Goal: Check status: Check status

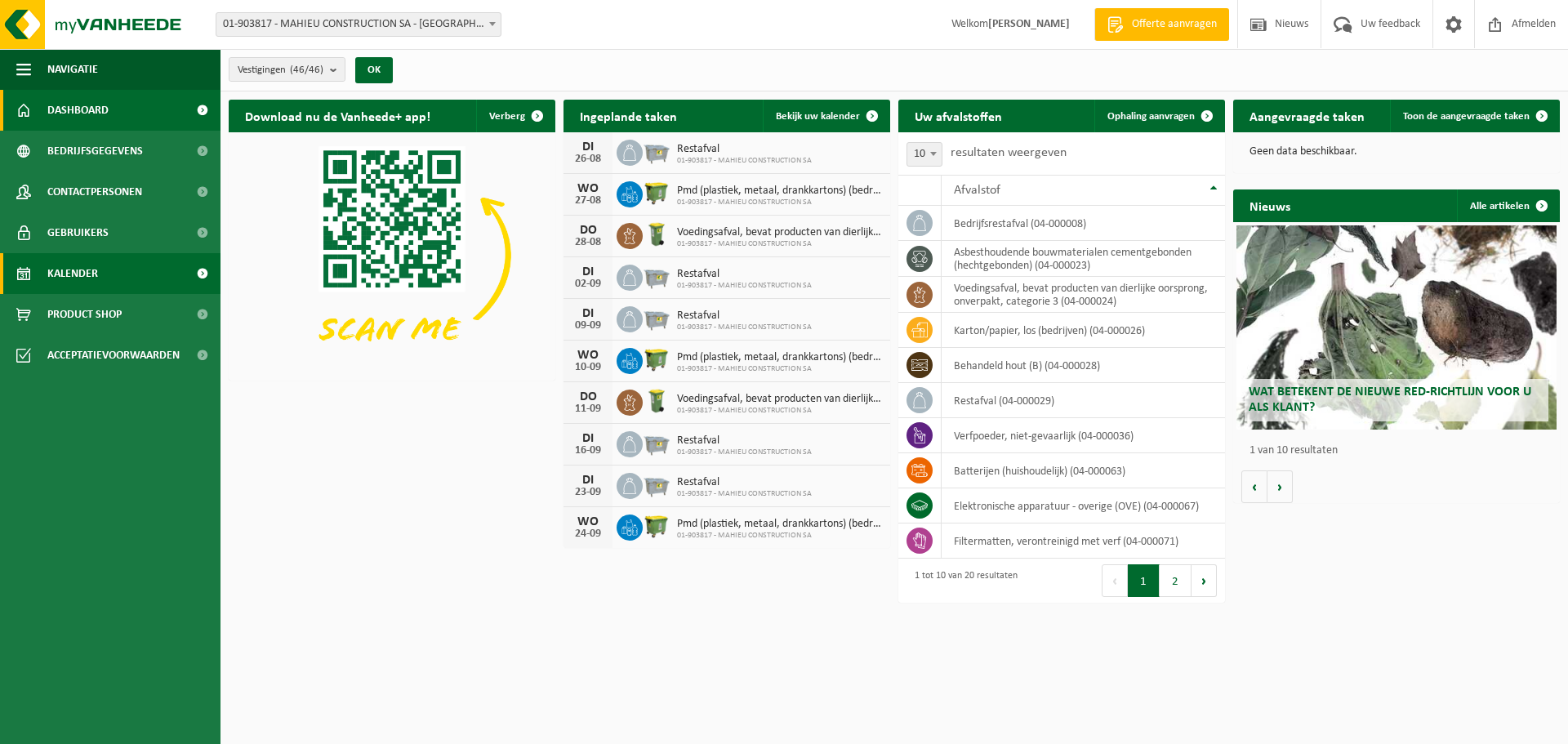
click at [80, 260] on span "Kalender" at bounding box center [73, 274] width 50 height 41
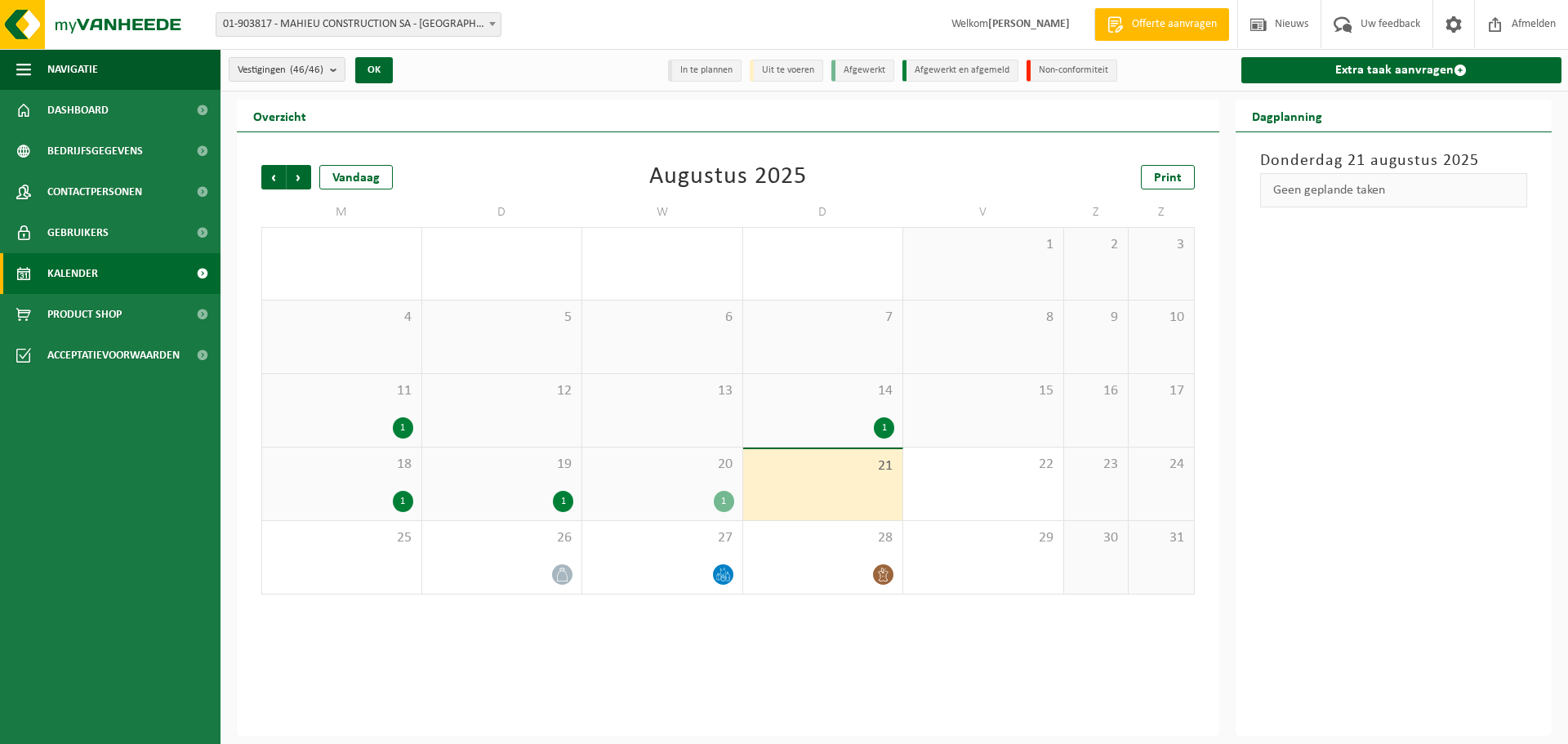
click at [490, 30] on span at bounding box center [493, 23] width 17 height 21
click at [529, 14] on div "Vestiging: 01-903817 - MAHIEU CONSTRUCTION SA - COMINES 10-836358 - [PERSON_NAM…" at bounding box center [784, 24] width 1568 height 49
click at [565, 581] on span at bounding box center [563, 575] width 21 height 21
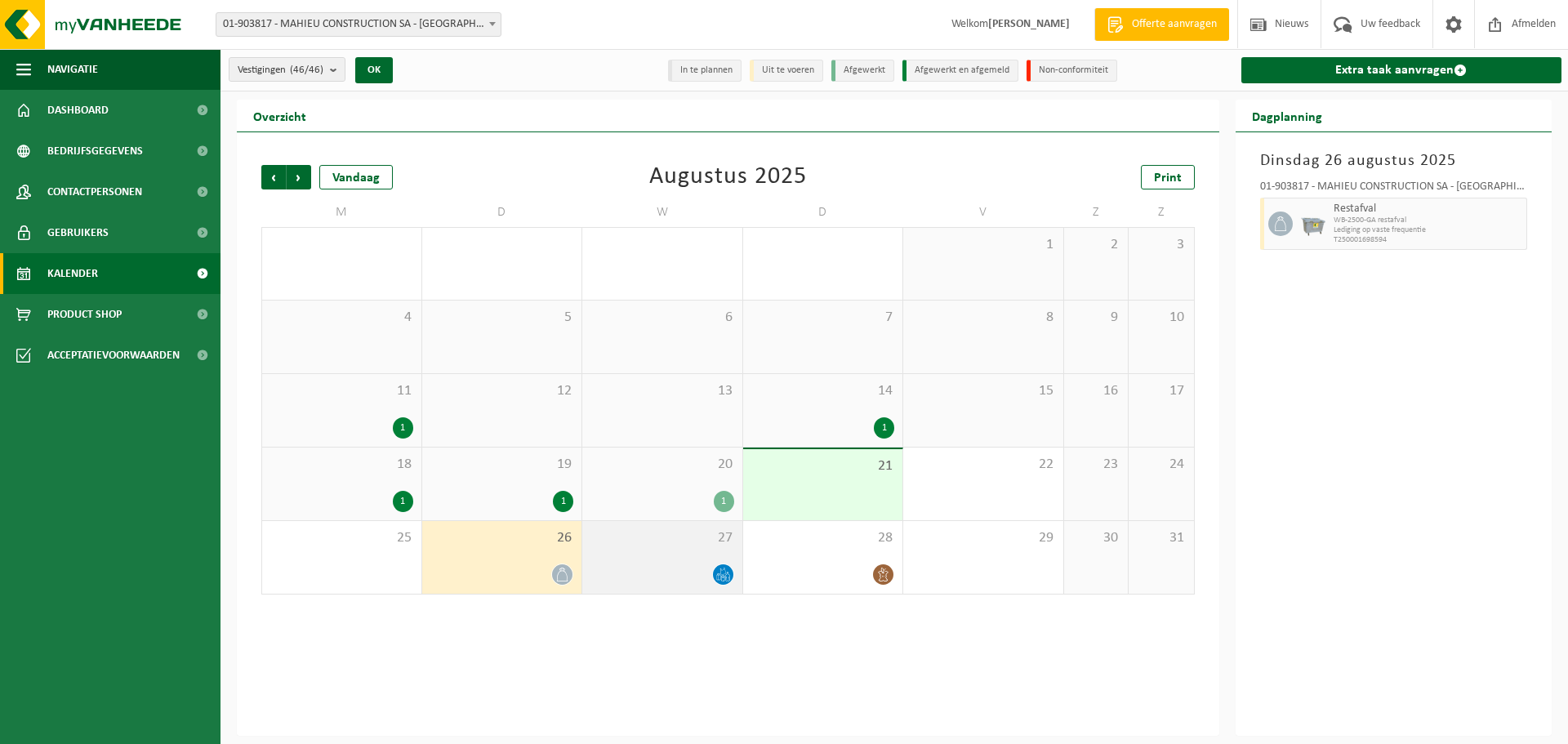
click at [724, 572] on icon at bounding box center [722, 574] width 14 height 14
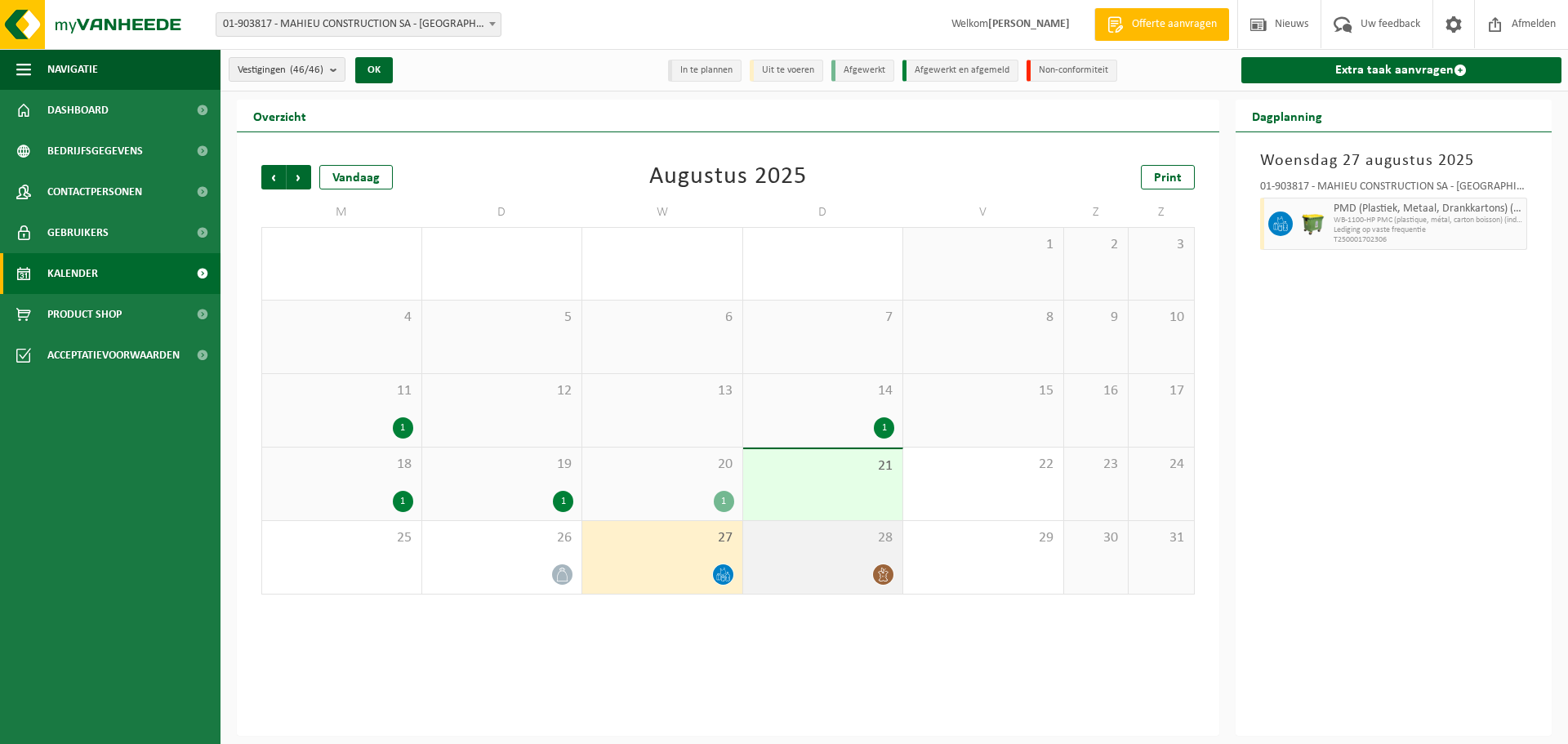
click at [889, 578] on icon at bounding box center [883, 574] width 14 height 14
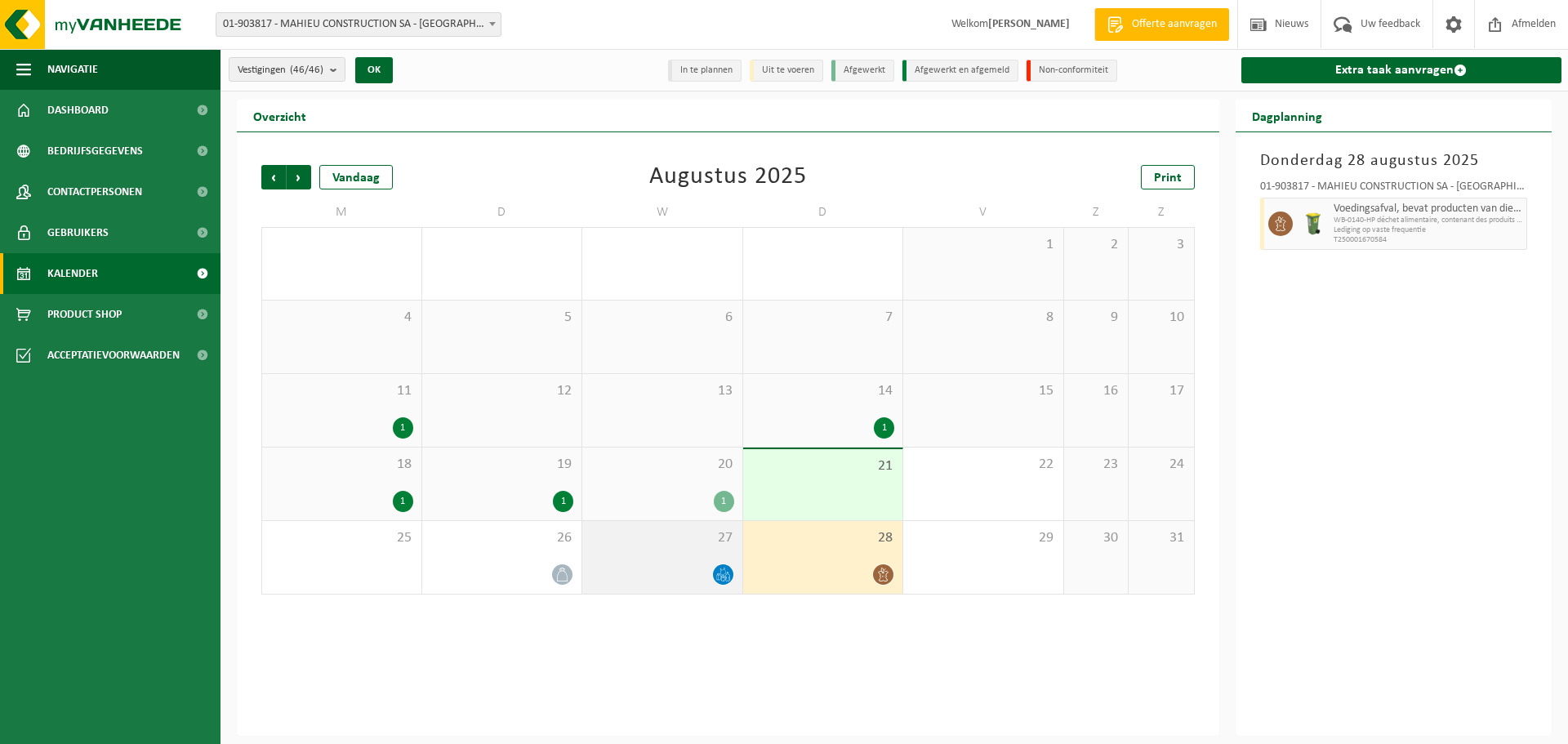
click at [721, 583] on span at bounding box center [723, 575] width 21 height 21
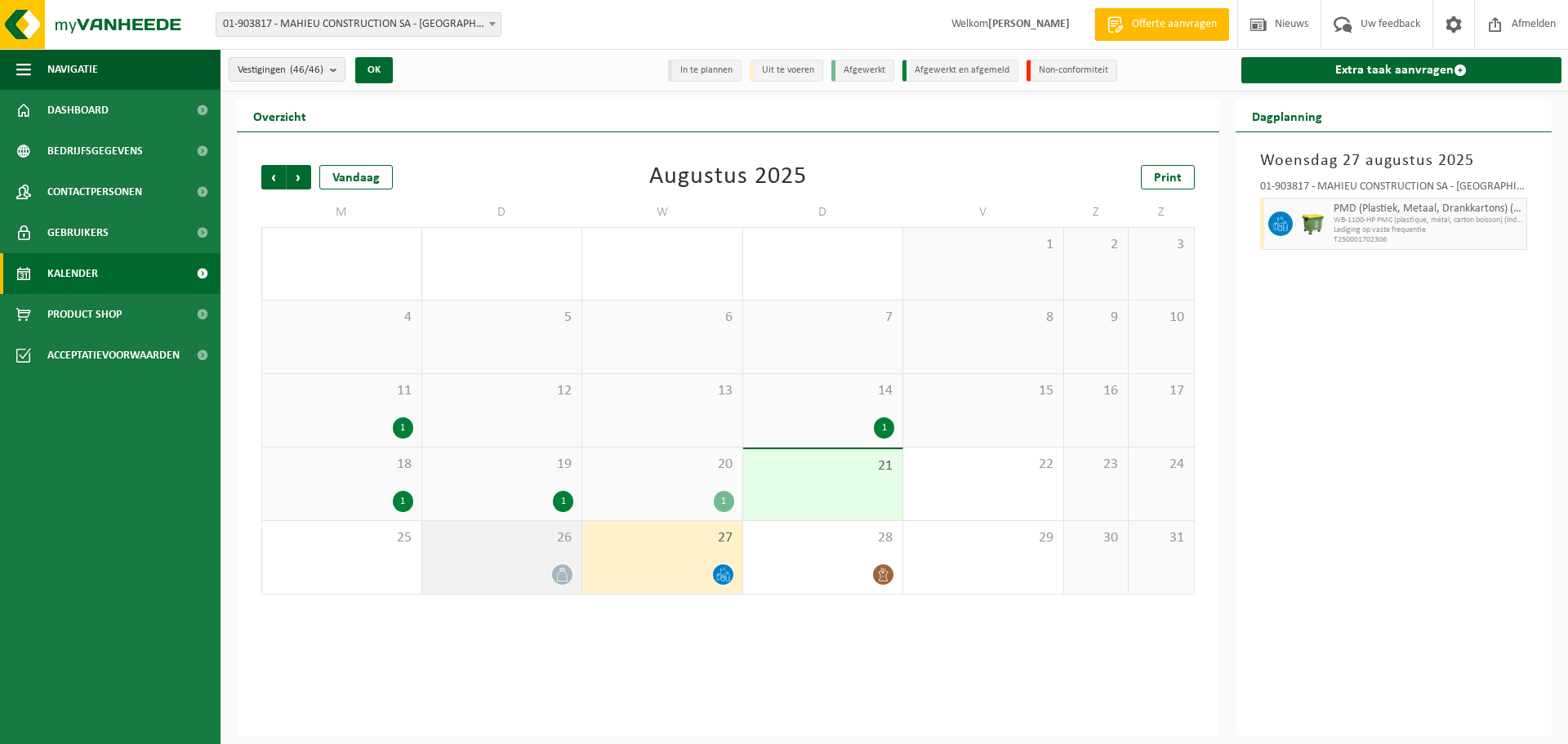
click at [557, 580] on icon at bounding box center [562, 574] width 10 height 14
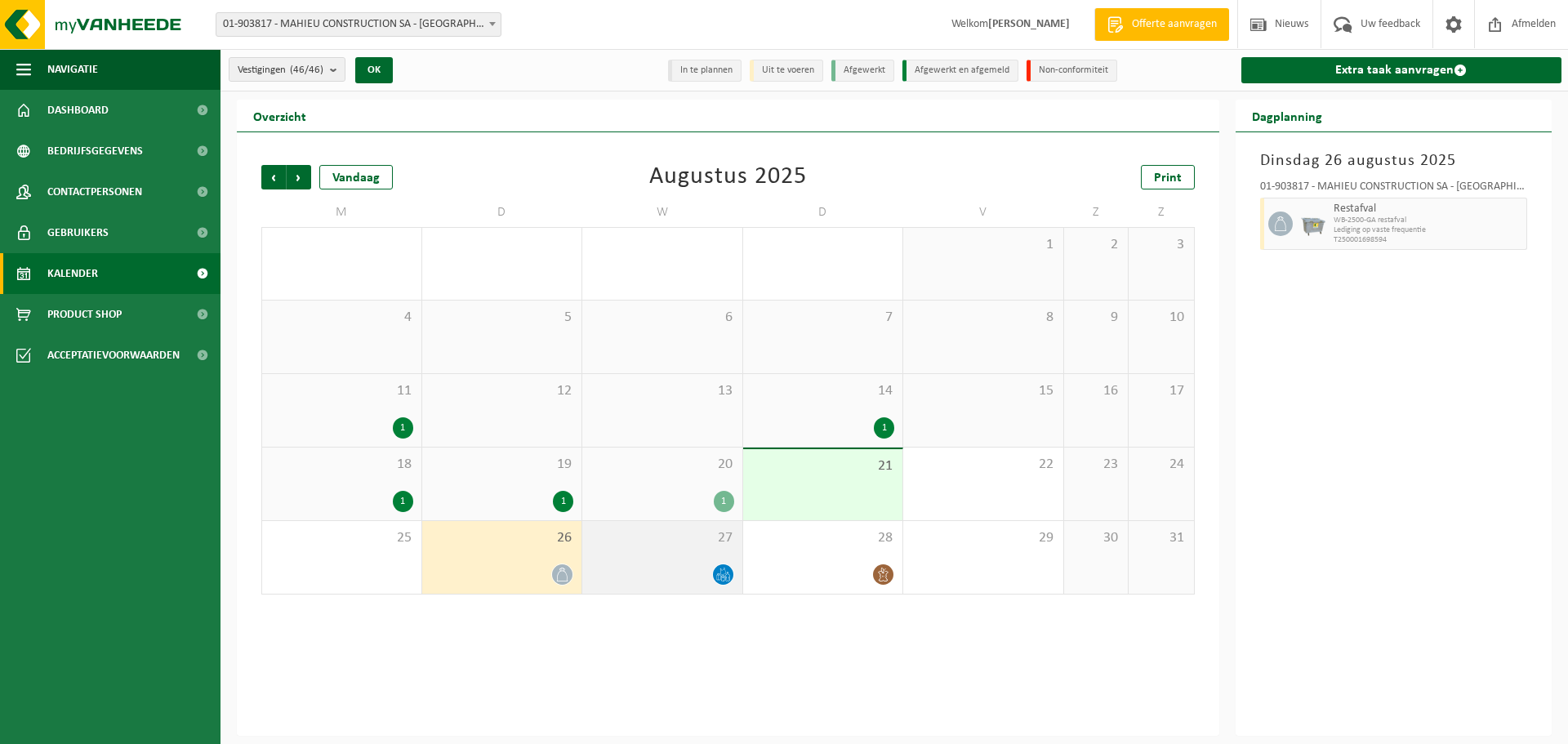
click at [714, 575] on span at bounding box center [723, 575] width 21 height 21
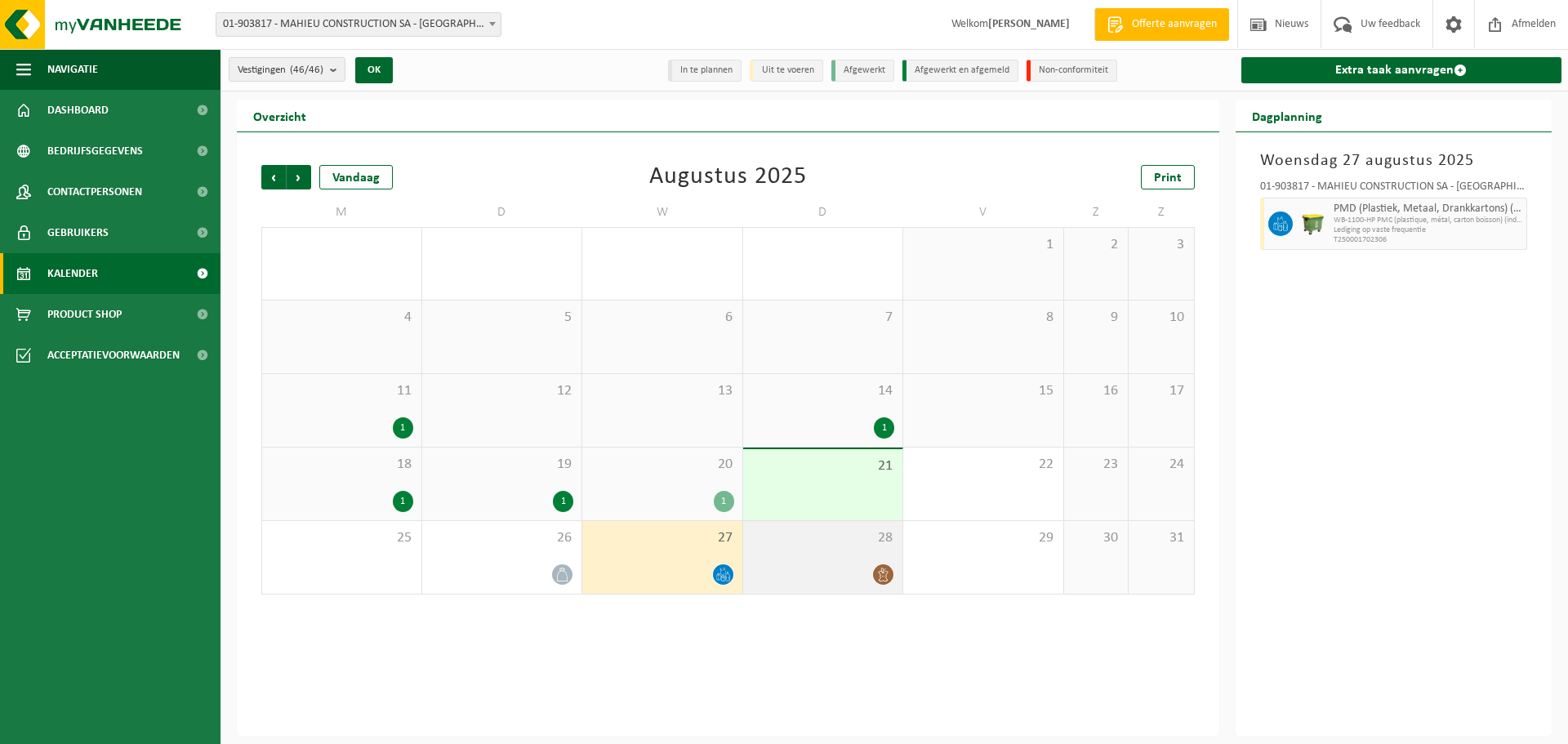
click at [886, 572] on icon at bounding box center [883, 574] width 14 height 14
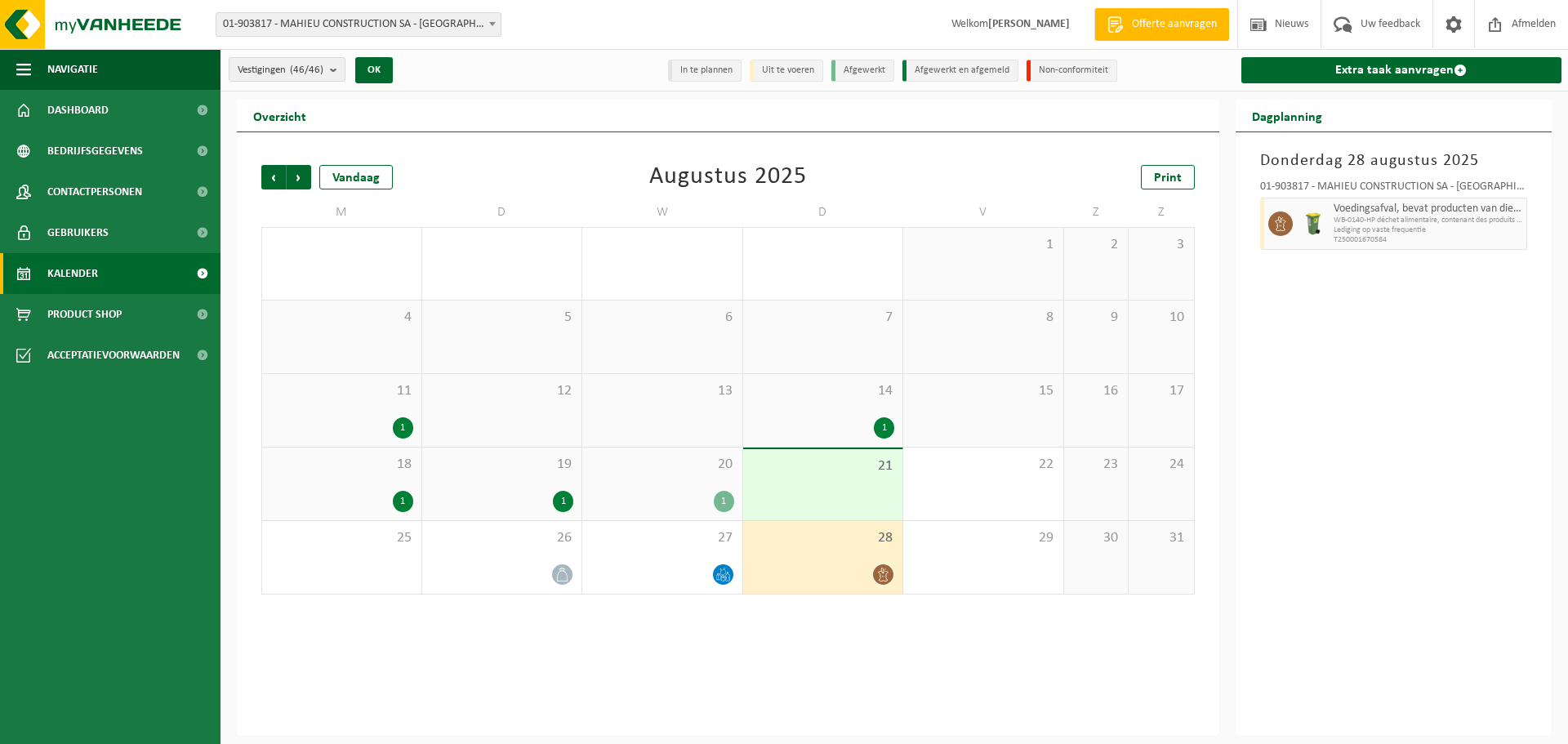
click at [883, 419] on div "1" at bounding box center [884, 428] width 21 height 21
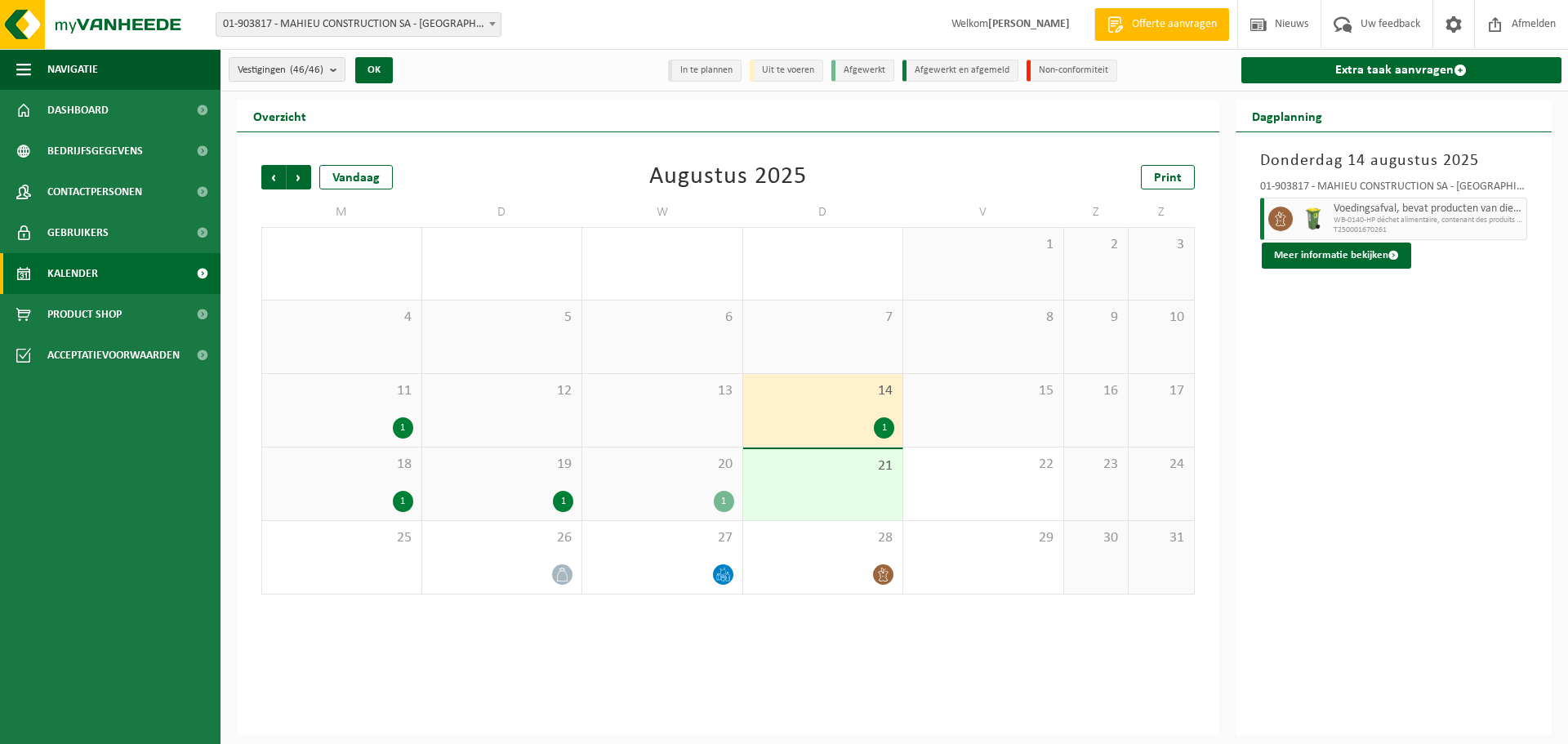
click at [725, 500] on div "1" at bounding box center [724, 501] width 21 height 21
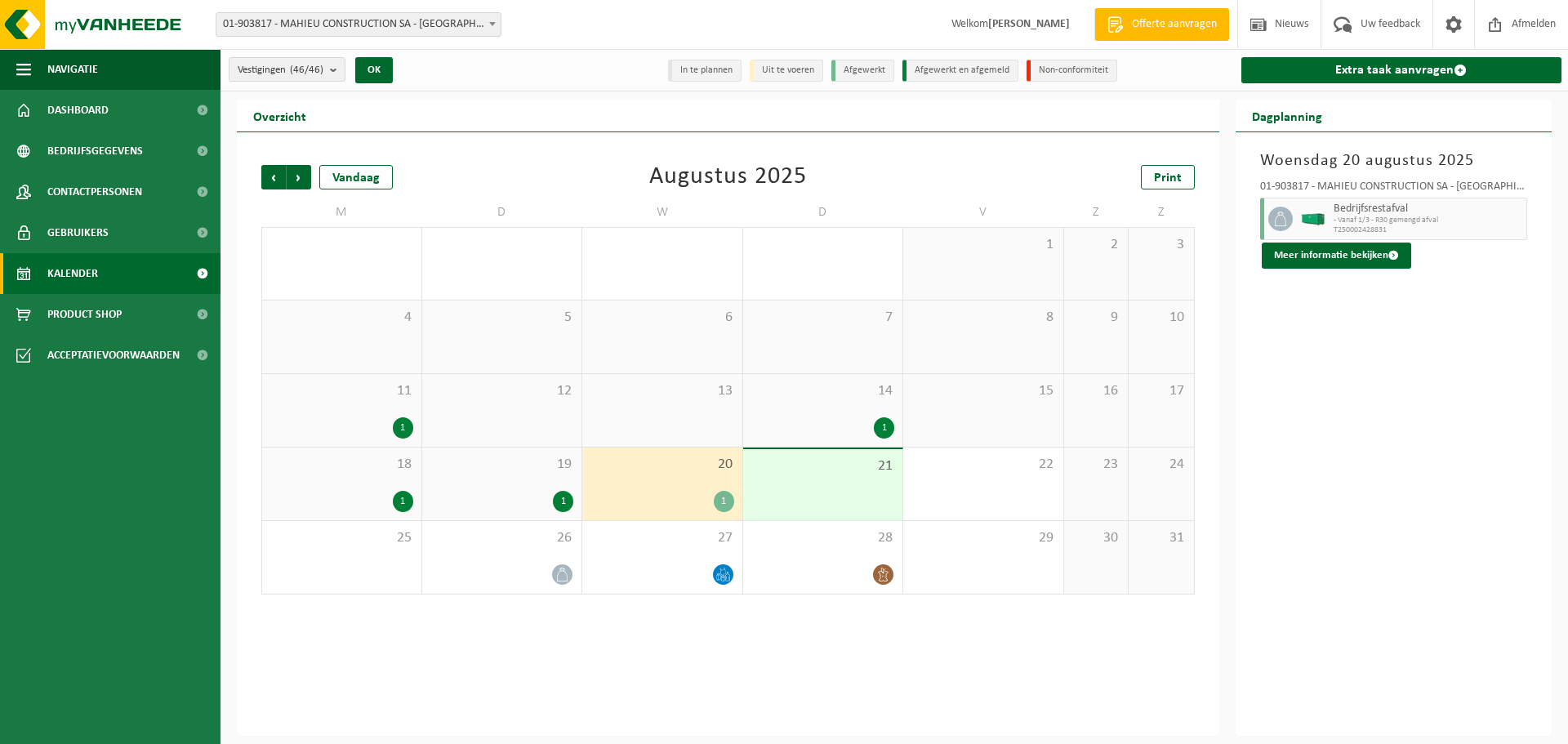
click at [567, 506] on div "1" at bounding box center [563, 501] width 21 height 21
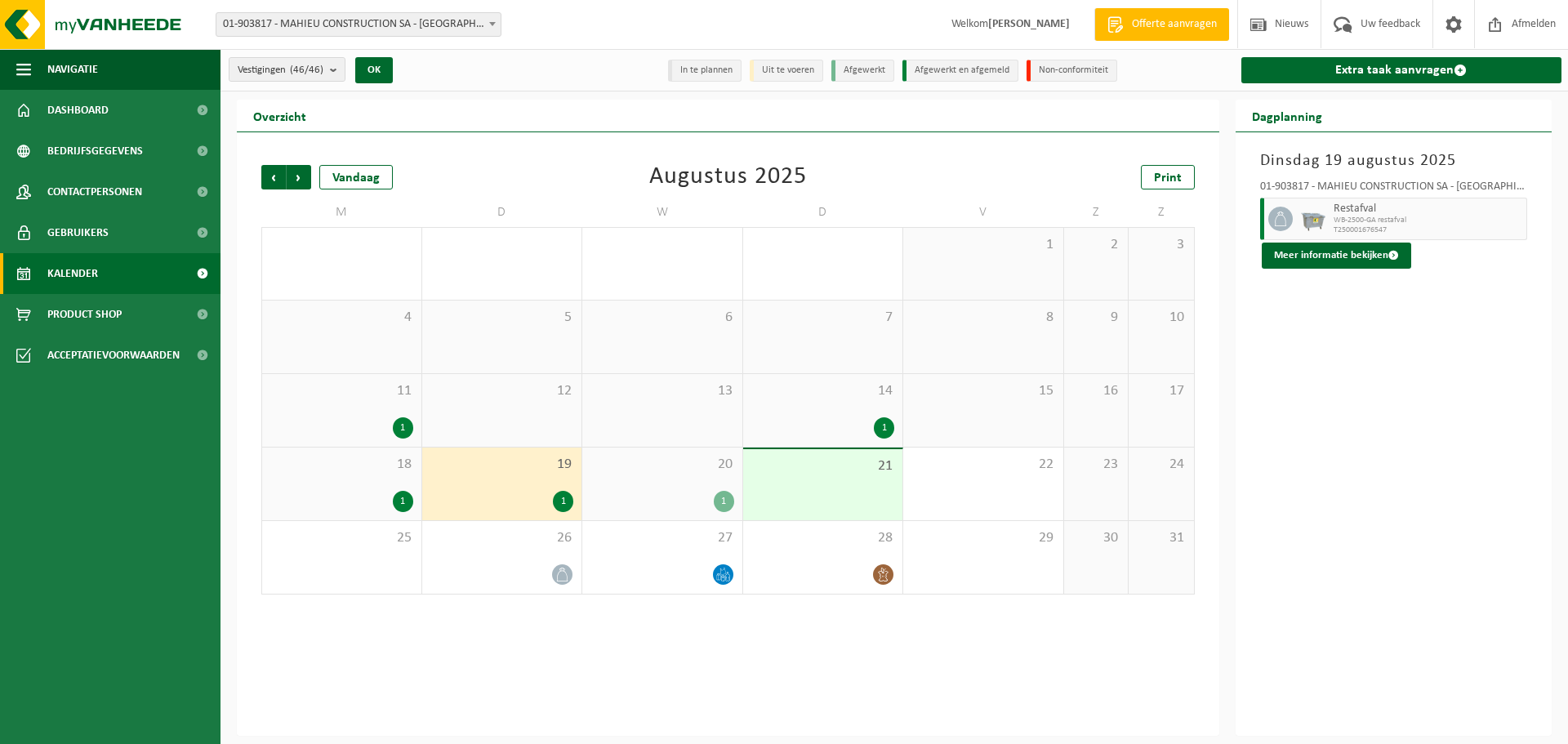
click at [391, 504] on div "1" at bounding box center [342, 501] width 143 height 21
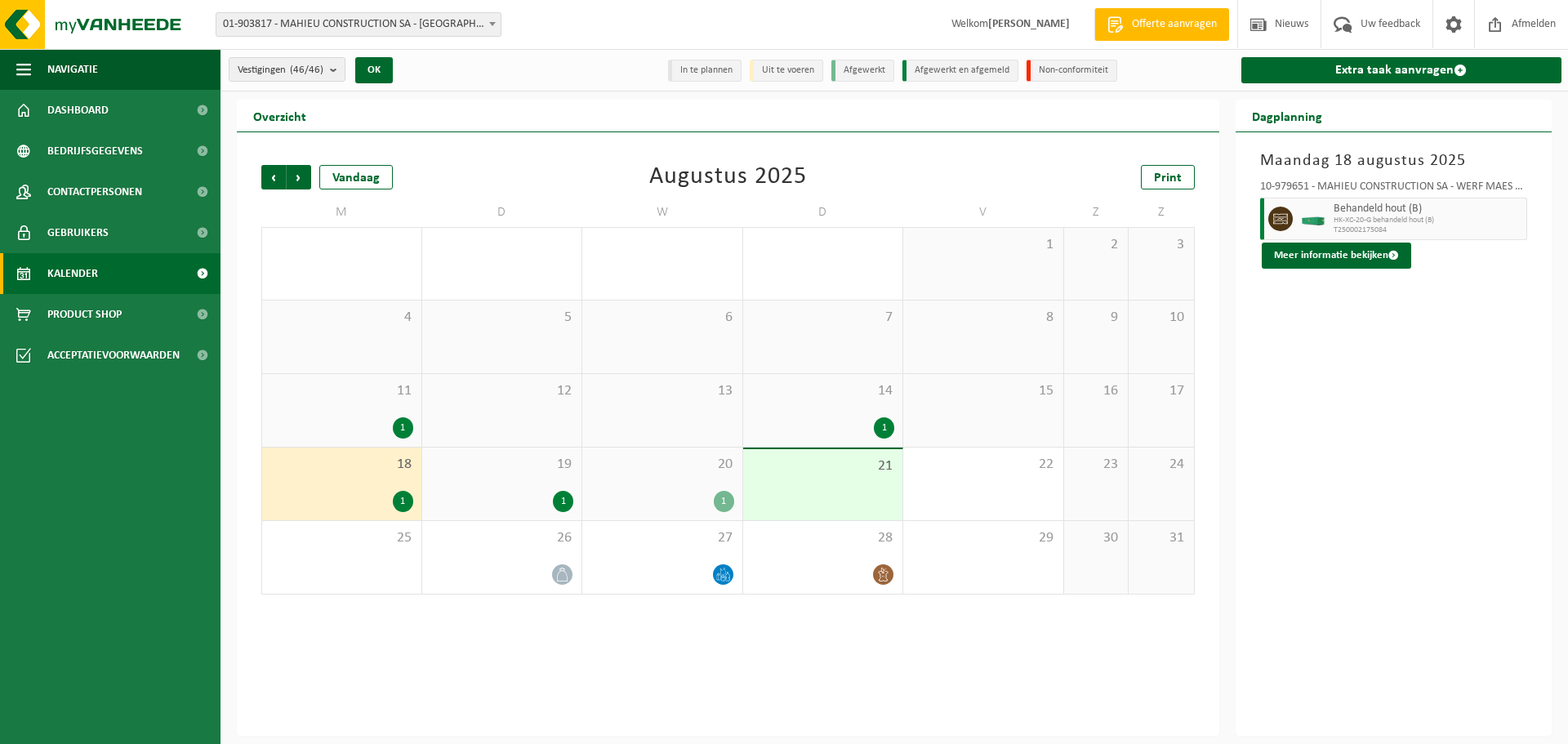
click at [557, 498] on div "1" at bounding box center [563, 501] width 21 height 21
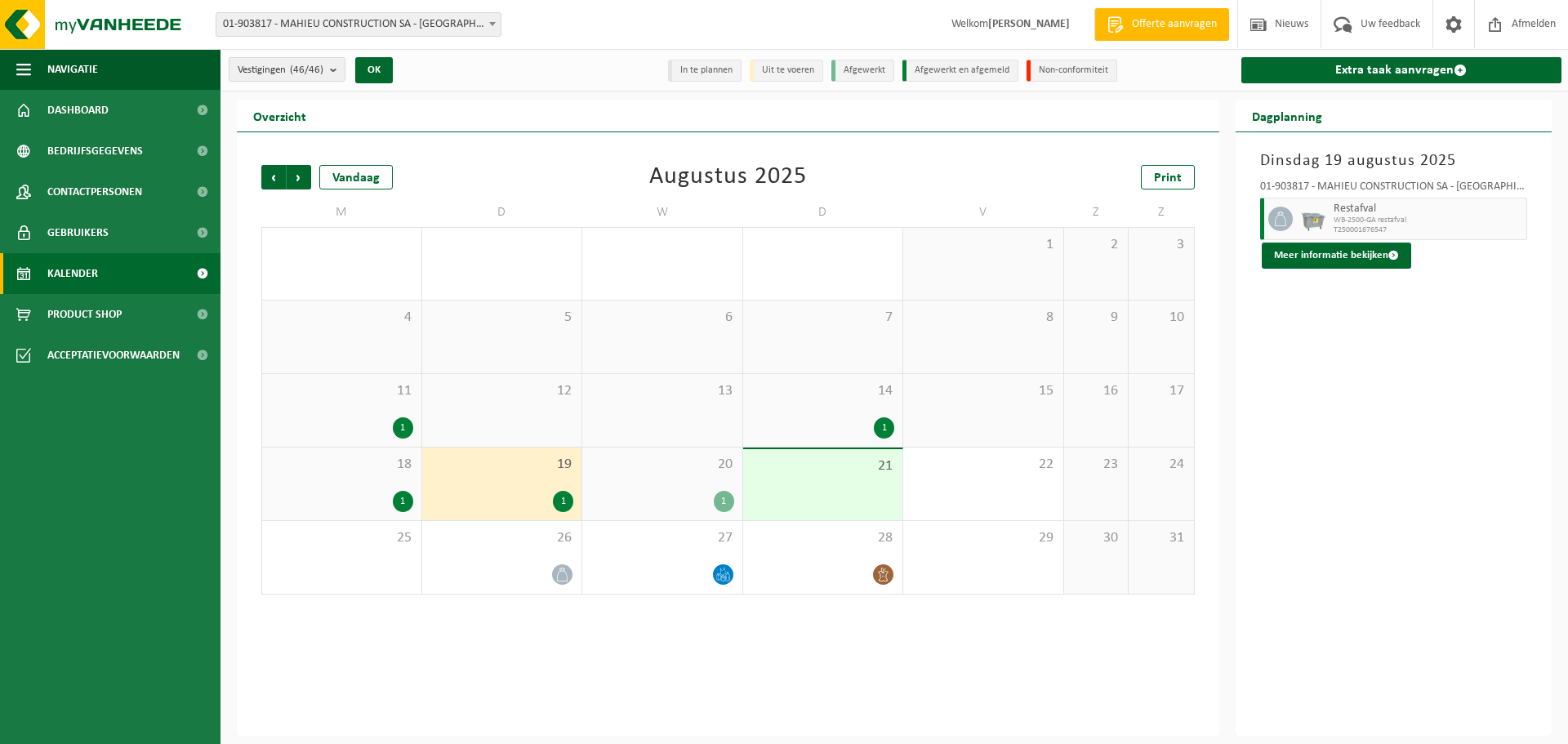
click at [401, 434] on div "1" at bounding box center [403, 428] width 21 height 21
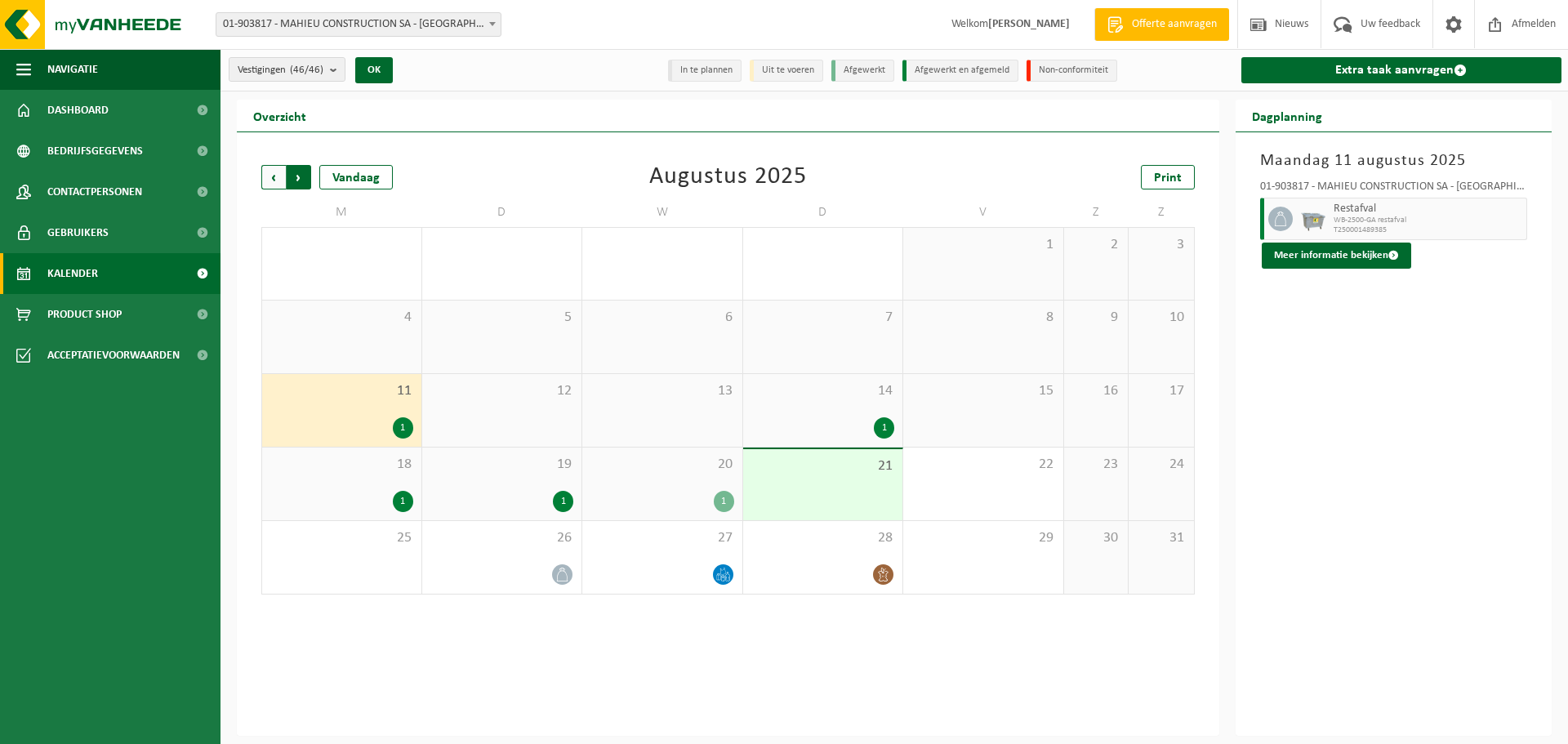
click at [276, 174] on span "Vorige" at bounding box center [273, 177] width 24 height 24
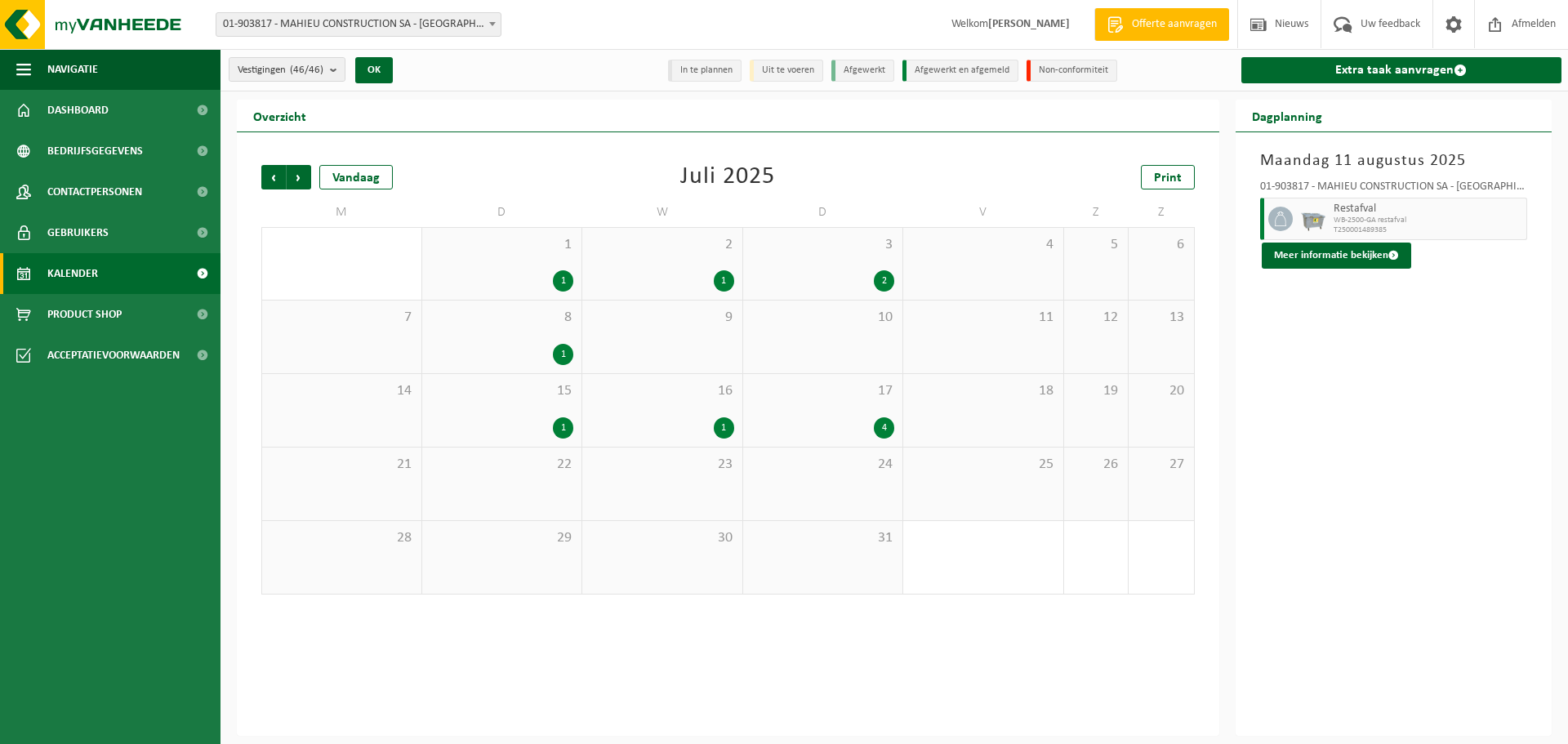
click at [276, 174] on span "Vorige" at bounding box center [273, 177] width 24 height 24
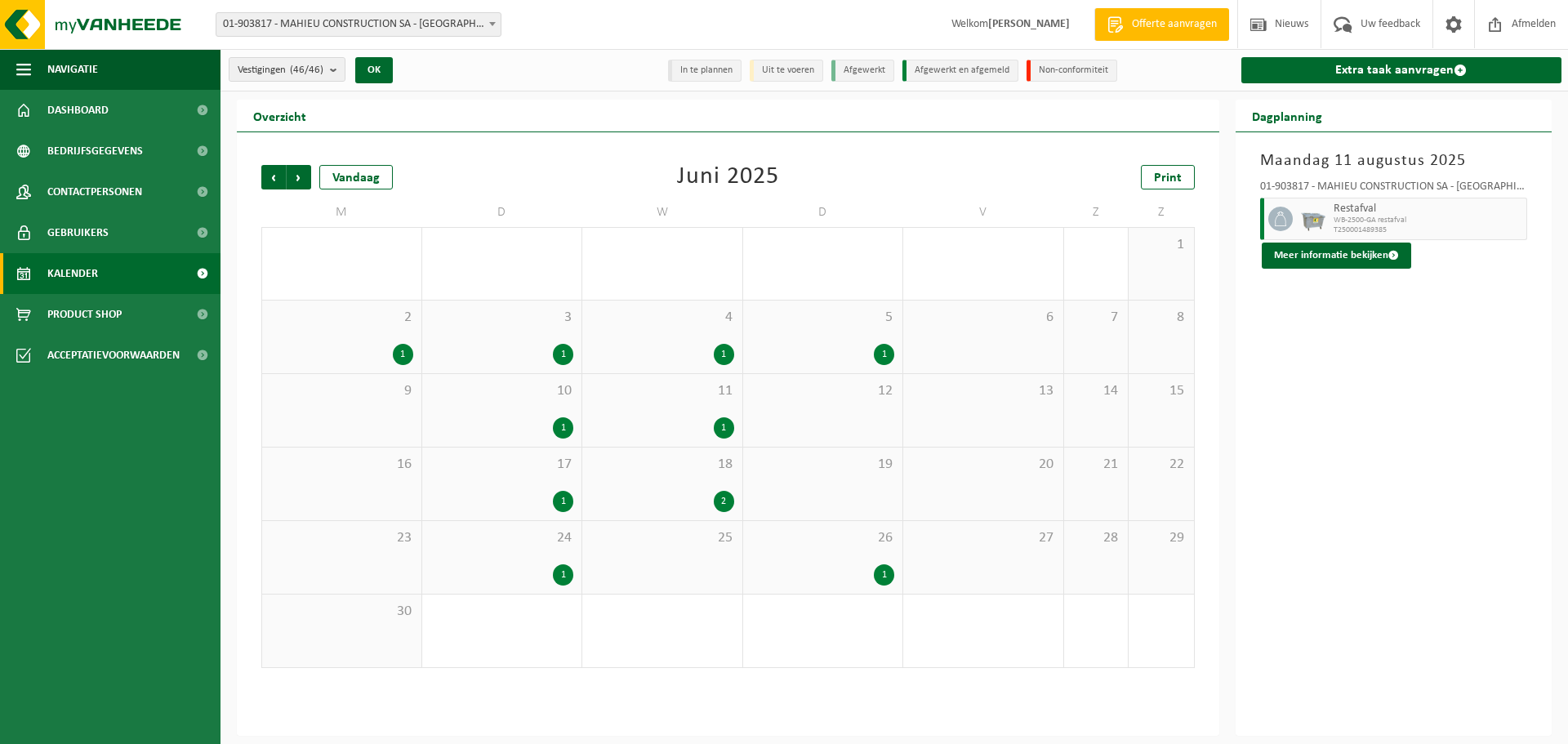
click at [276, 174] on span "Vorige" at bounding box center [273, 177] width 24 height 24
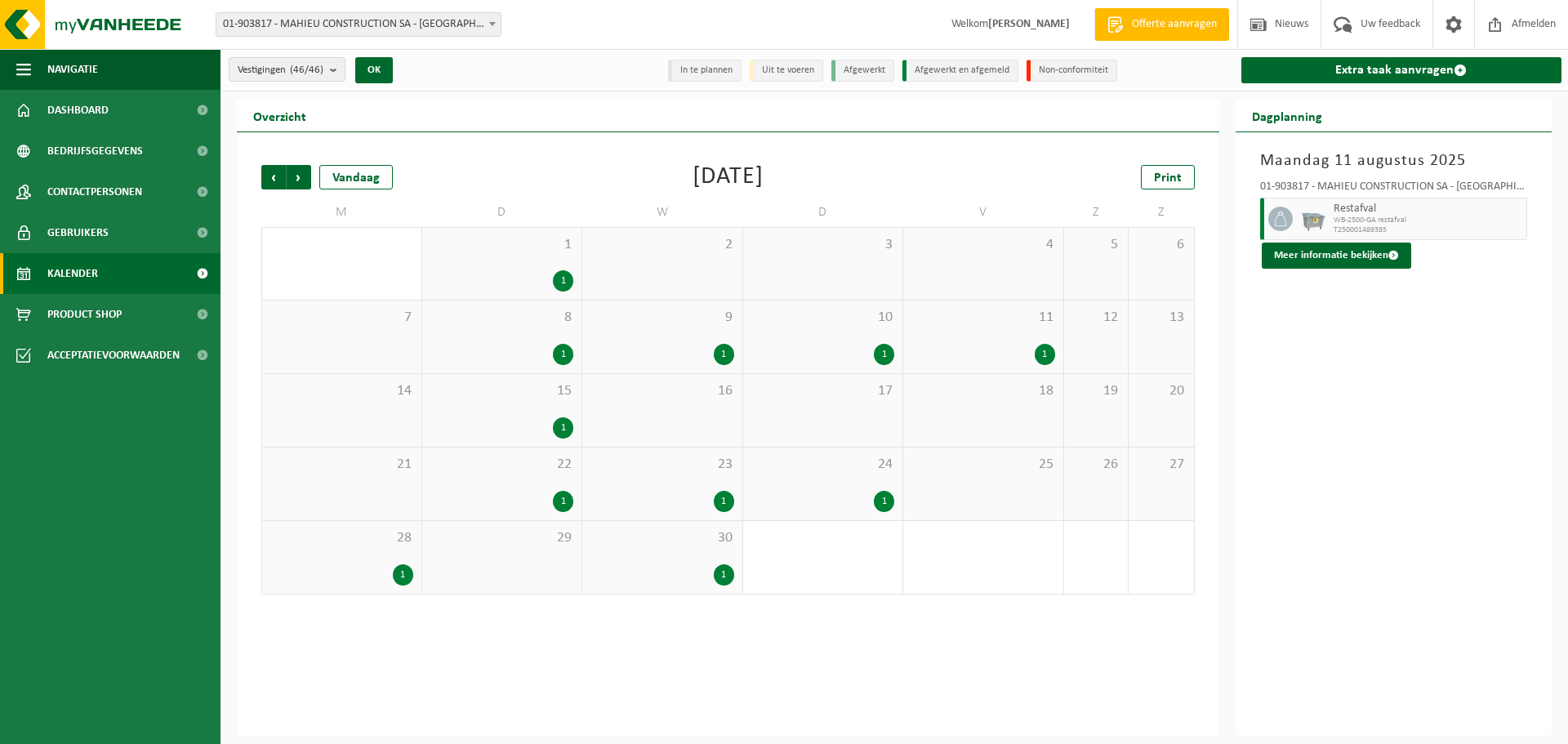
click at [276, 174] on span "Vorige" at bounding box center [273, 177] width 24 height 24
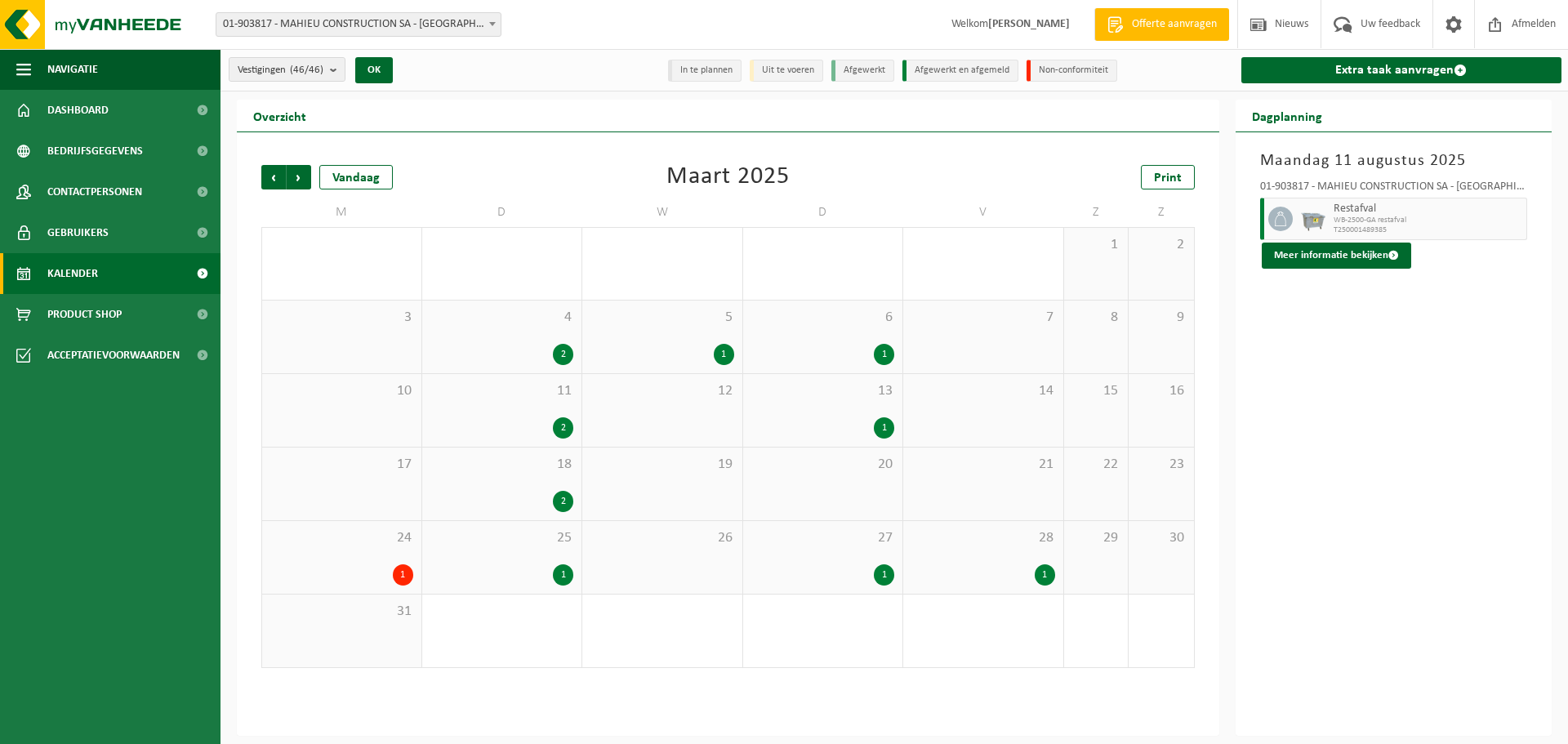
click at [276, 174] on span "Vorige" at bounding box center [273, 177] width 24 height 24
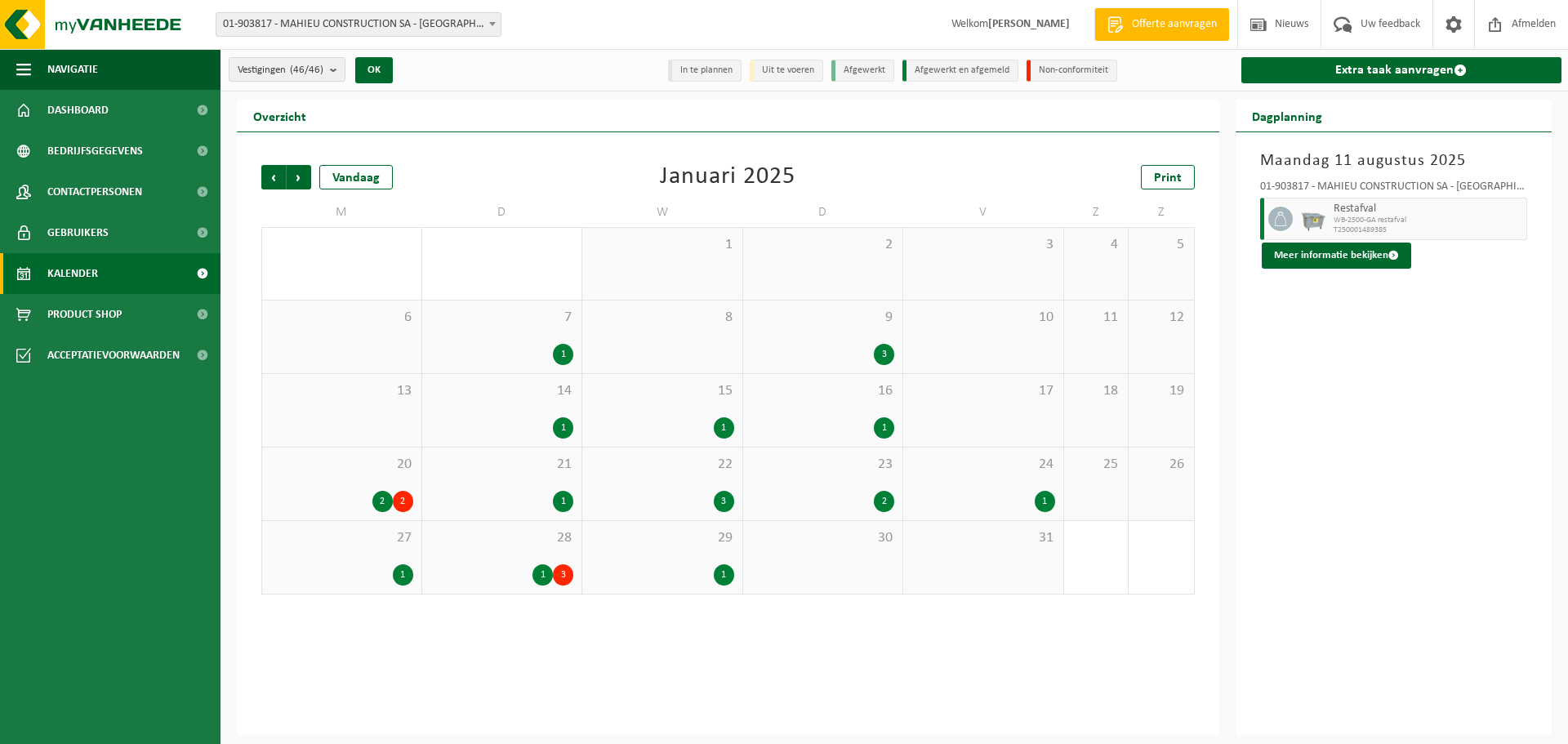
click at [566, 503] on div "1" at bounding box center [563, 501] width 21 height 21
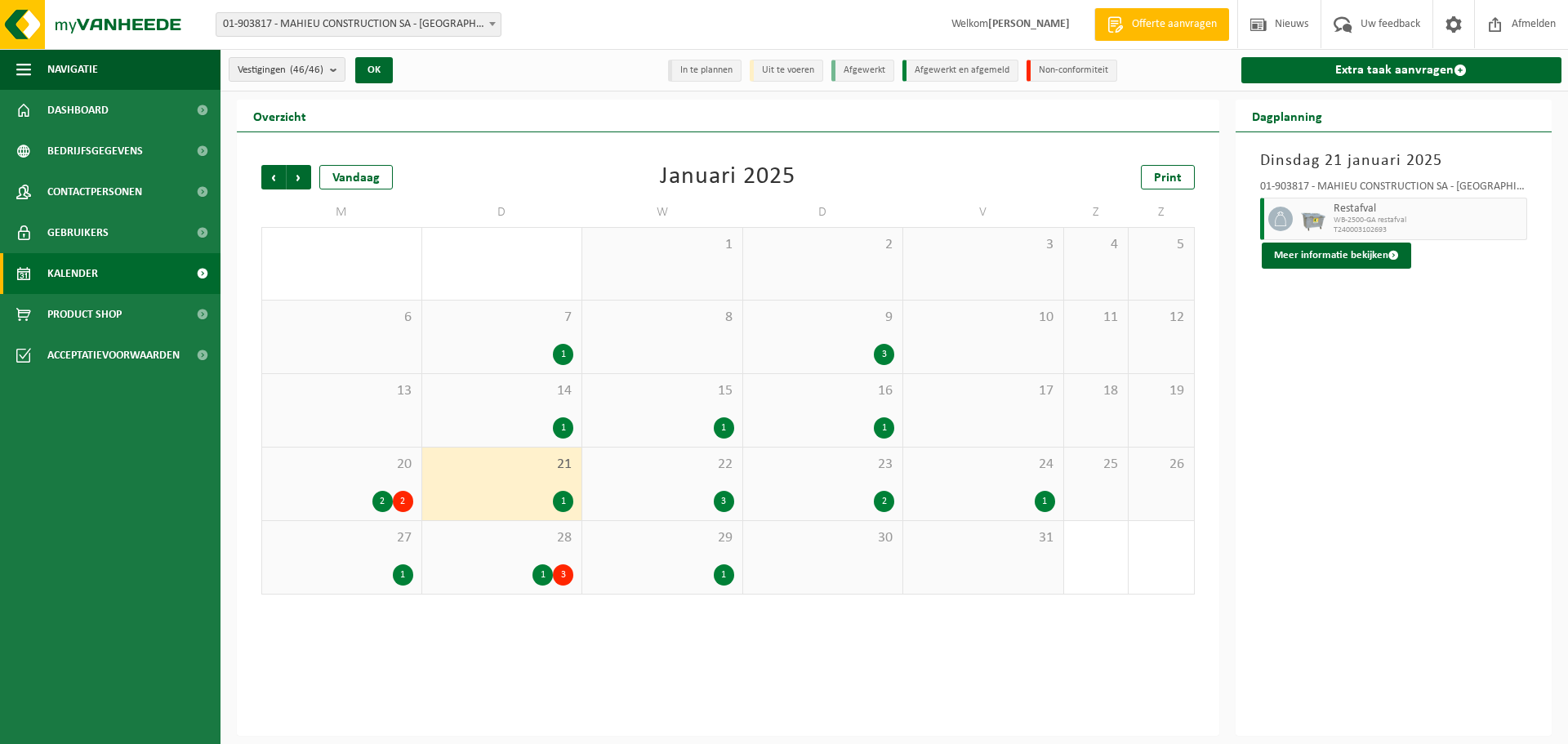
click at [723, 499] on div "3" at bounding box center [724, 501] width 21 height 21
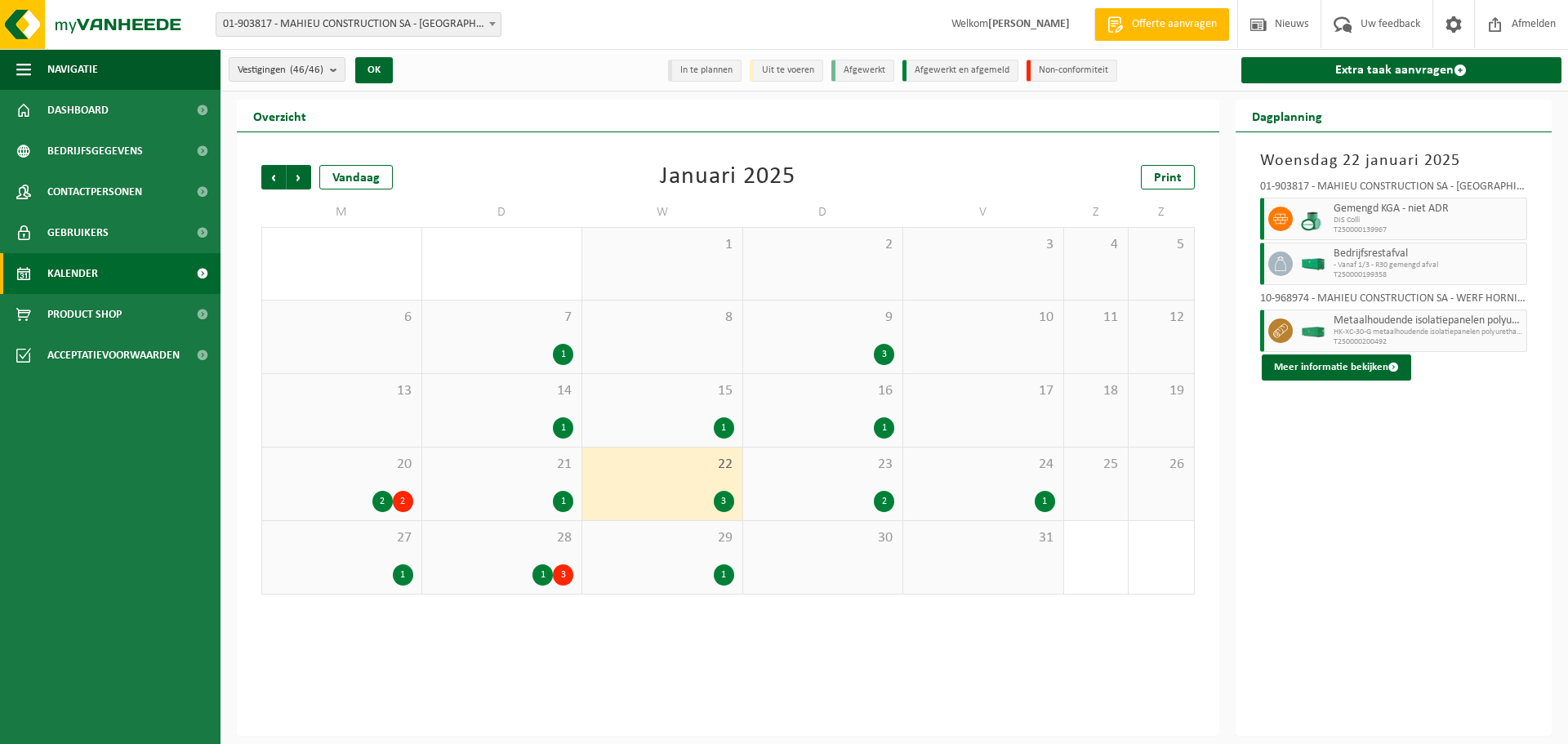
click at [880, 498] on div "2" at bounding box center [884, 501] width 21 height 21
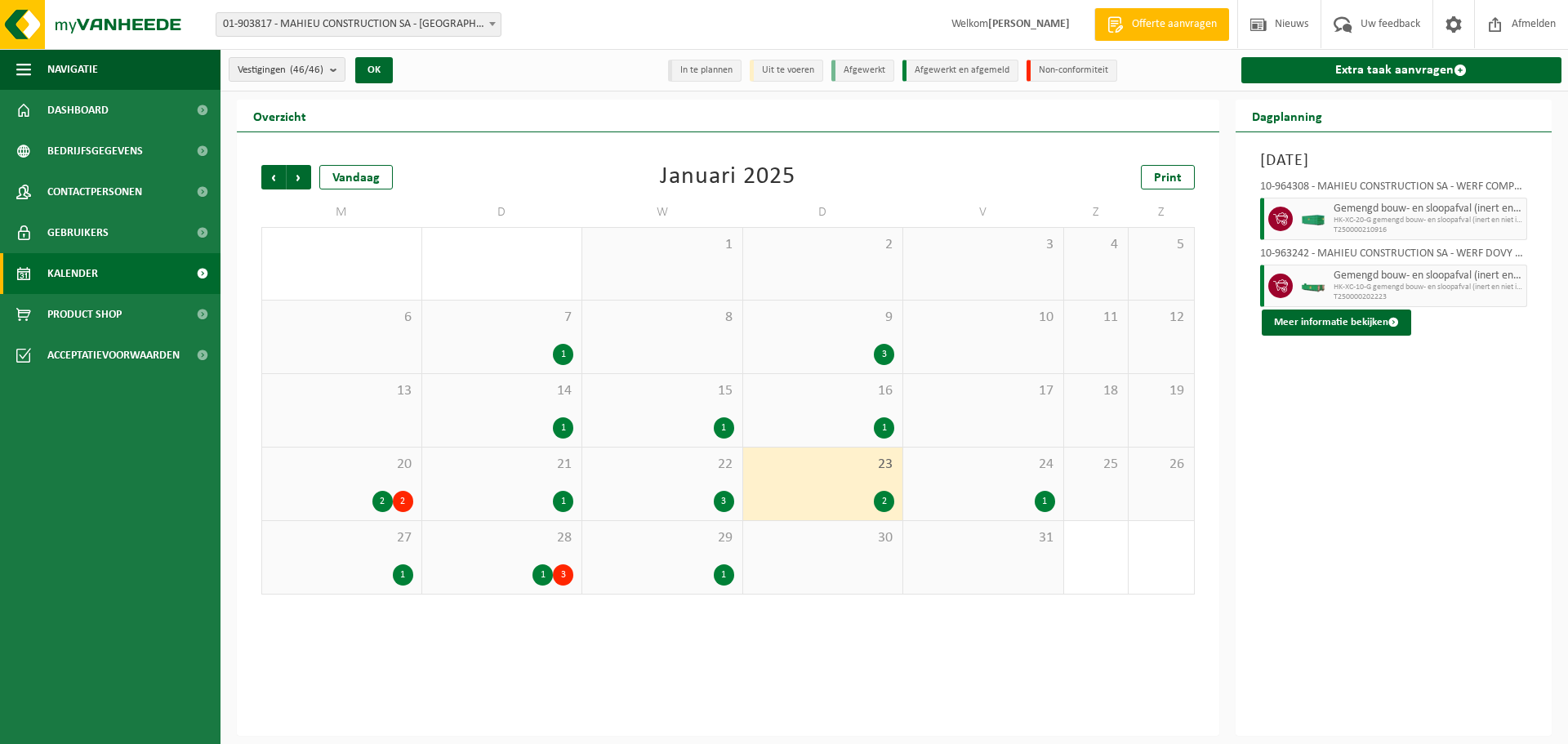
click at [1062, 501] on div "24 1" at bounding box center [984, 484] width 161 height 73
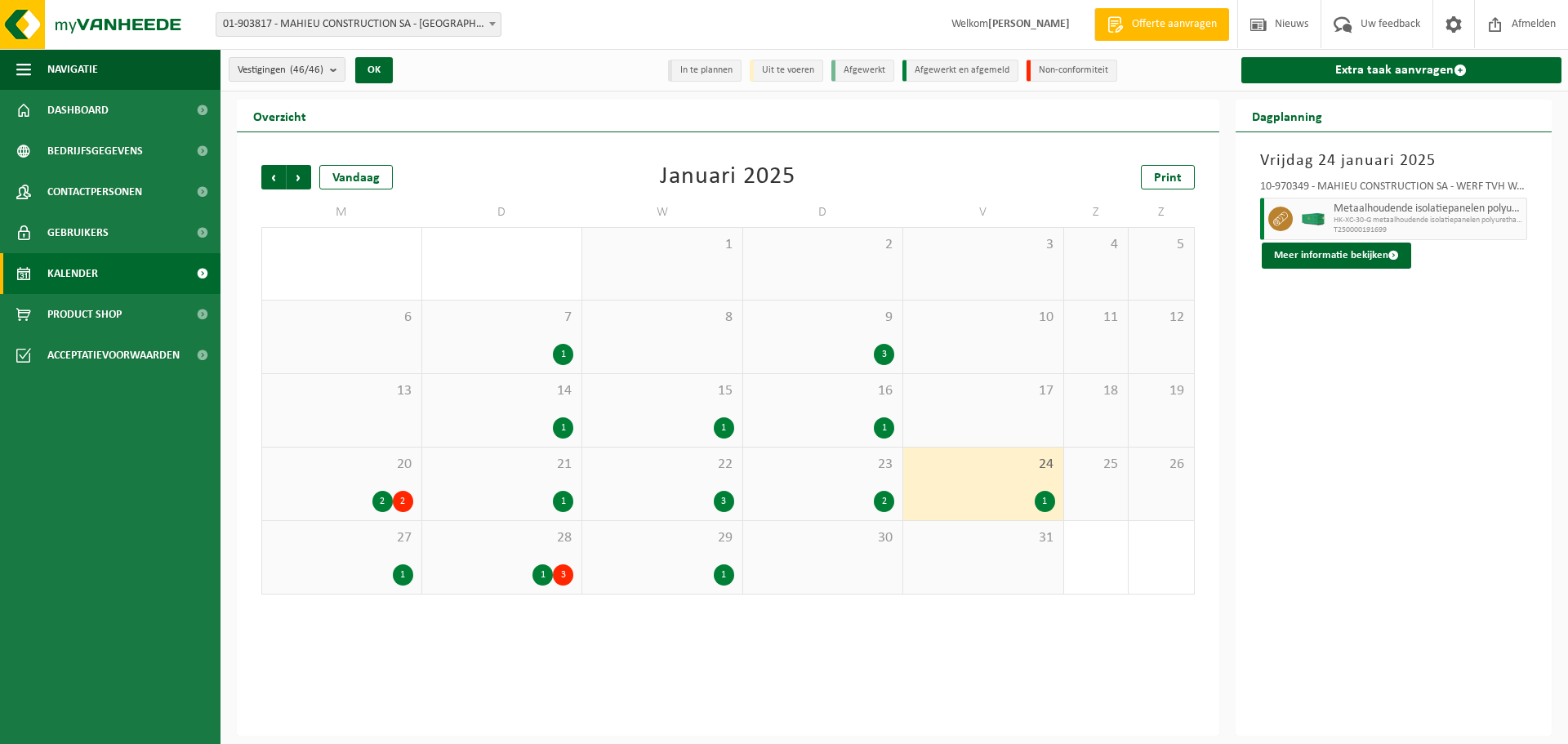
click at [717, 572] on div "1" at bounding box center [724, 575] width 21 height 21
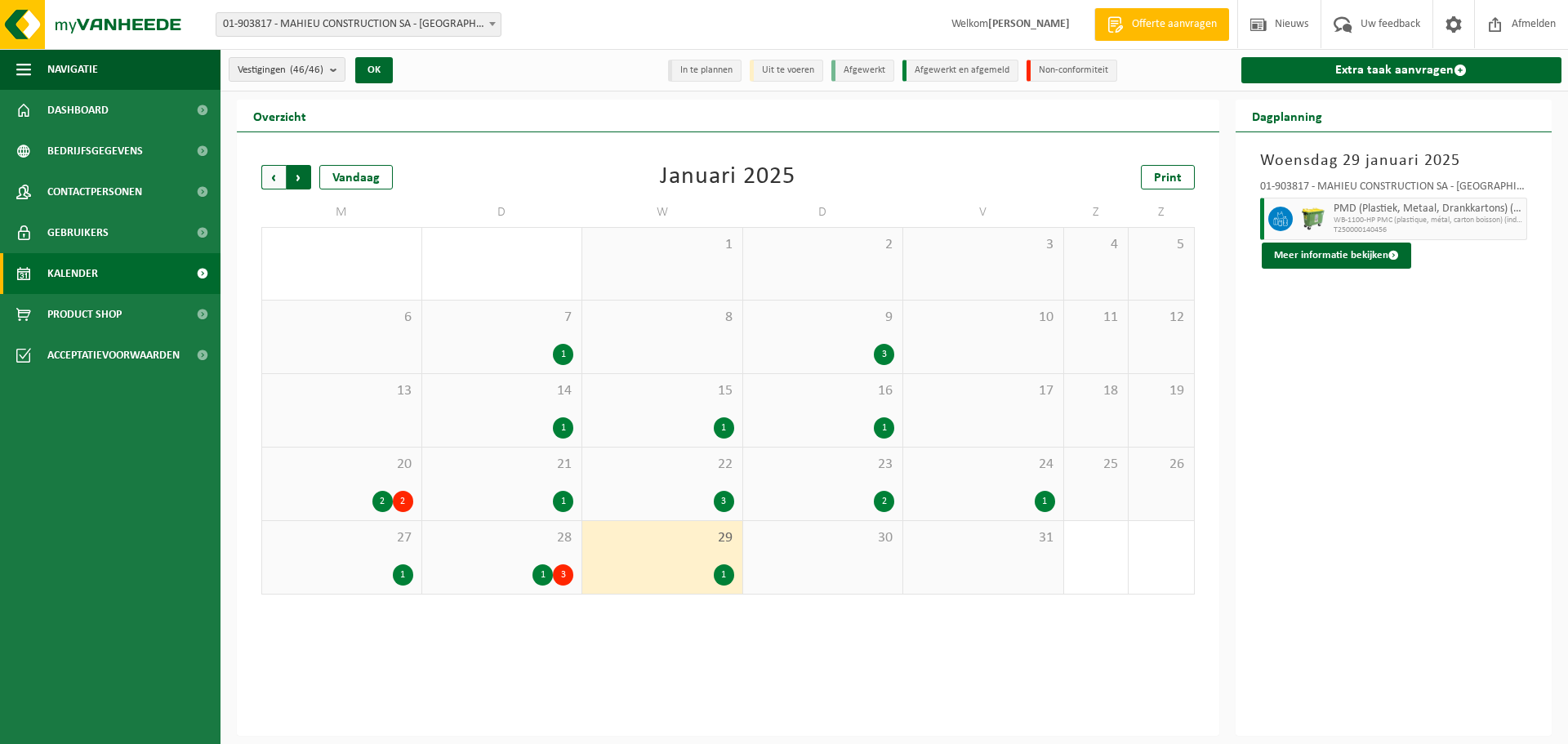
click at [277, 174] on span "Vorige" at bounding box center [273, 177] width 24 height 24
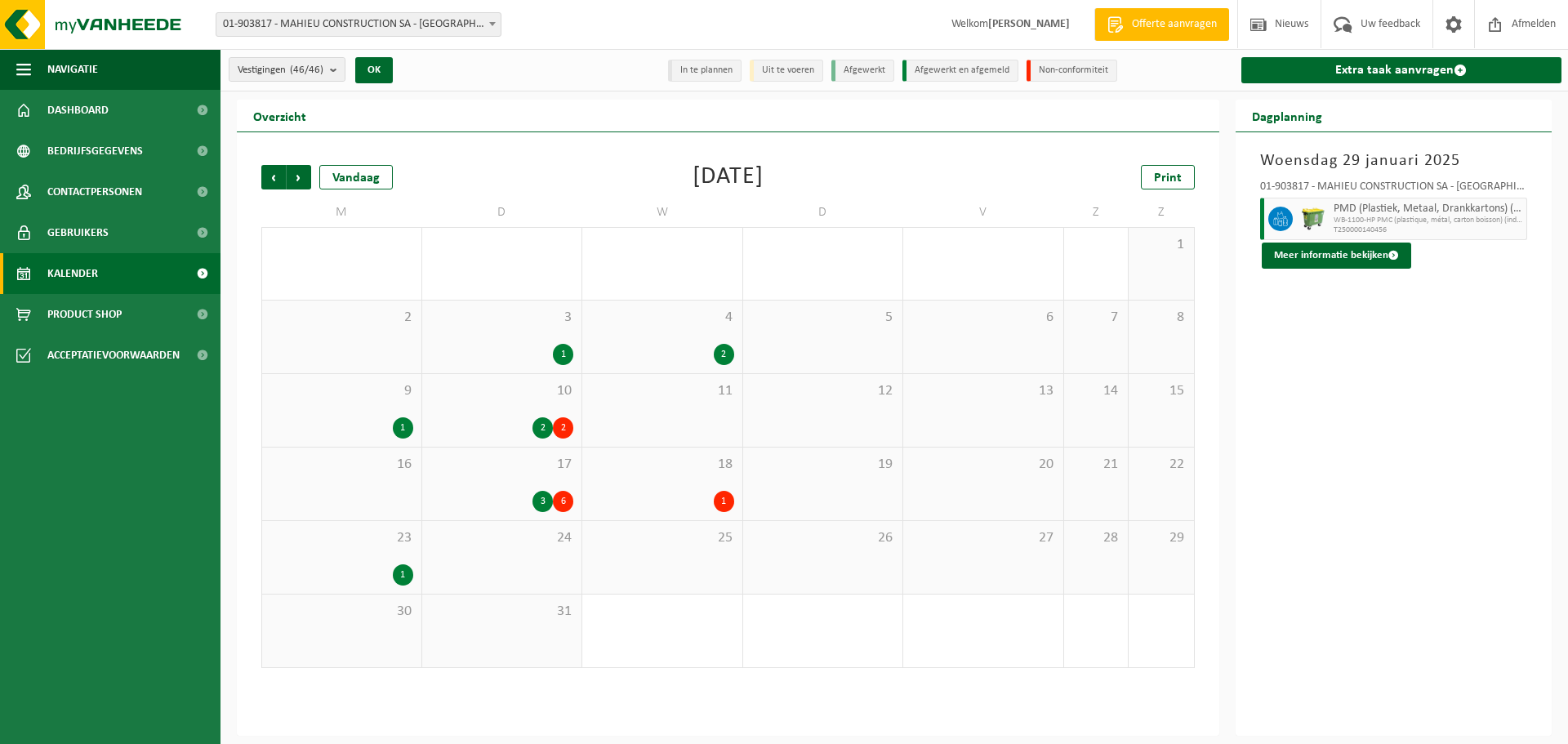
click at [725, 499] on div "1" at bounding box center [724, 501] width 21 height 21
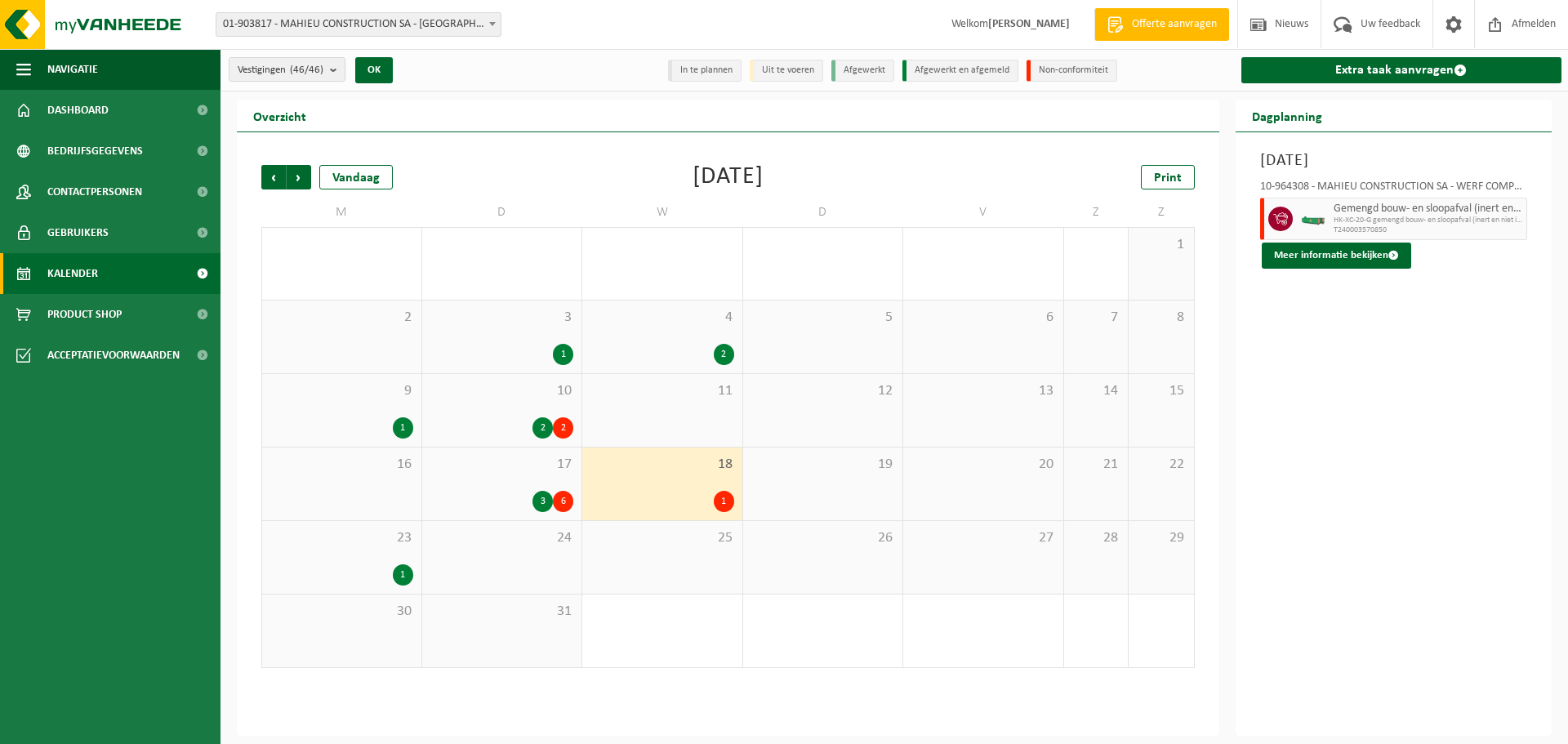
click at [397, 575] on div "1" at bounding box center [403, 575] width 21 height 21
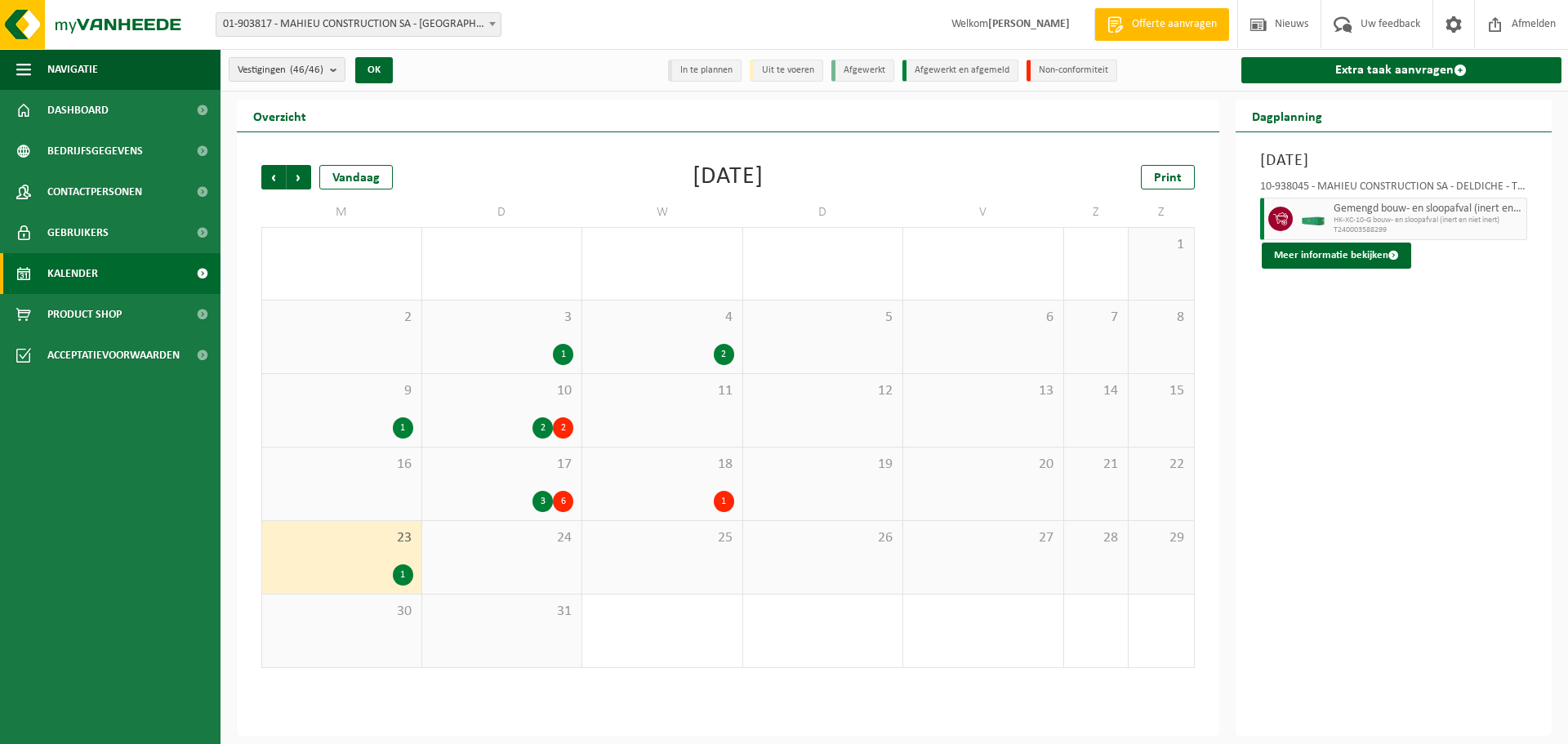
click at [566, 500] on div "6" at bounding box center [563, 501] width 21 height 21
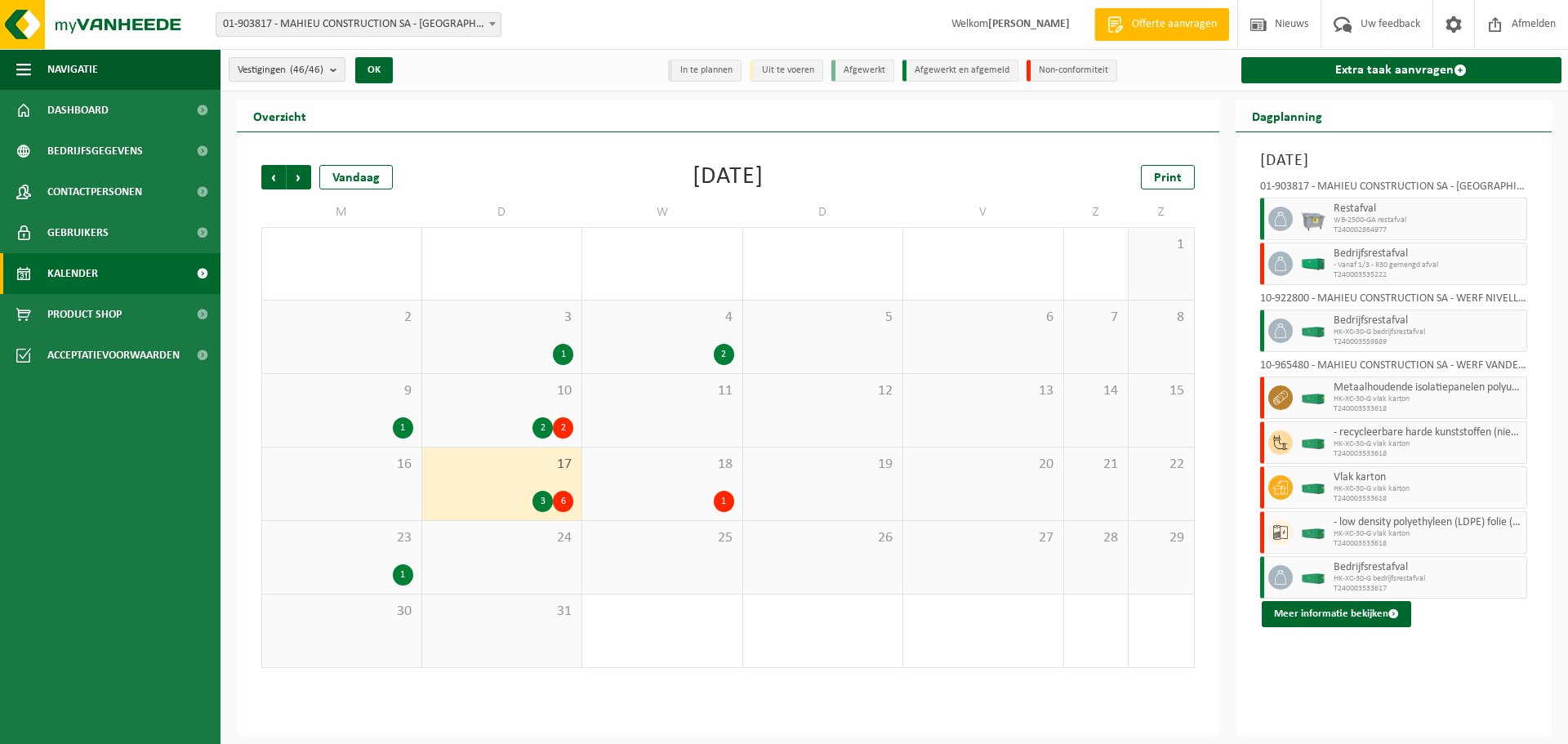
click at [564, 422] on div "2" at bounding box center [563, 428] width 21 height 21
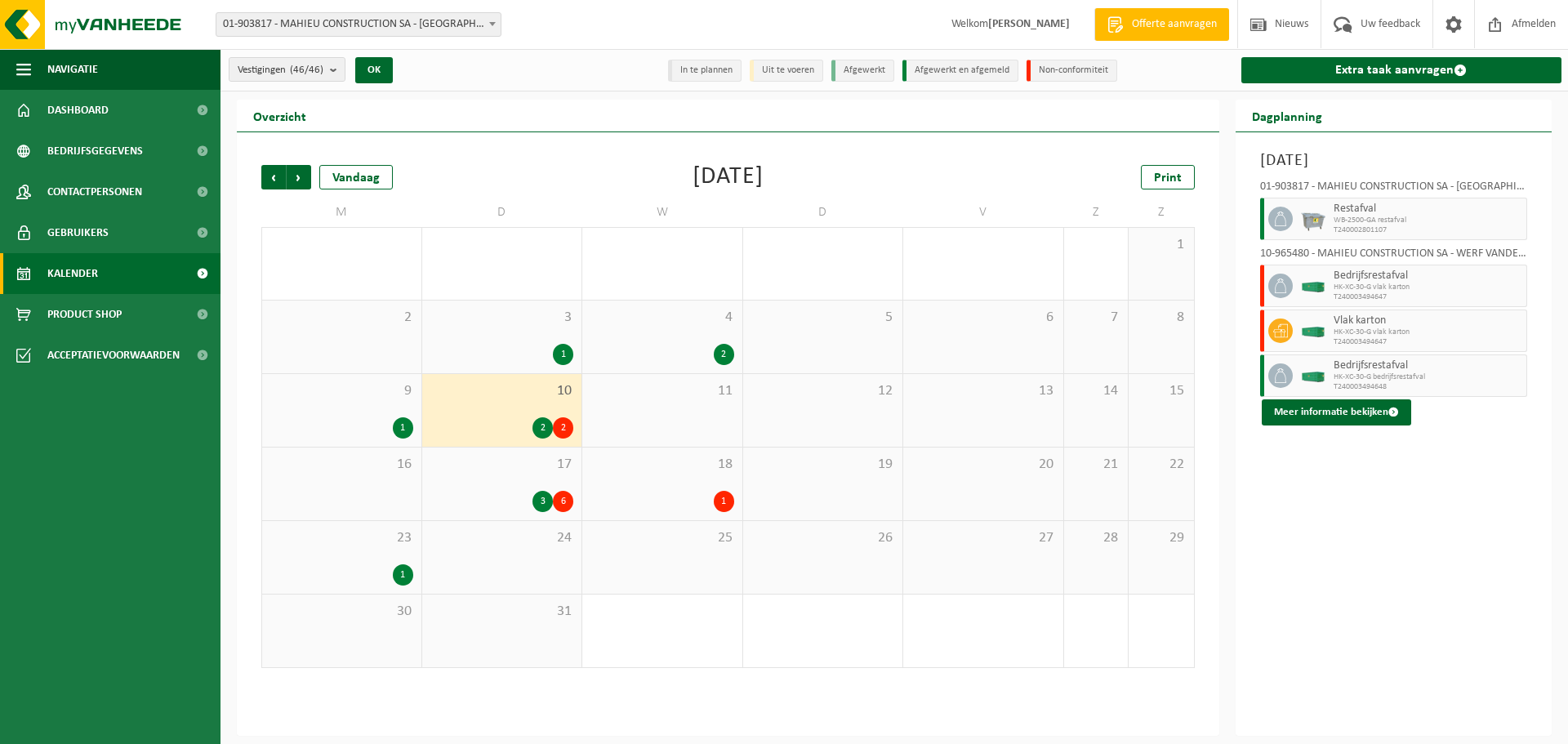
click at [722, 346] on div "2" at bounding box center [724, 354] width 21 height 21
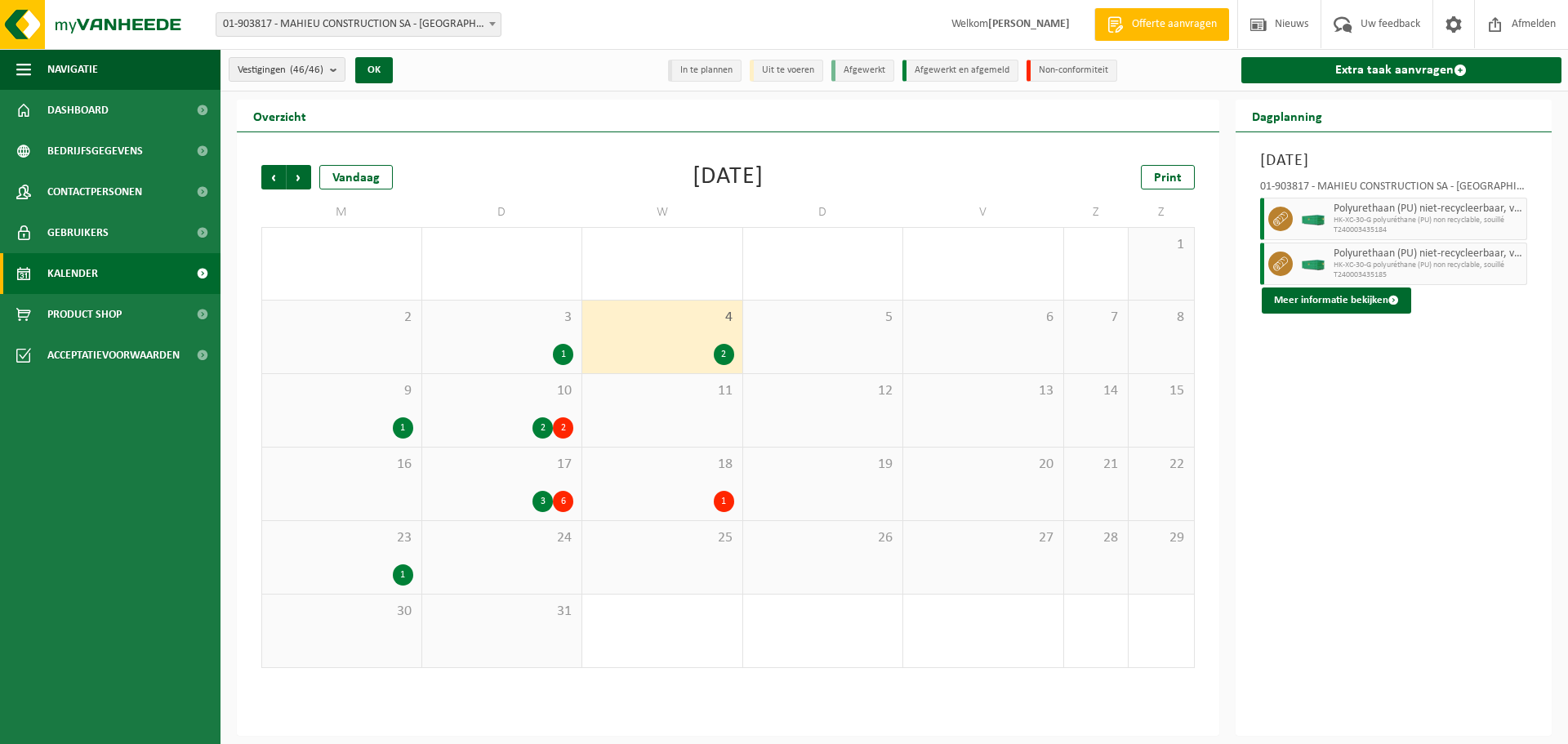
click at [569, 349] on div "1" at bounding box center [563, 354] width 21 height 21
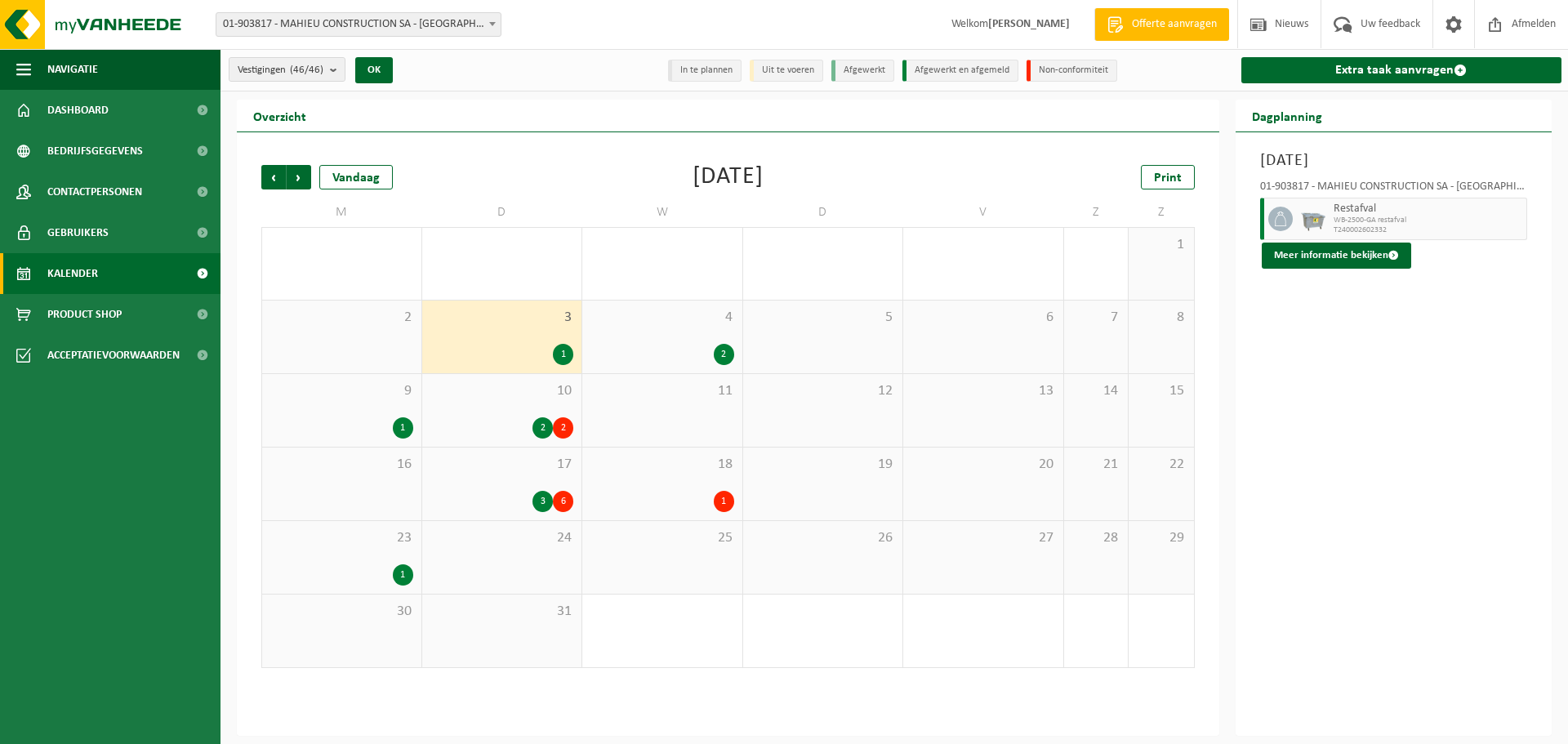
click at [405, 423] on div "1" at bounding box center [403, 428] width 21 height 21
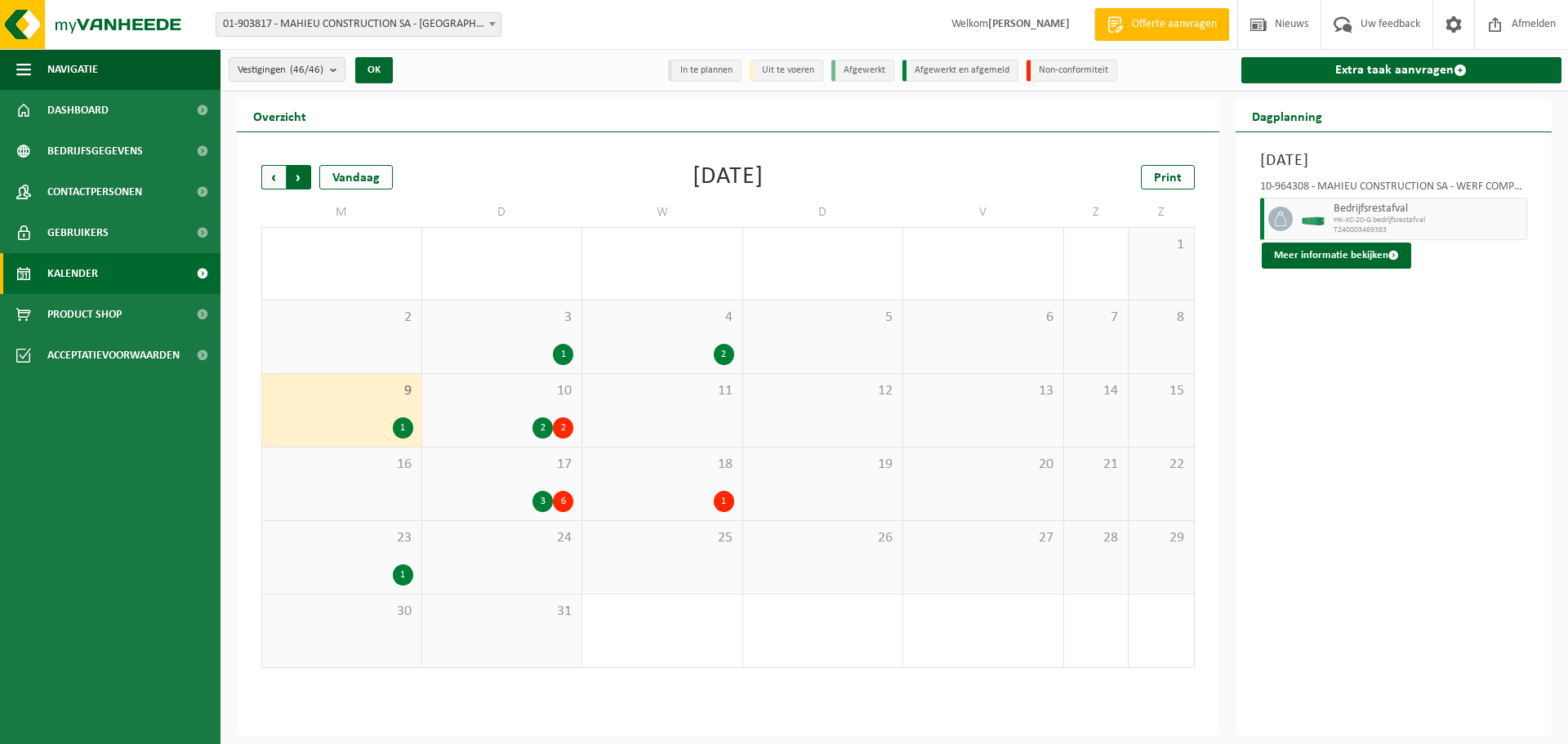
click at [272, 185] on span "Vorige" at bounding box center [273, 177] width 24 height 24
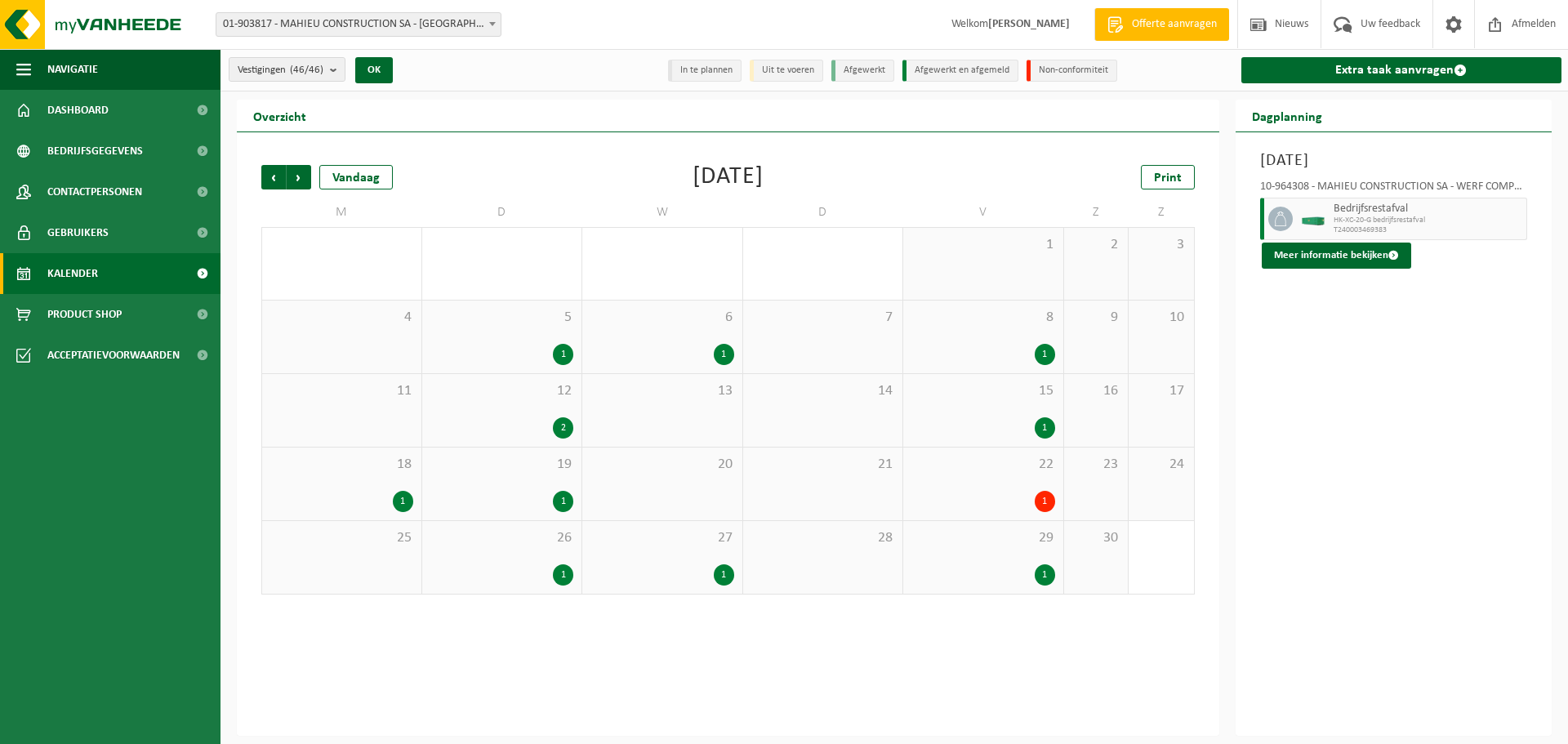
click at [1040, 573] on div "1" at bounding box center [1045, 575] width 21 height 21
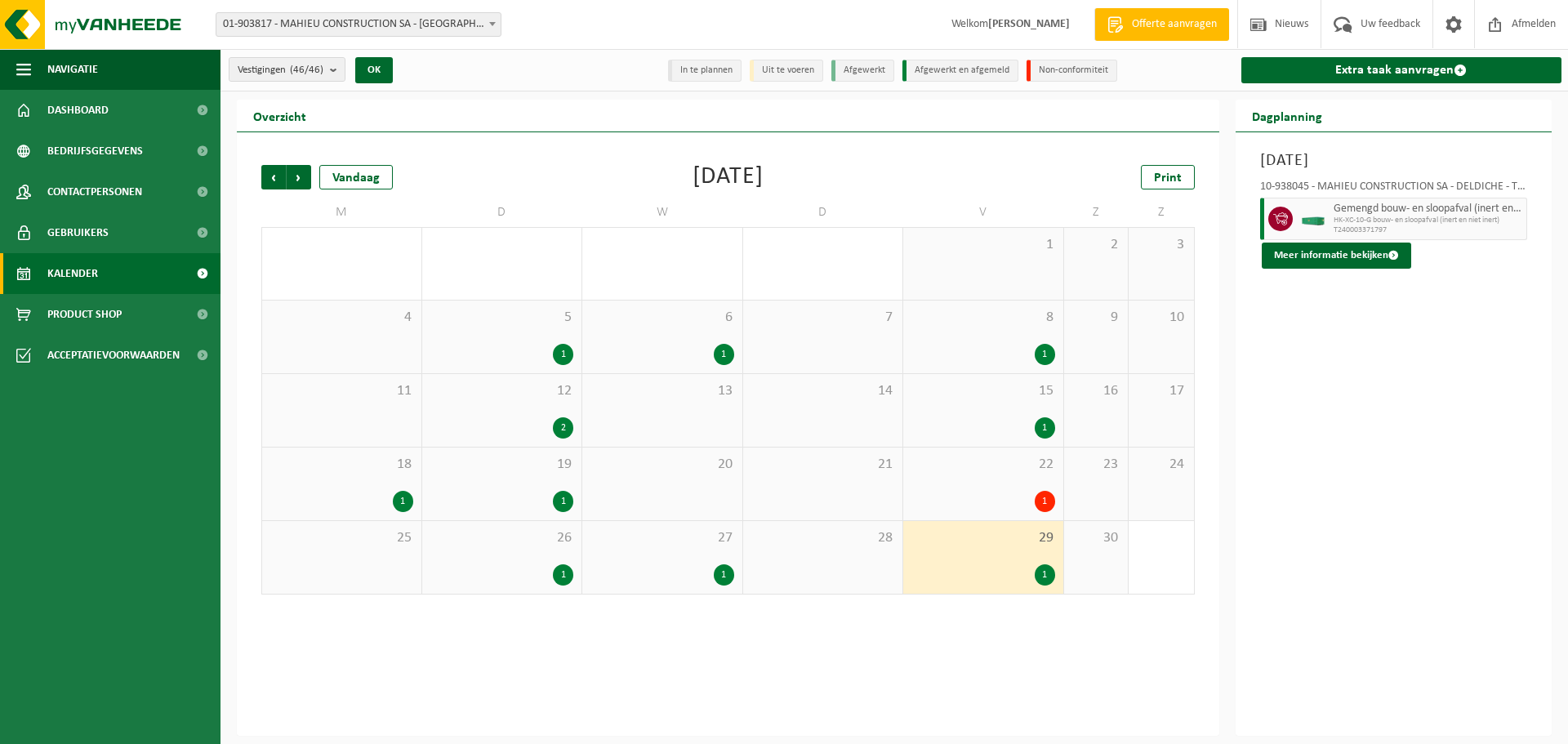
click at [1042, 494] on div "1" at bounding box center [1045, 501] width 21 height 21
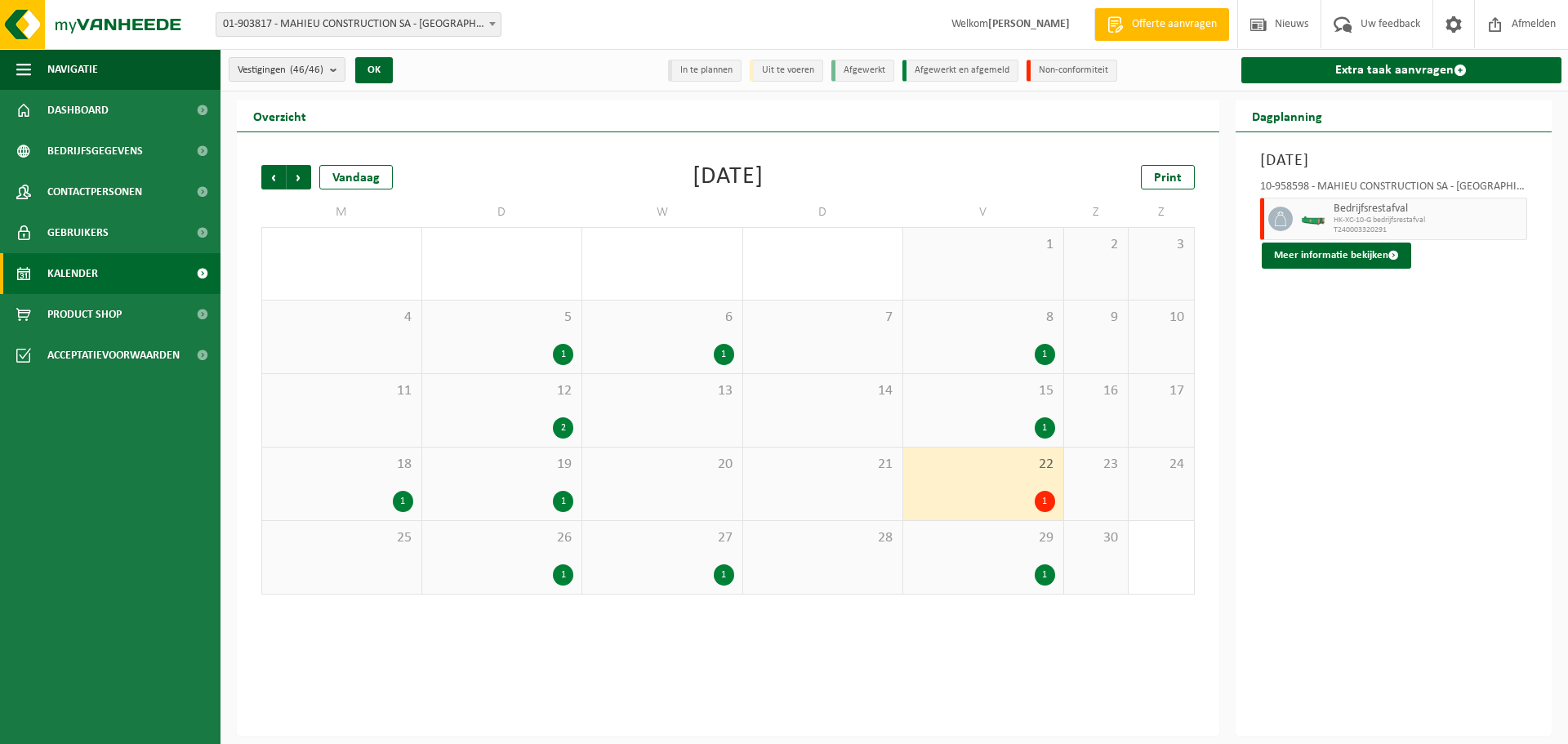
click at [1043, 420] on div "1" at bounding box center [1045, 428] width 21 height 21
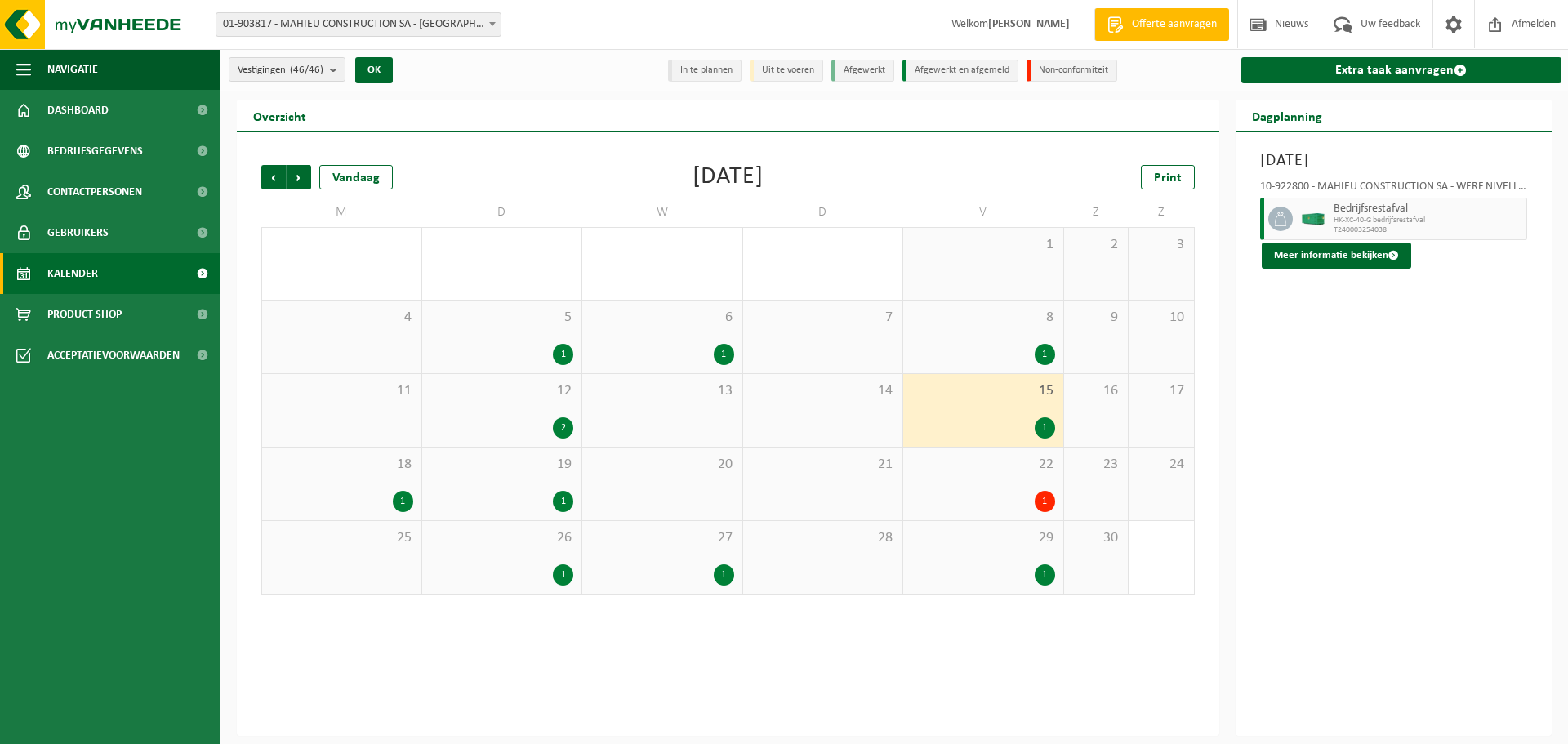
click at [1043, 356] on div "1" at bounding box center [1045, 354] width 21 height 21
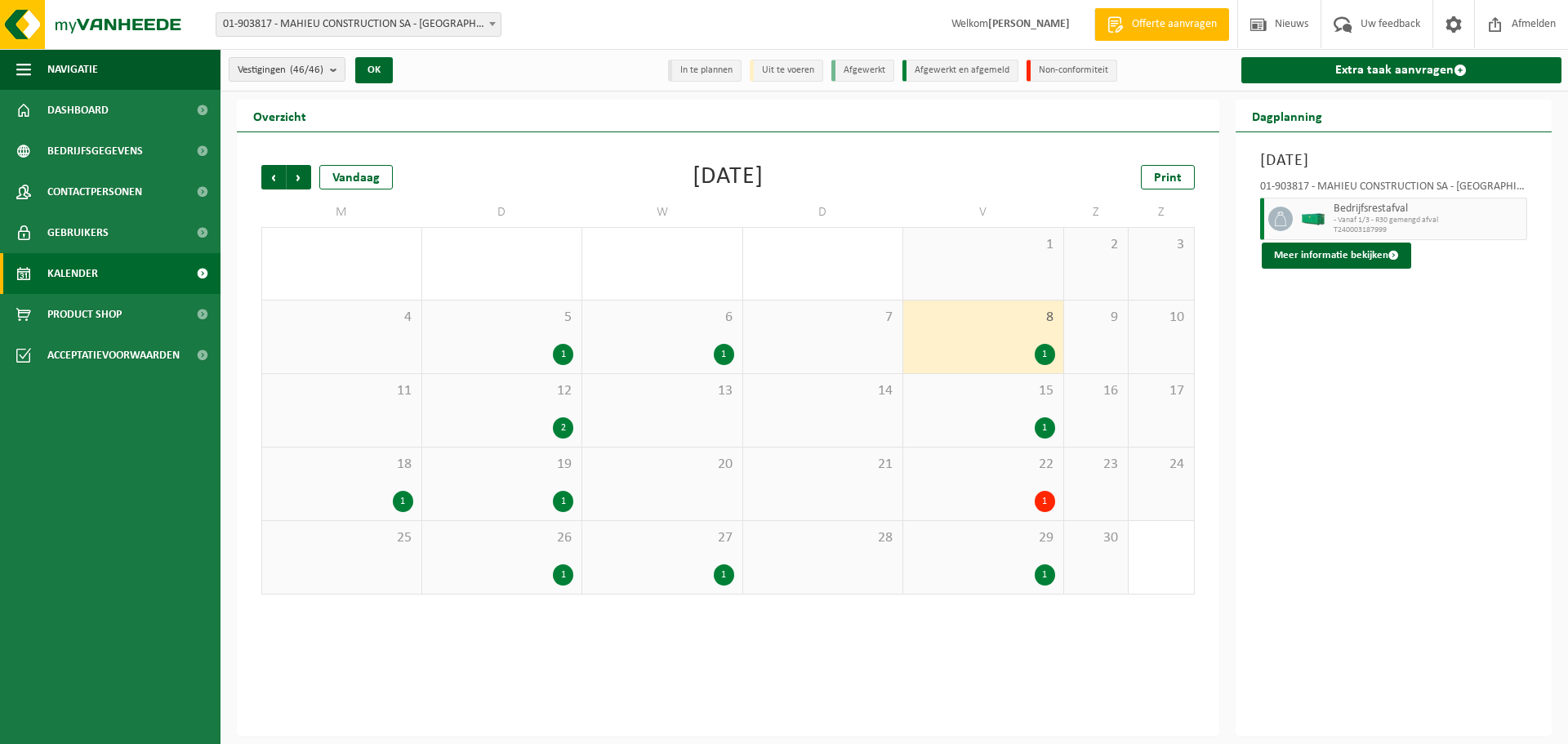
click at [729, 350] on div "1" at bounding box center [724, 354] width 21 height 21
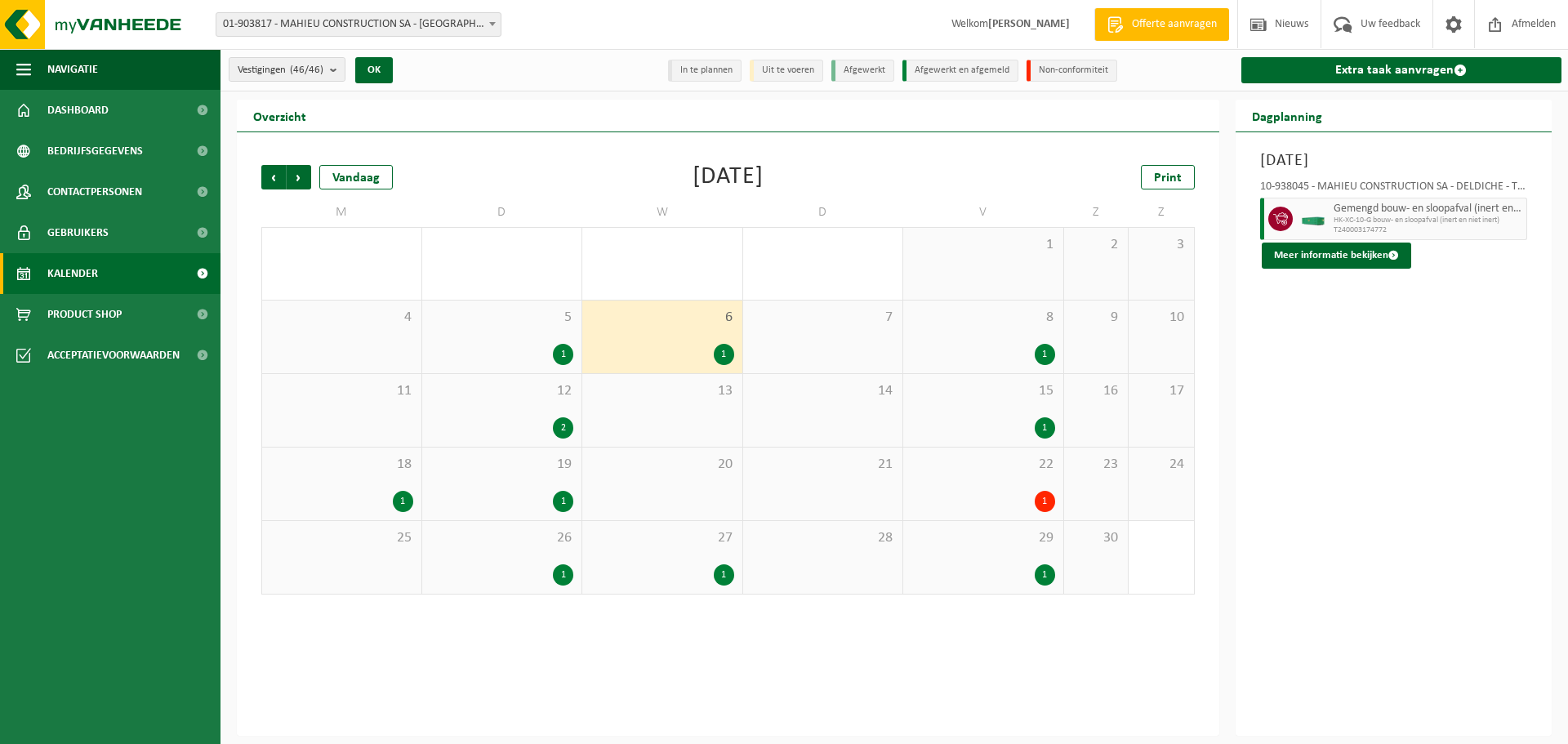
click at [560, 354] on div "1" at bounding box center [563, 354] width 21 height 21
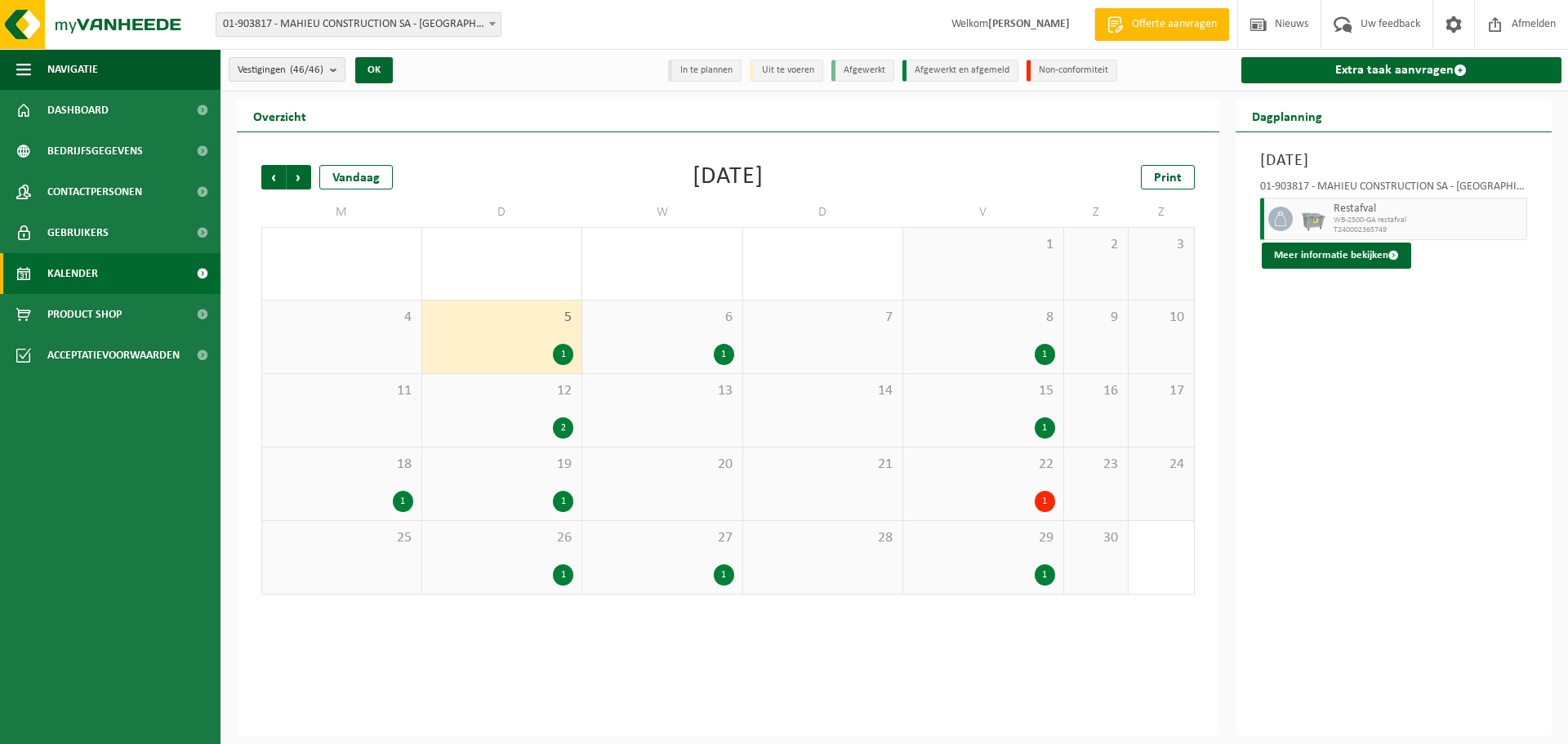
click at [566, 428] on div "2" at bounding box center [563, 428] width 21 height 21
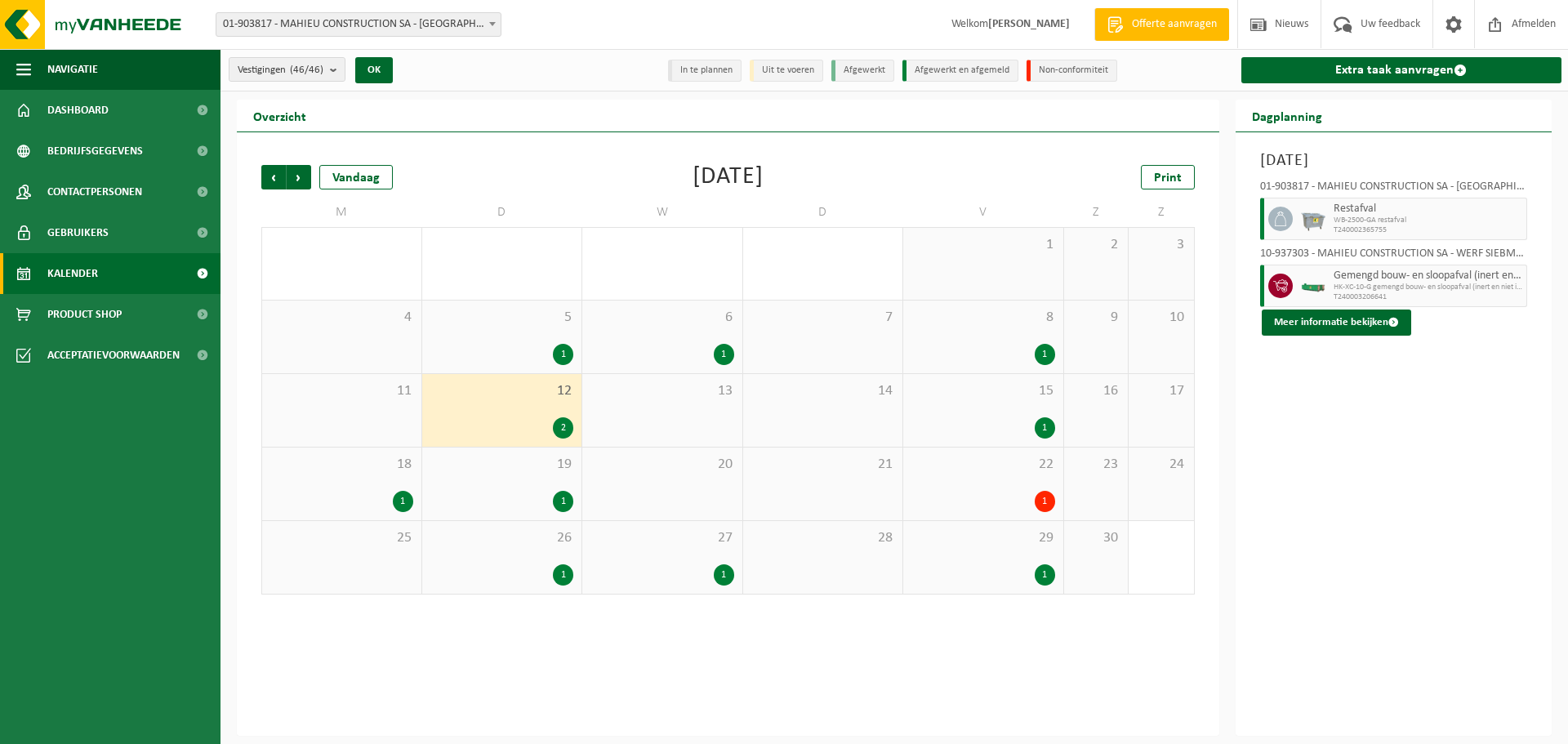
click at [565, 499] on div "1" at bounding box center [563, 501] width 21 height 21
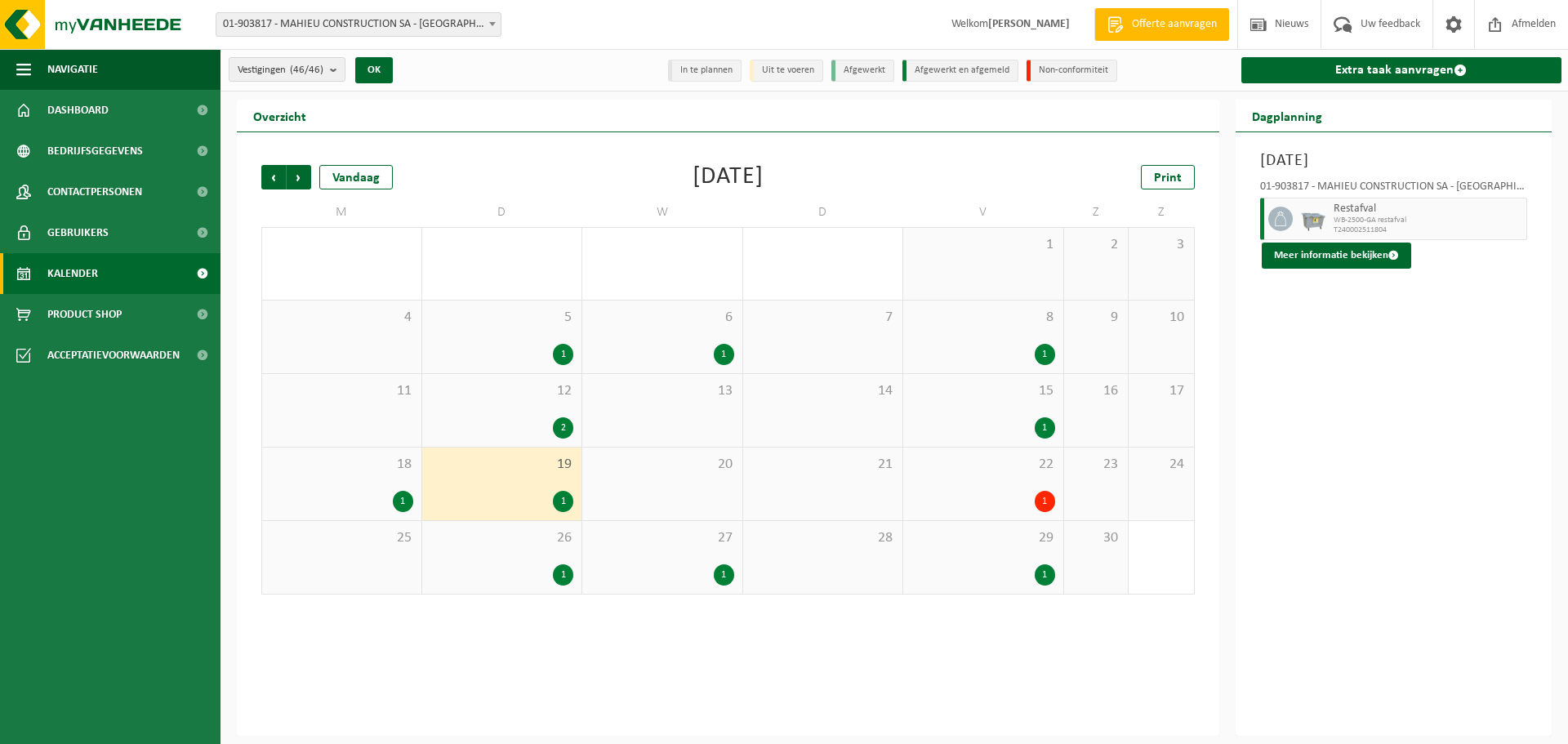
click at [566, 569] on div "1" at bounding box center [563, 575] width 21 height 21
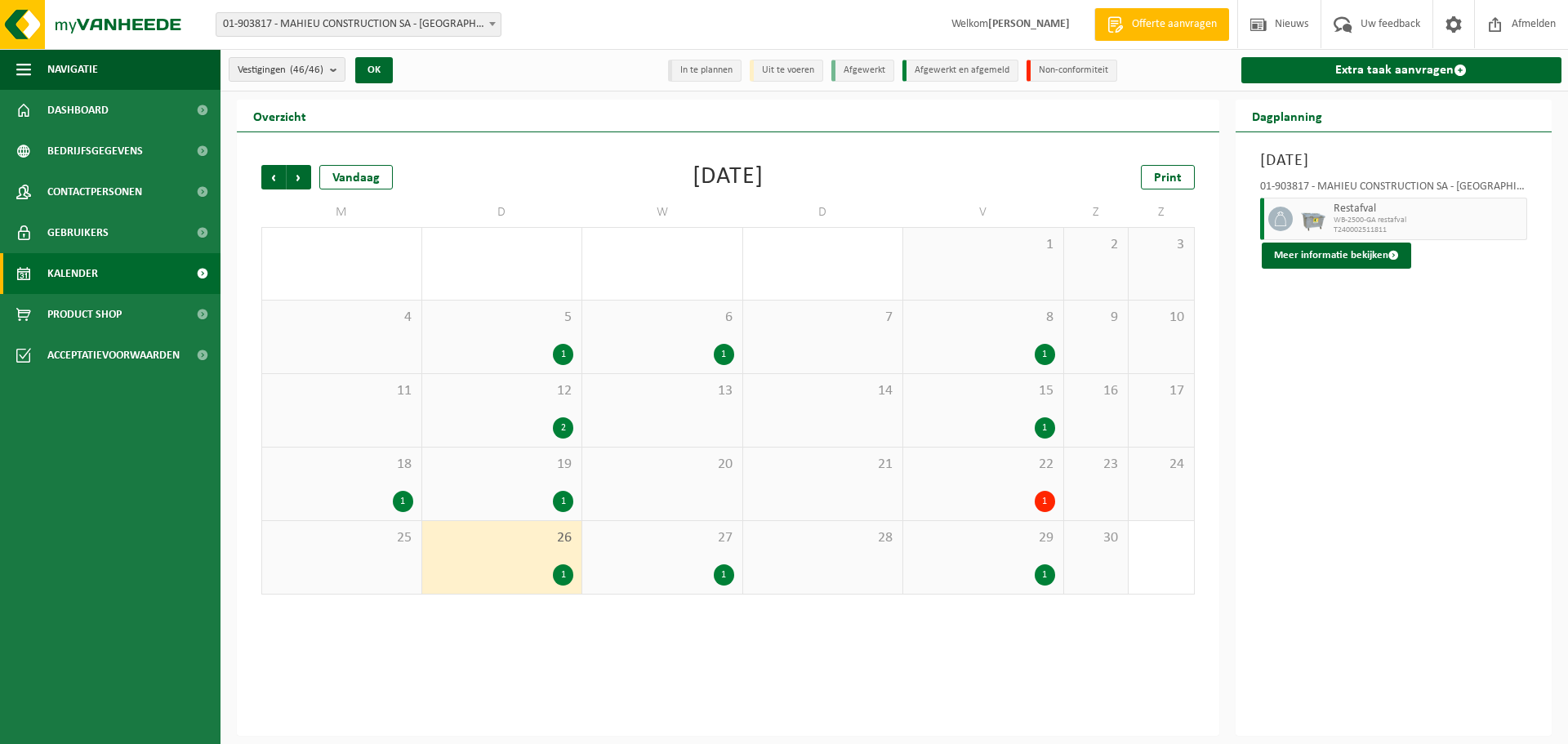
click at [723, 569] on div "1" at bounding box center [724, 575] width 21 height 21
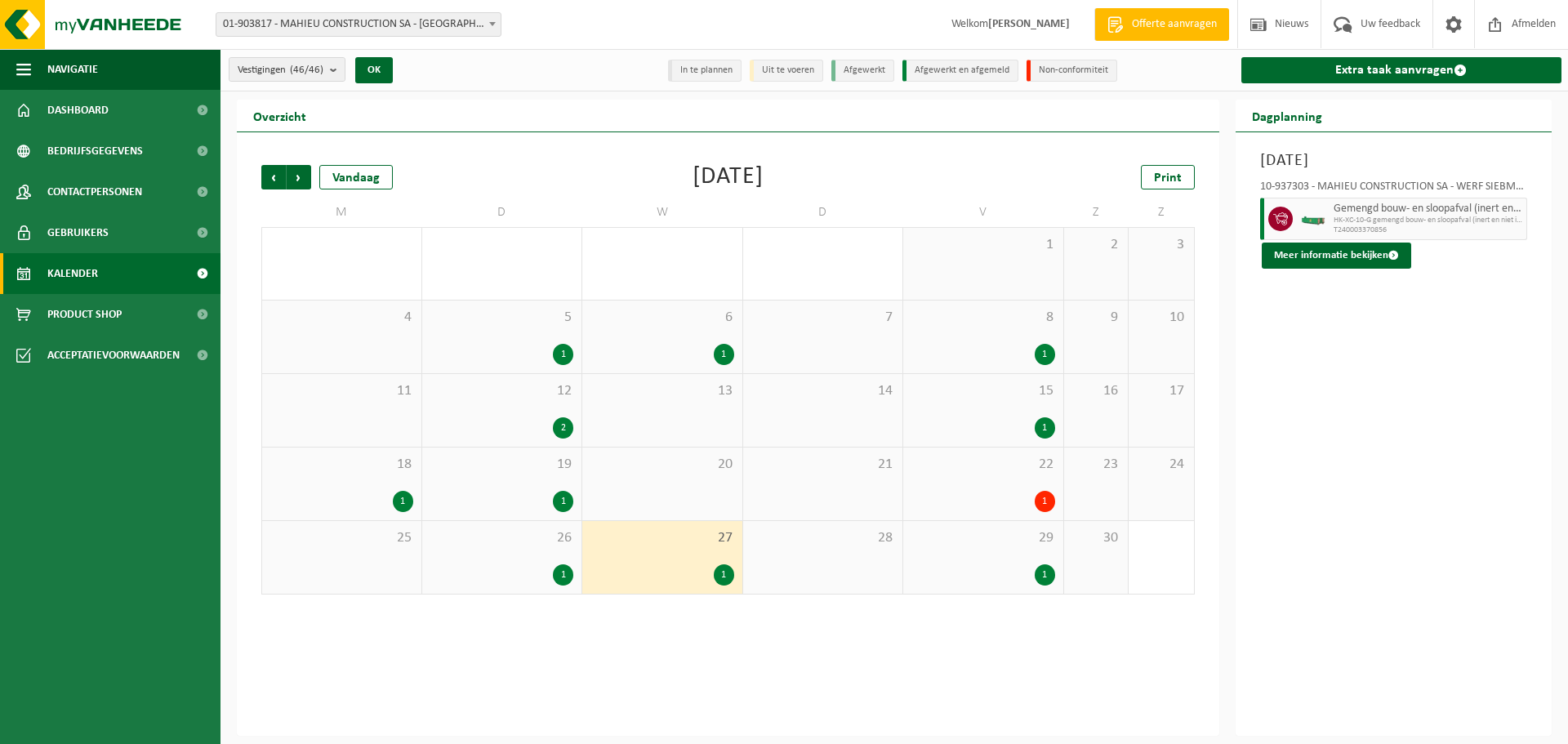
click at [389, 493] on div "1" at bounding box center [342, 501] width 143 height 21
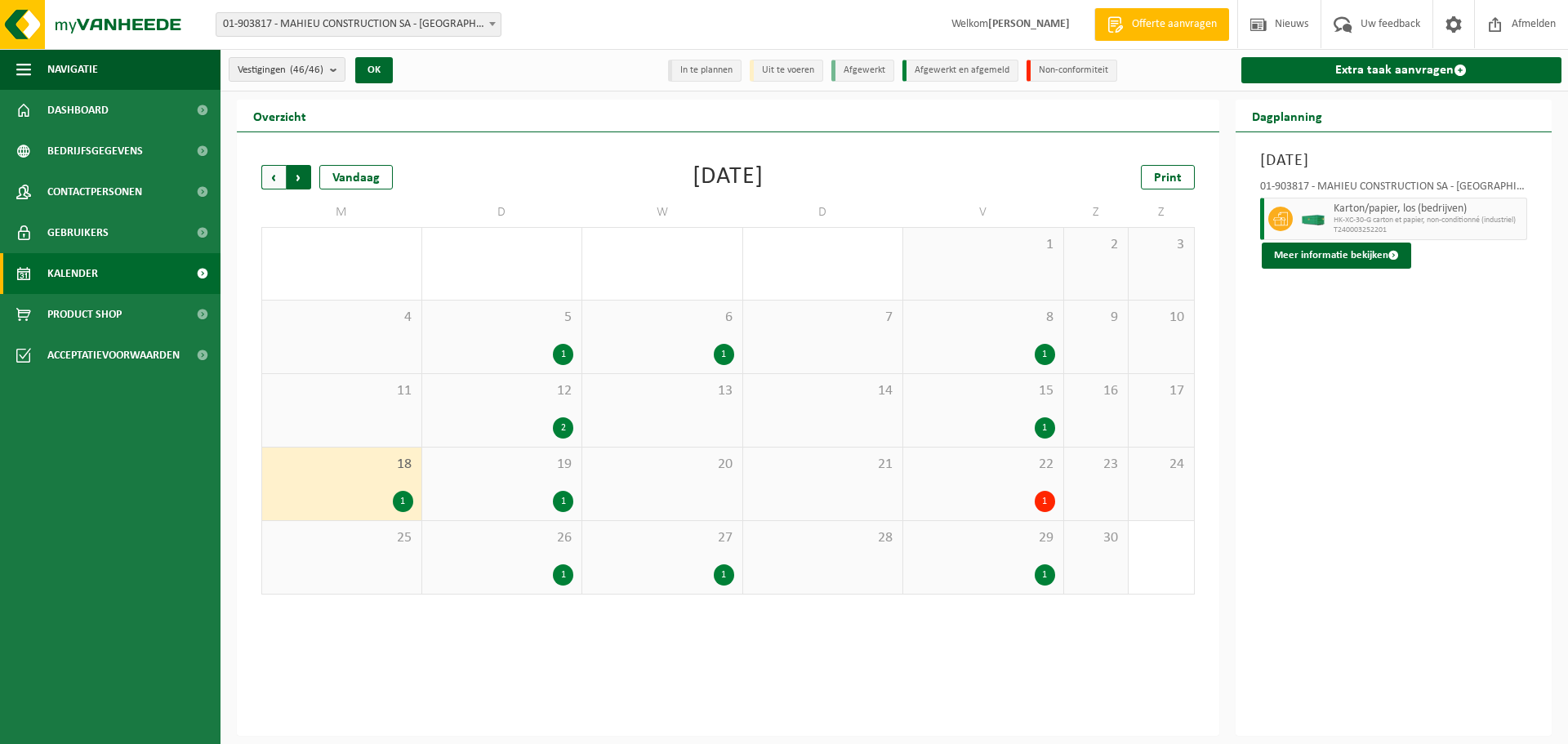
click at [273, 178] on span "Vorige" at bounding box center [273, 177] width 24 height 24
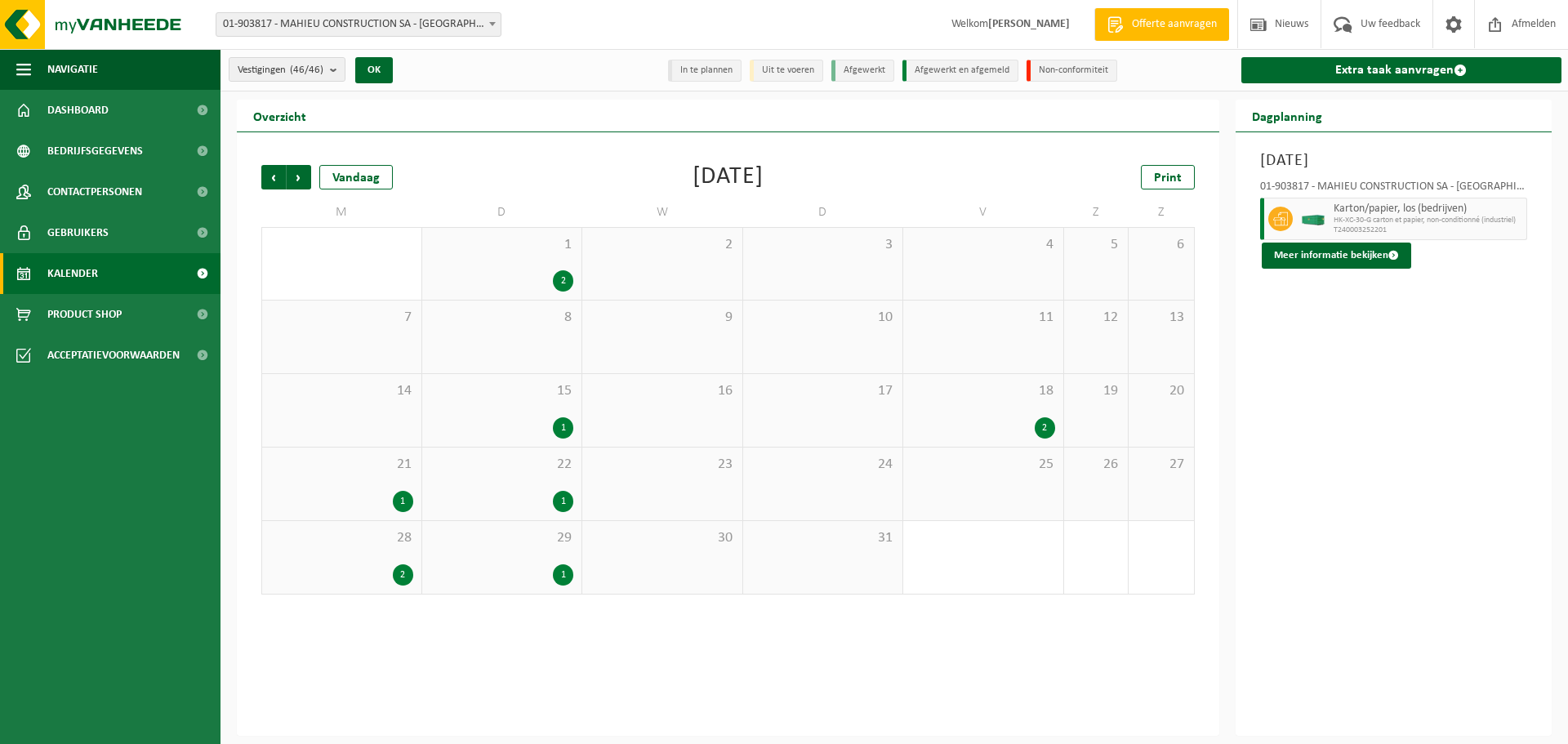
click at [566, 283] on div "2" at bounding box center [563, 281] width 21 height 21
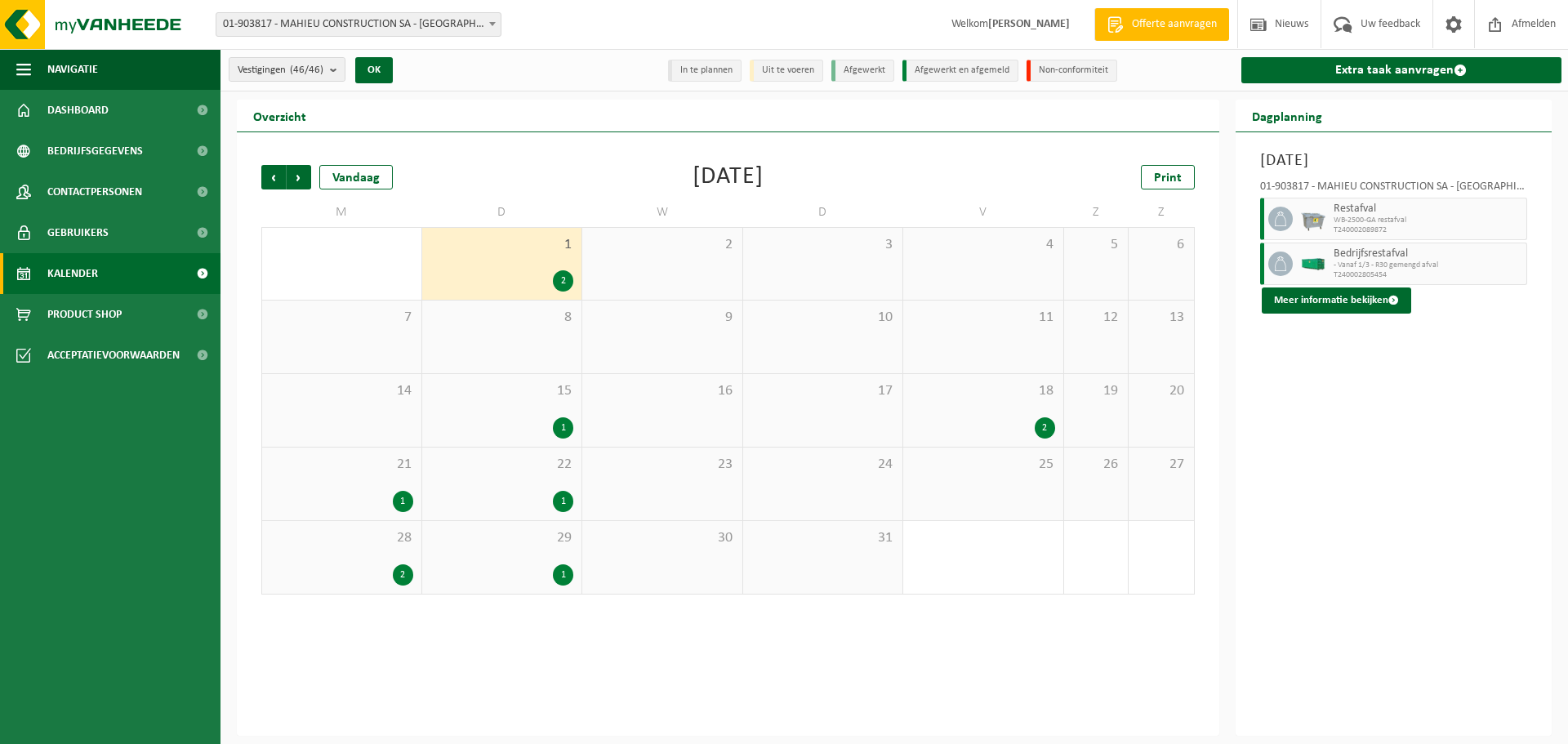
click at [1045, 431] on div "2" at bounding box center [1045, 428] width 21 height 21
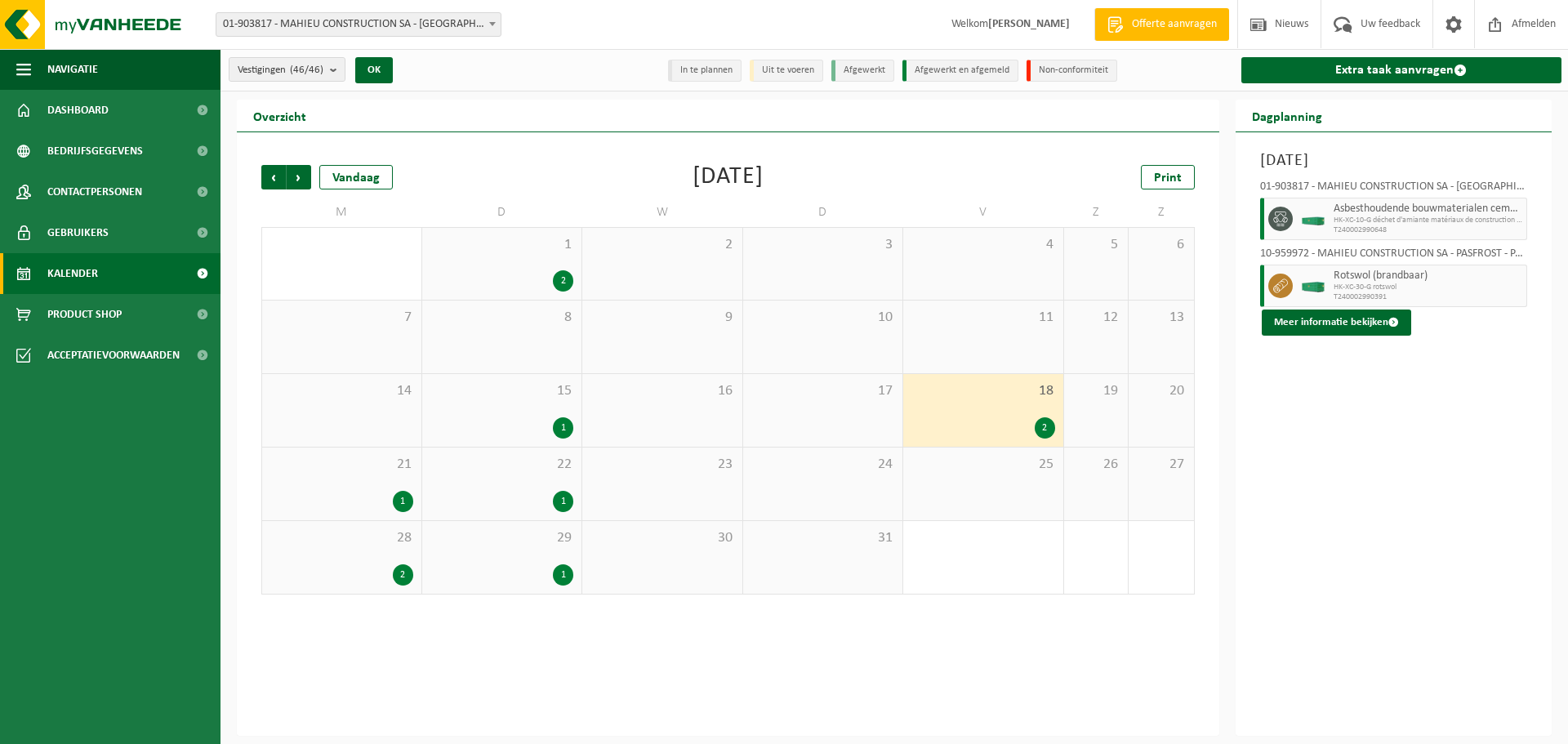
click at [564, 437] on div "1" at bounding box center [563, 428] width 21 height 21
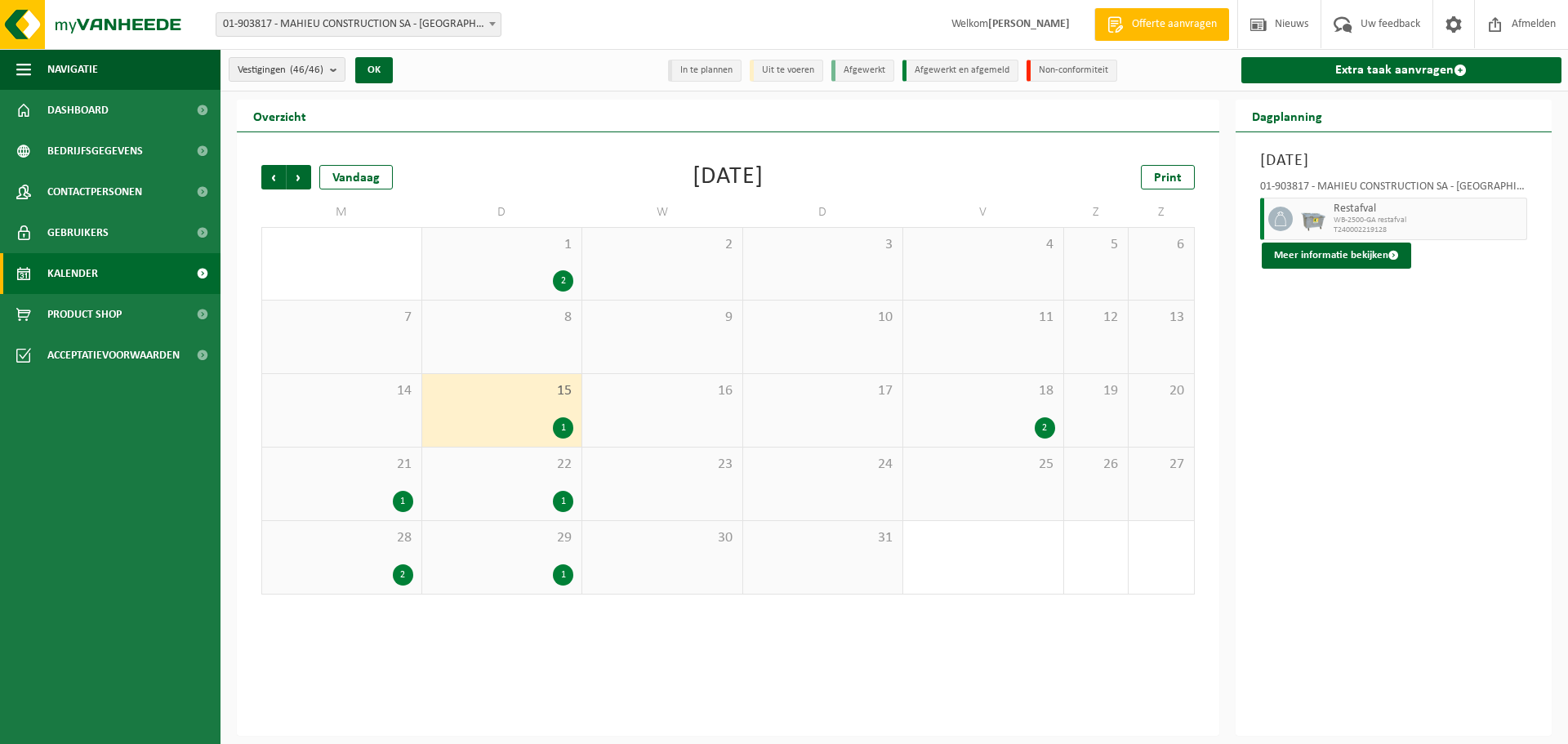
click at [562, 515] on div "22 1" at bounding box center [502, 484] width 161 height 73
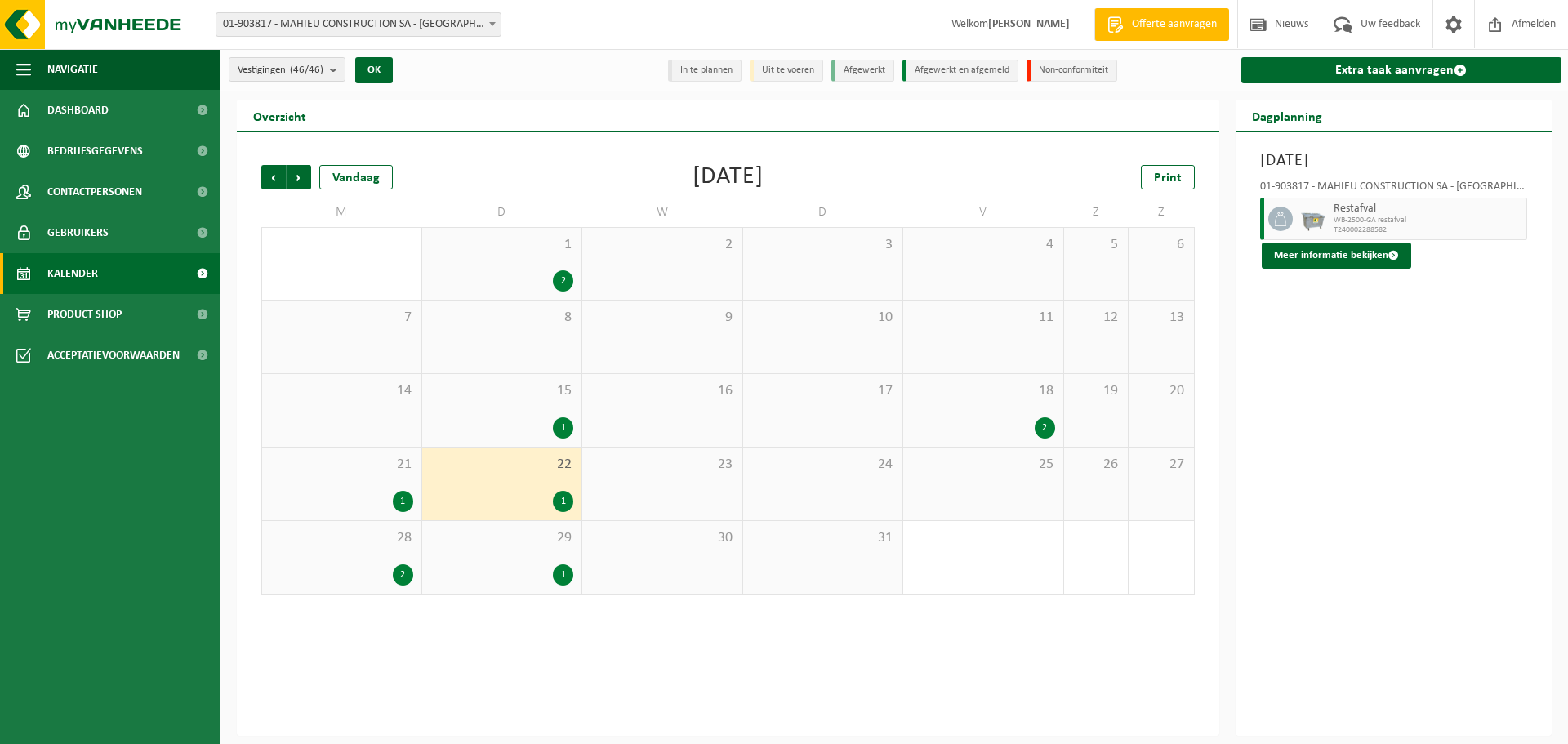
click at [565, 572] on div "1" at bounding box center [563, 575] width 21 height 21
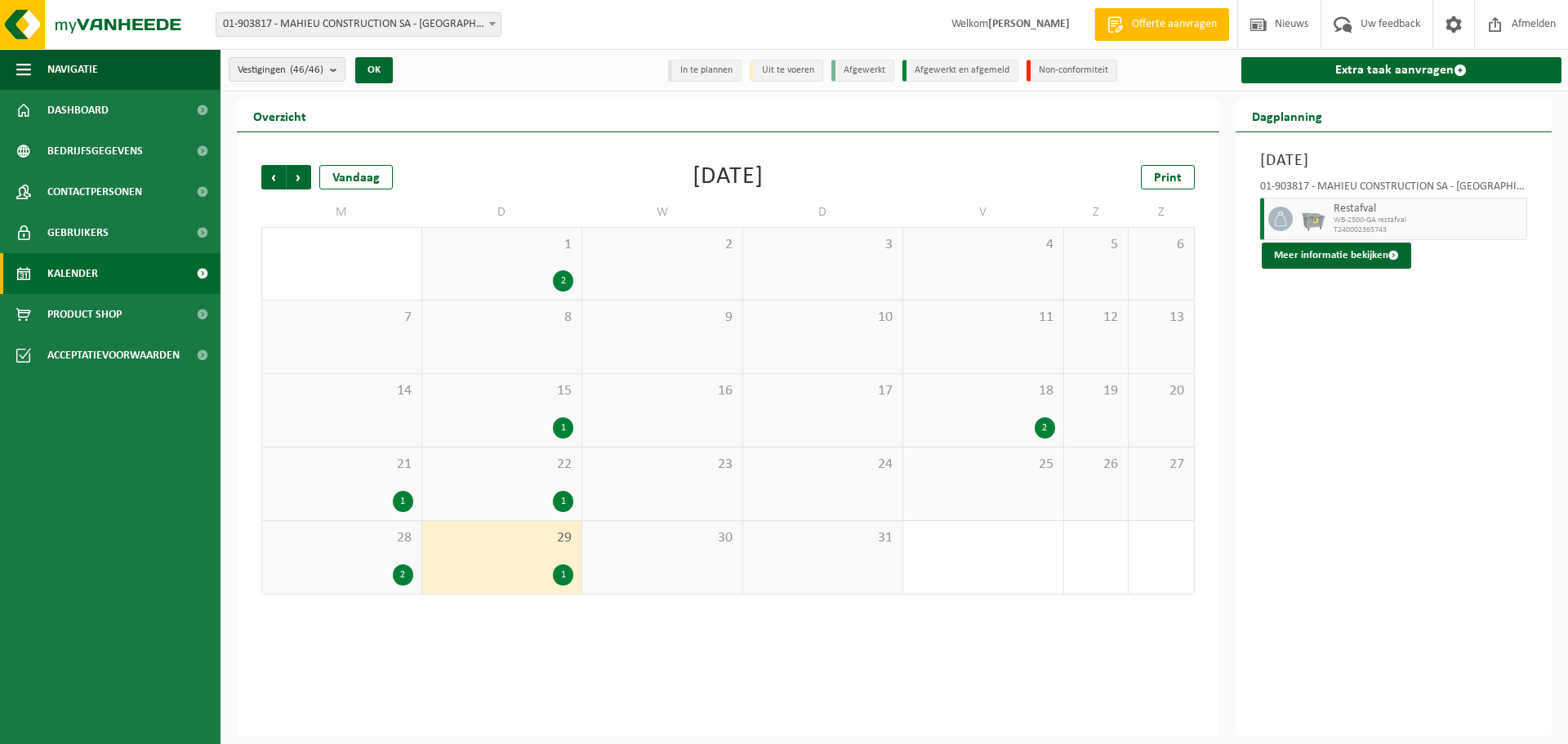
click at [396, 585] on div "28 2" at bounding box center [342, 557] width 160 height 73
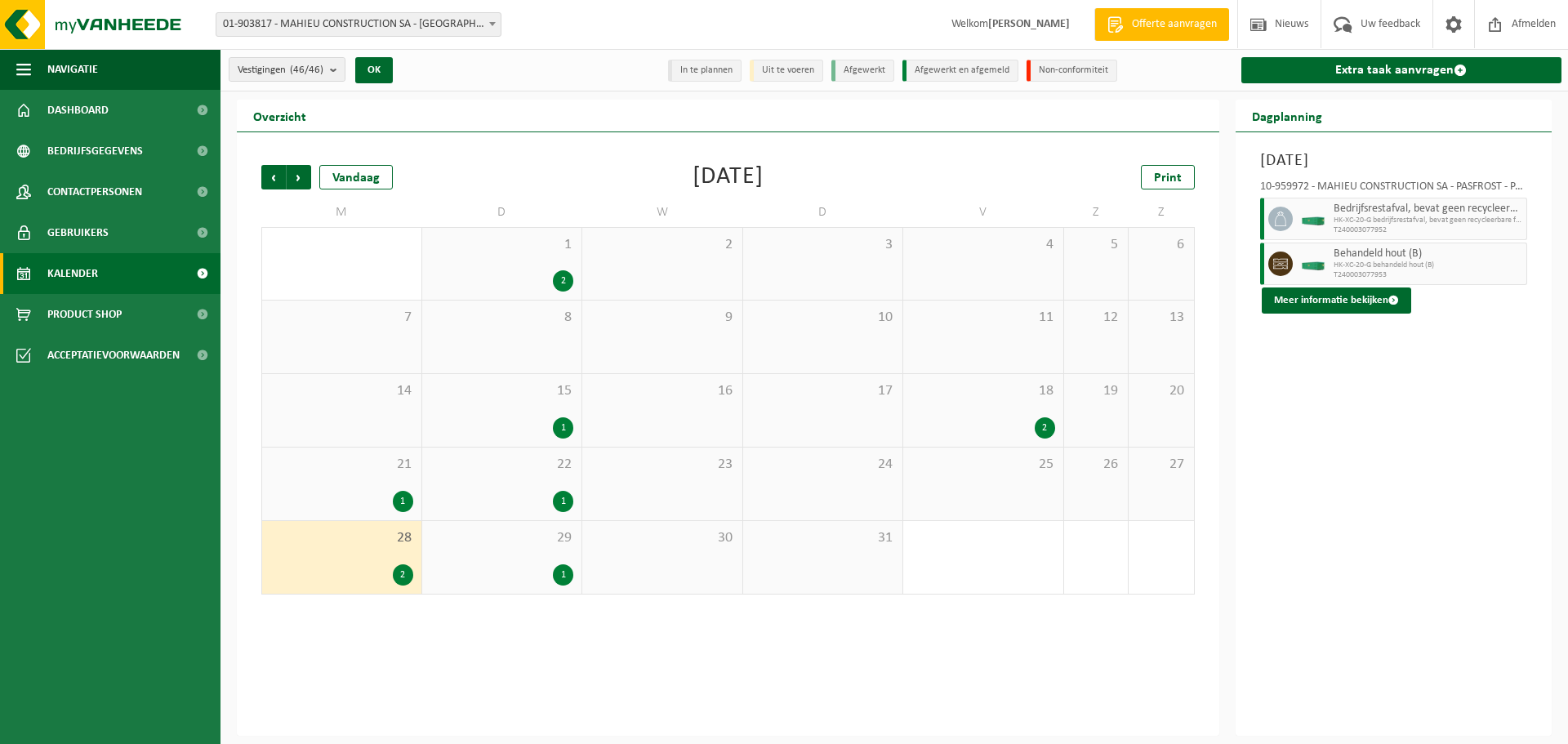
click at [402, 502] on div "1" at bounding box center [403, 501] width 21 height 21
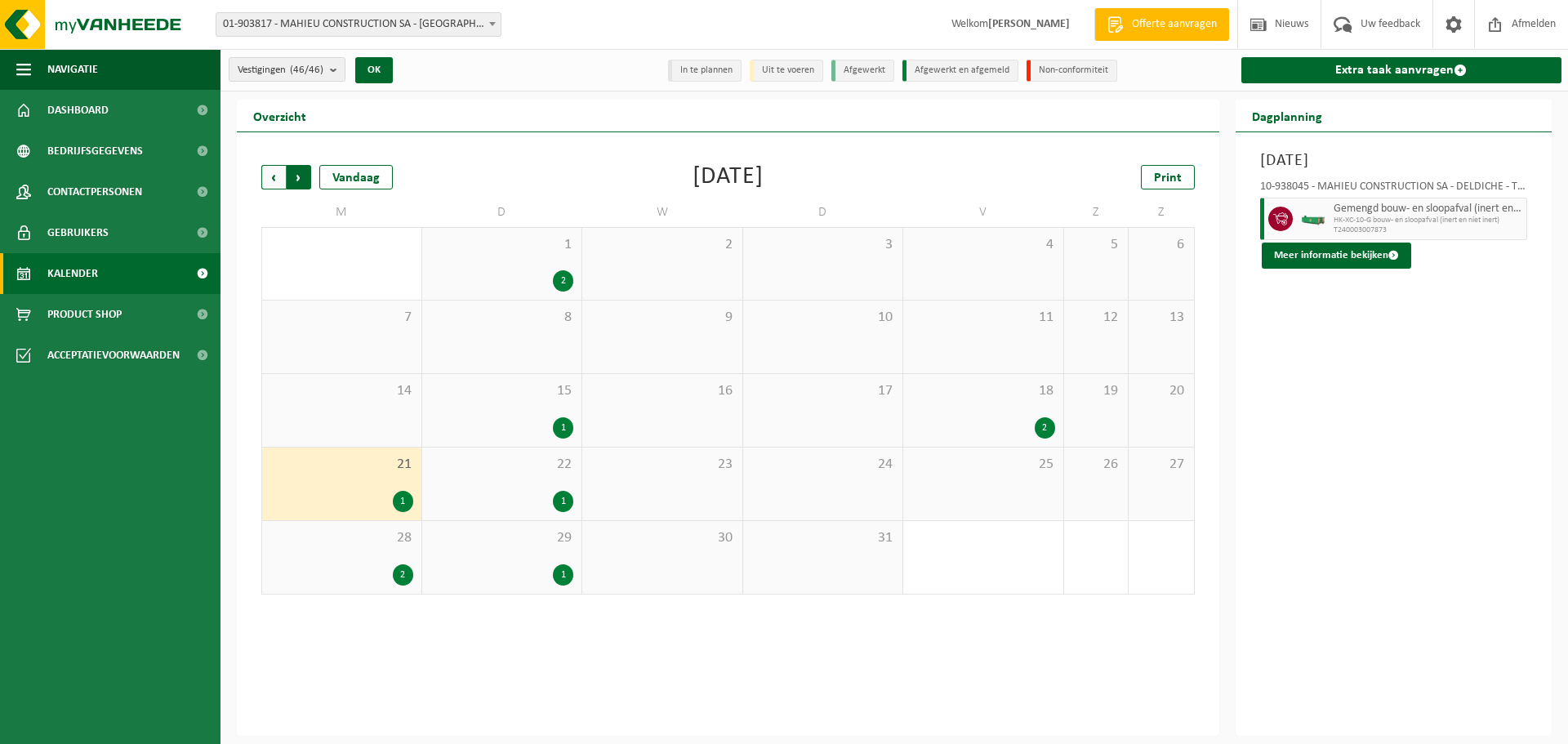
click at [270, 175] on span "Vorige" at bounding box center [273, 177] width 24 height 24
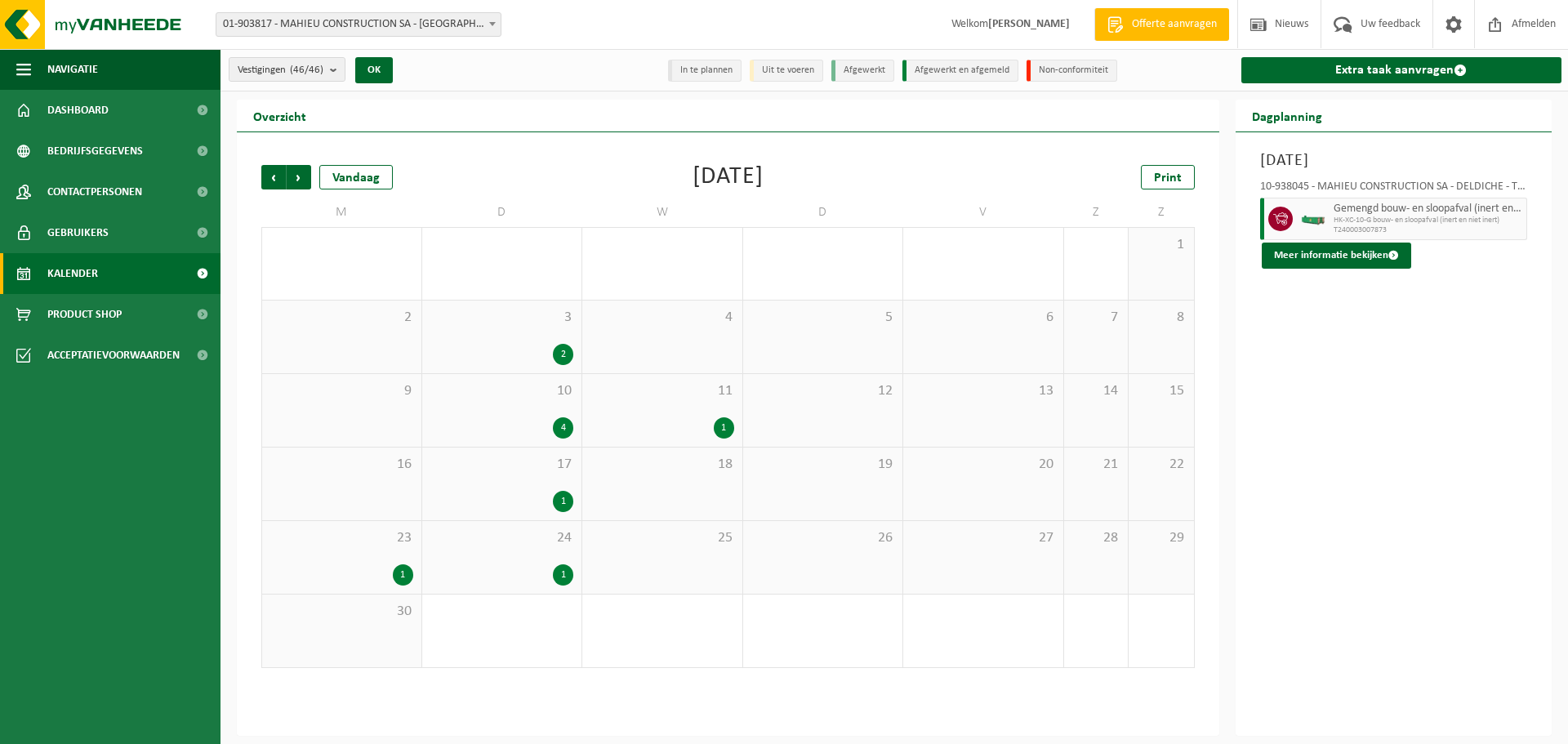
click at [563, 358] on div "2" at bounding box center [563, 354] width 21 height 21
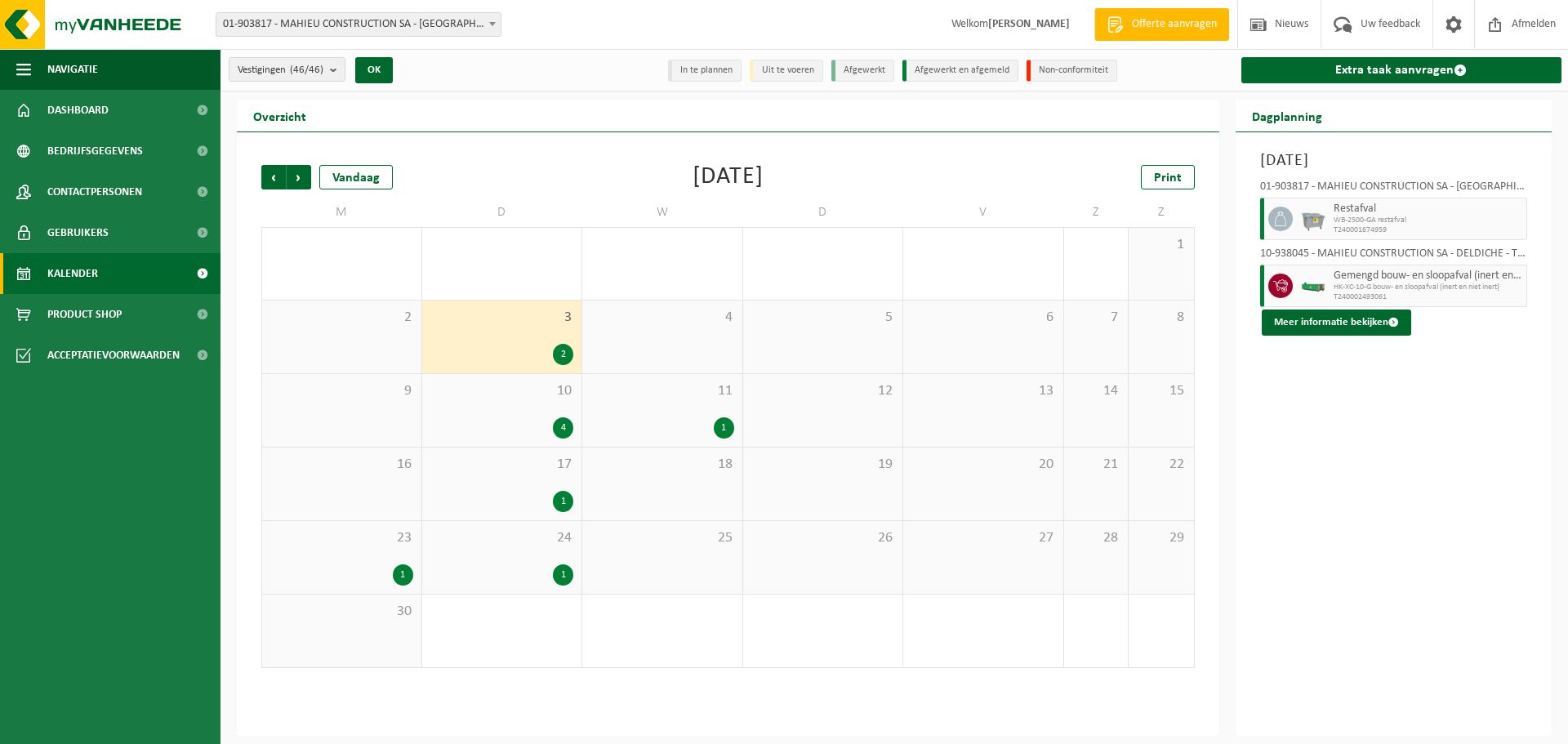
click at [565, 420] on div "4" at bounding box center [563, 428] width 21 height 21
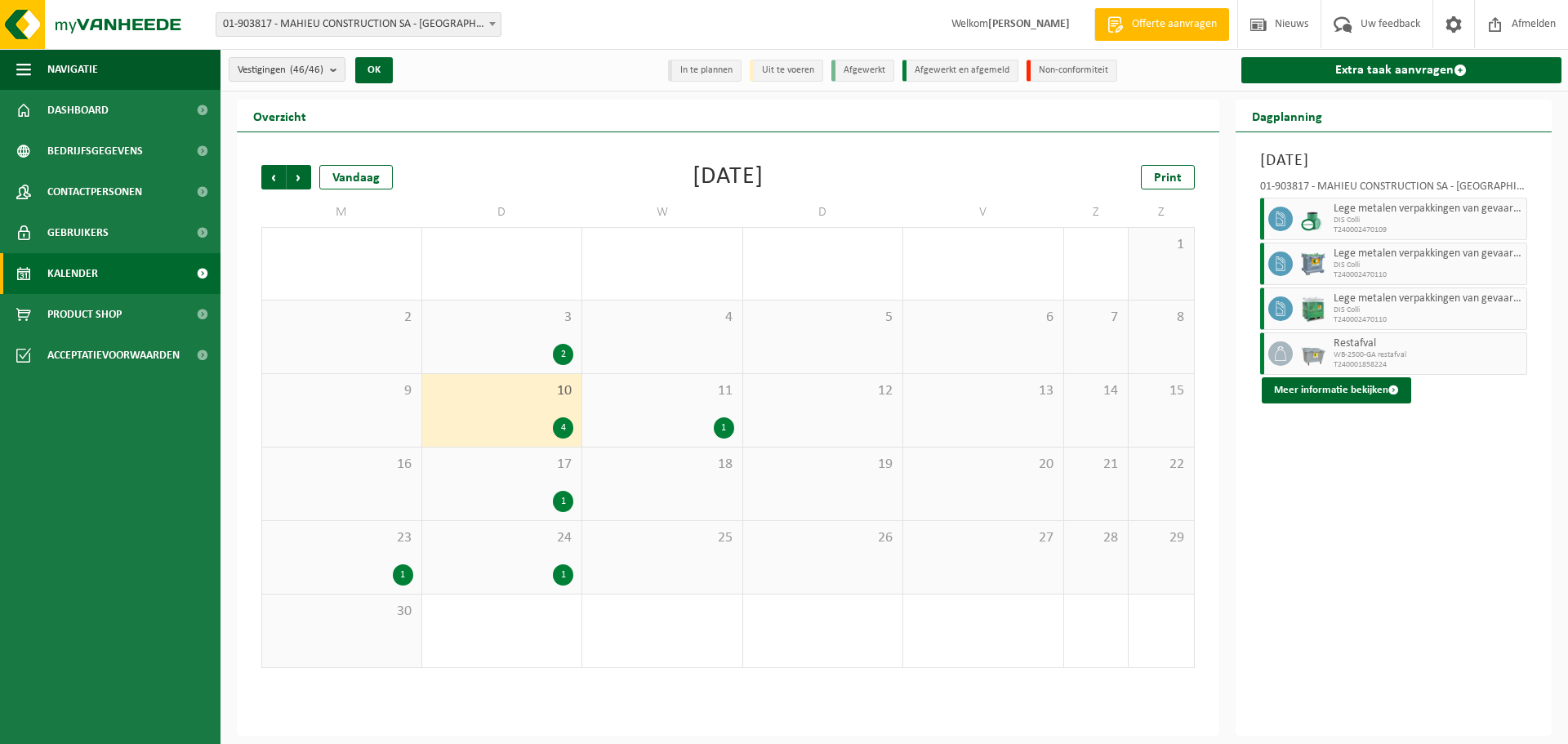
click at [729, 422] on div "1" at bounding box center [724, 428] width 21 height 21
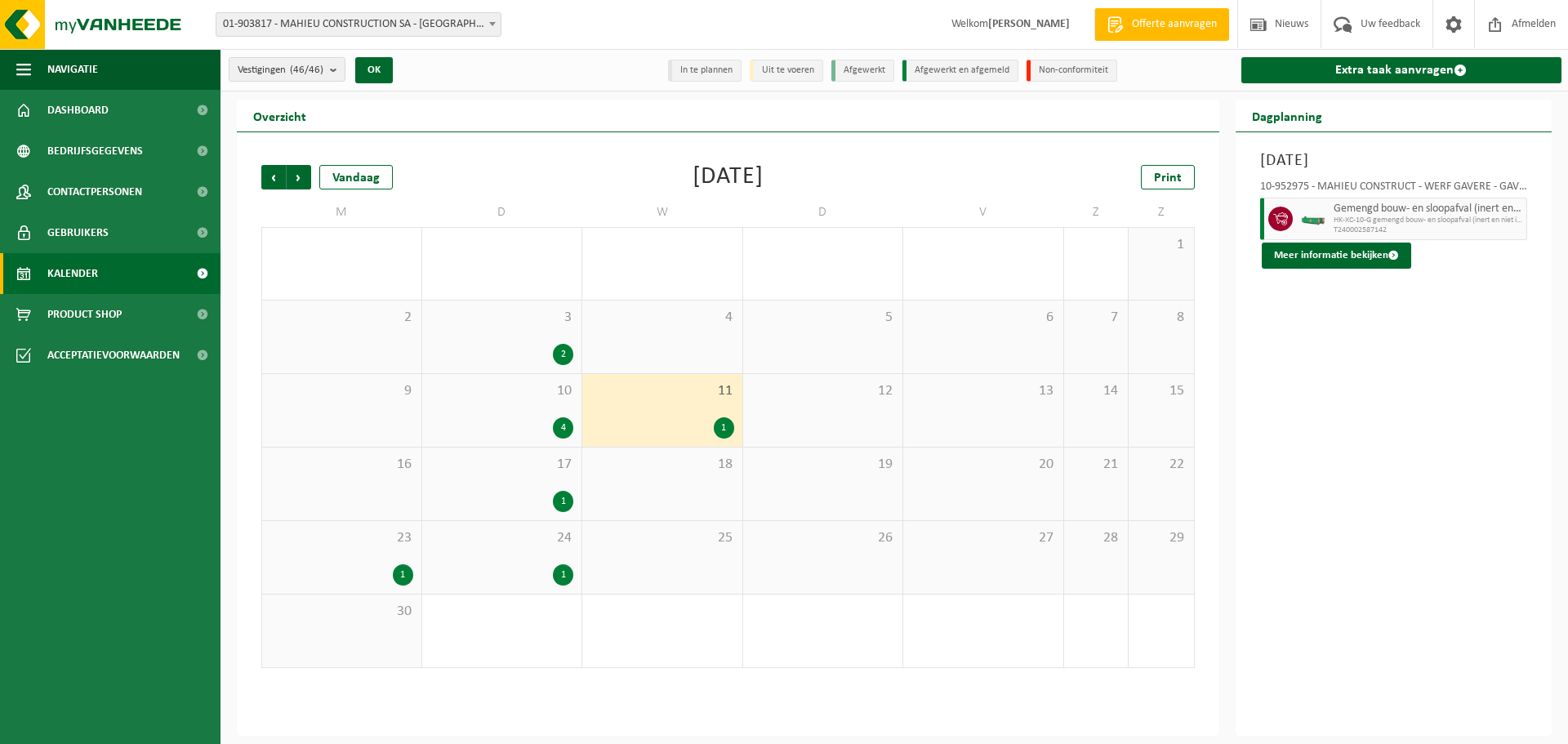
click at [558, 493] on div "1" at bounding box center [563, 501] width 21 height 21
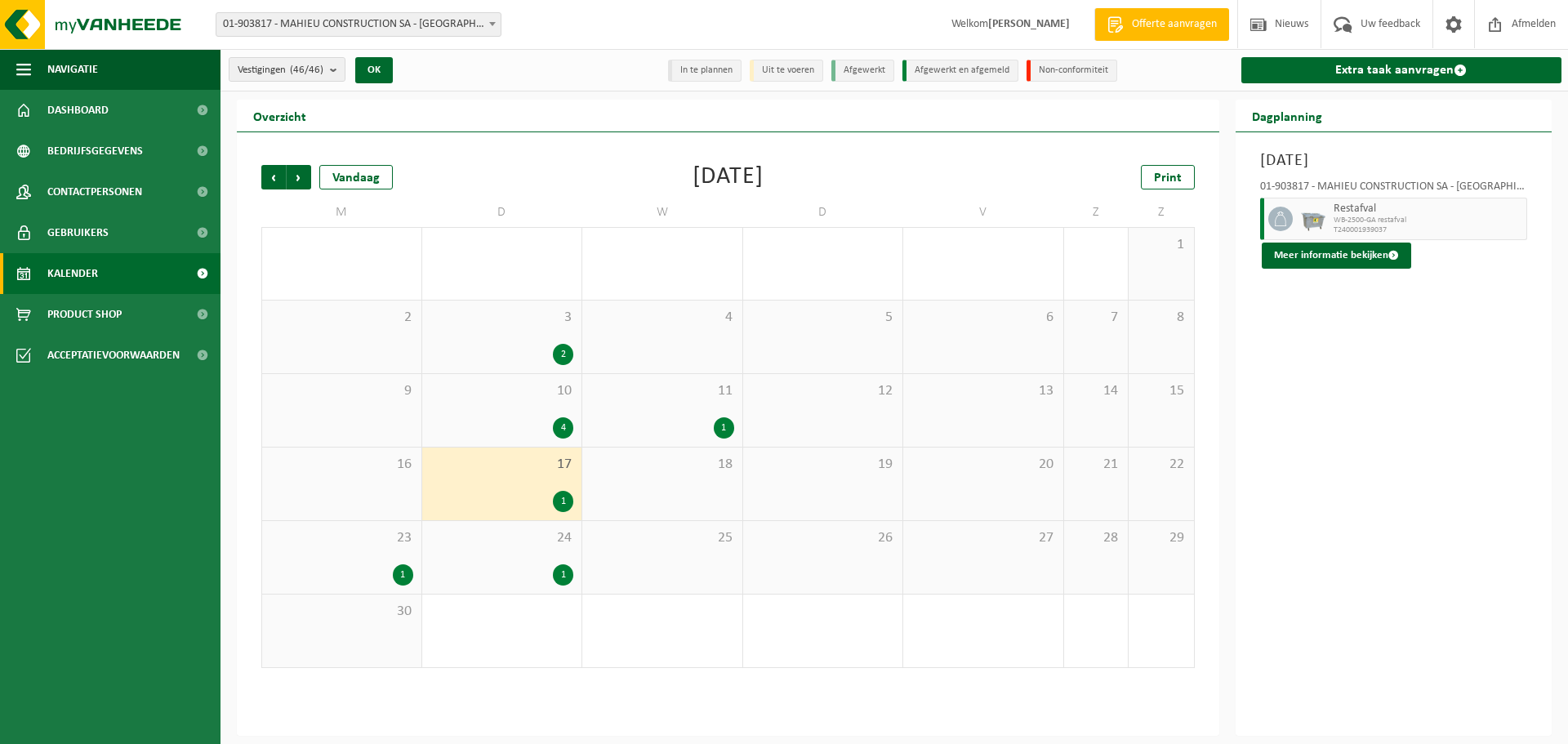
click at [553, 579] on div "1" at bounding box center [502, 575] width 144 height 21
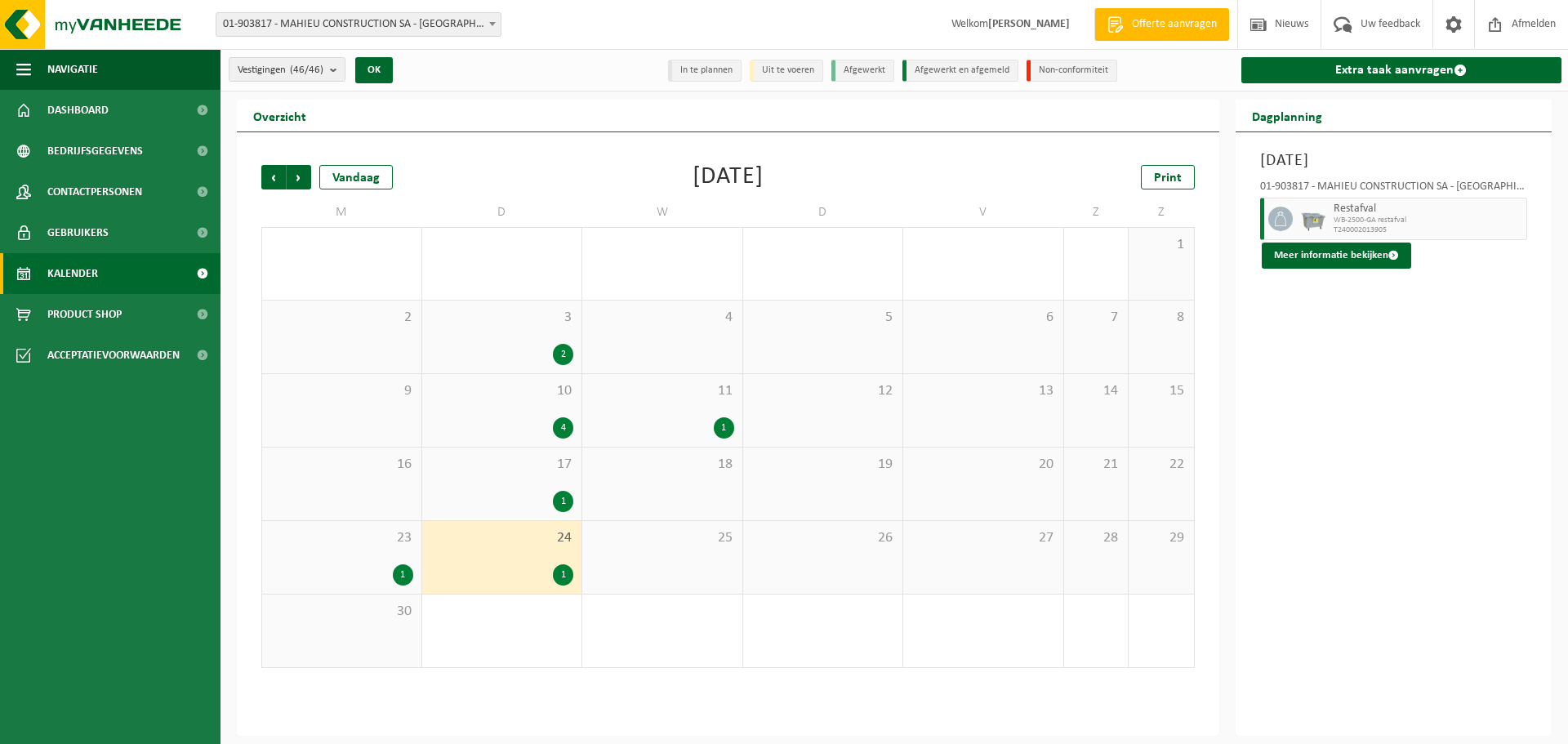
click at [396, 570] on div "1" at bounding box center [403, 575] width 21 height 21
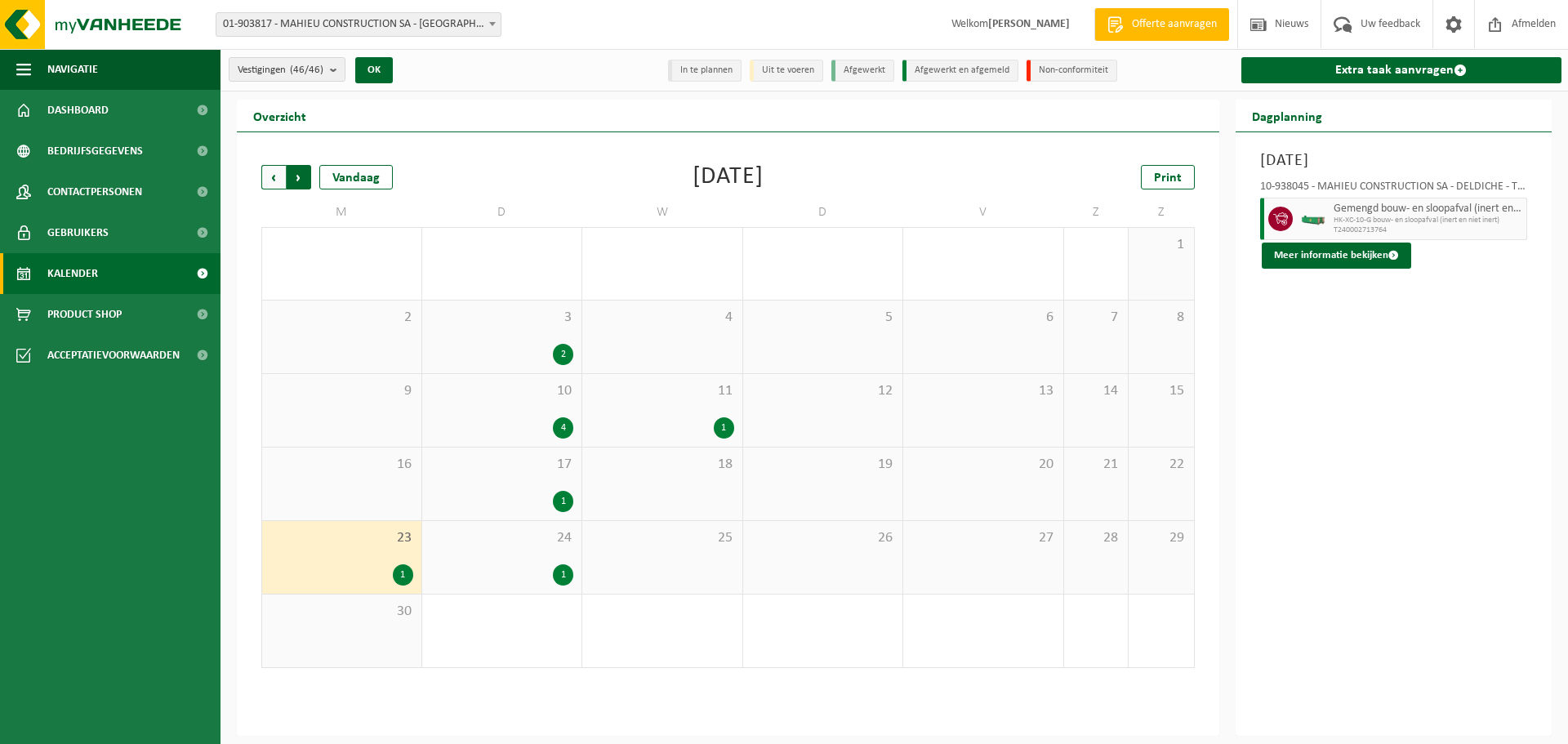
click at [280, 187] on span "Vorige" at bounding box center [273, 177] width 24 height 24
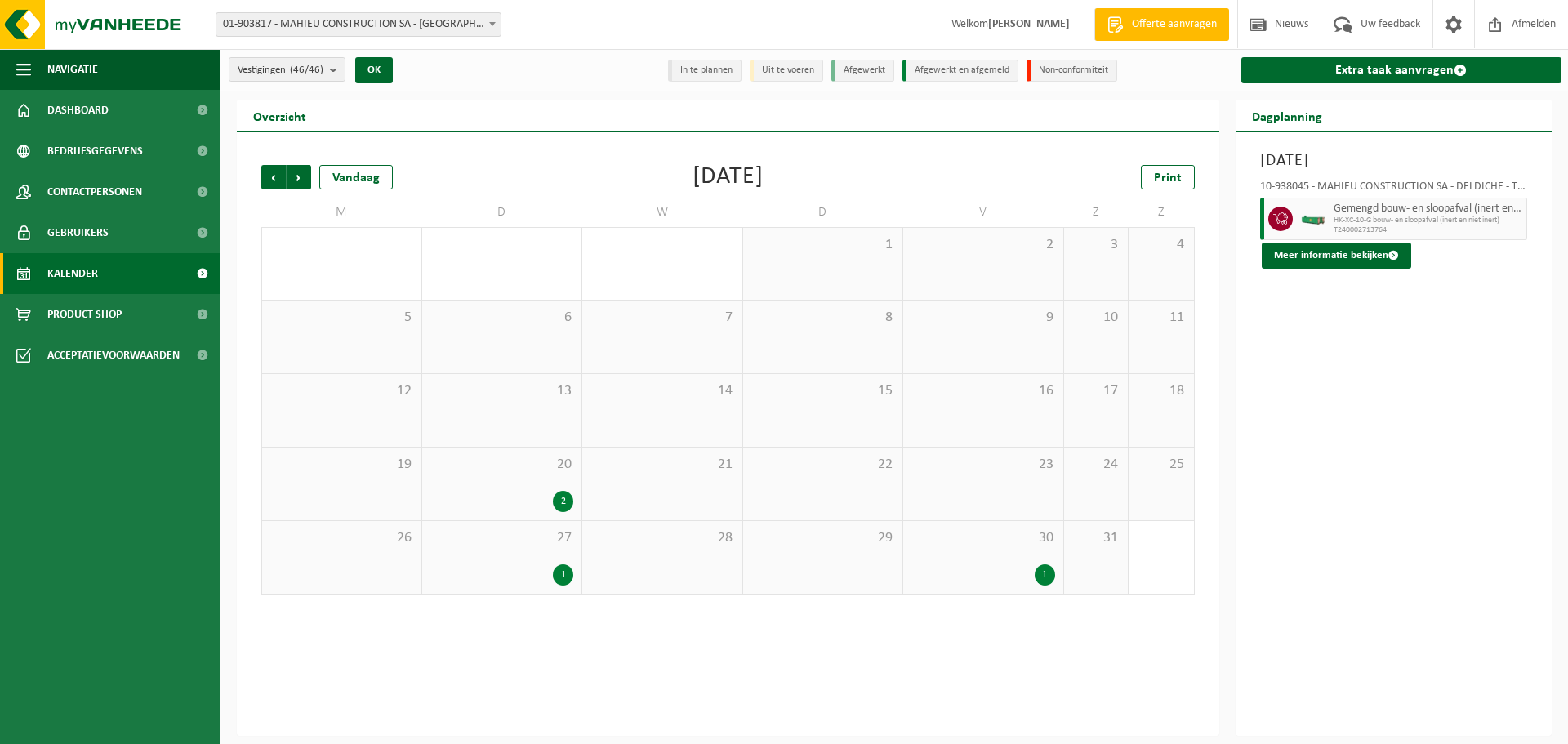
click at [560, 500] on div "2" at bounding box center [563, 501] width 21 height 21
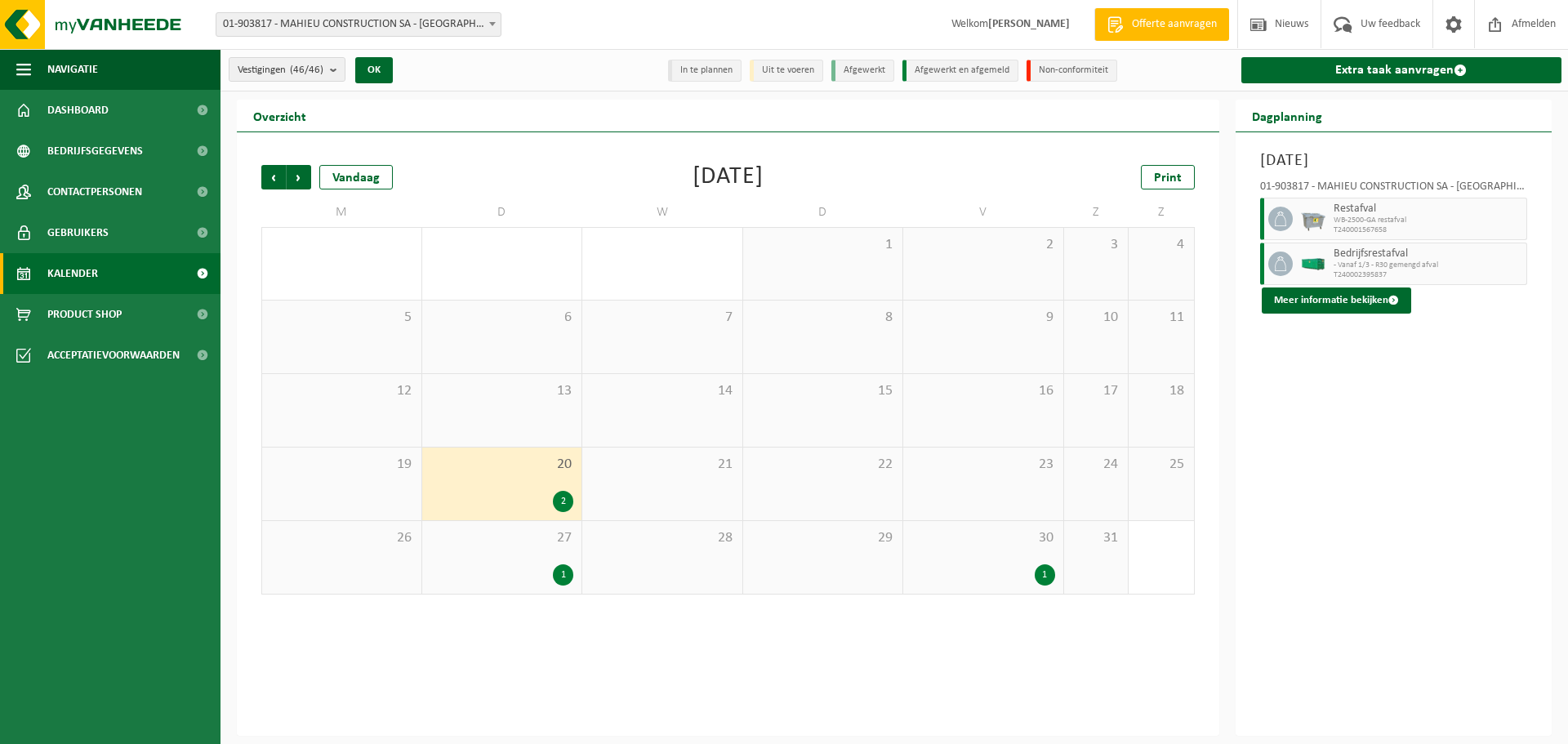
click at [562, 562] on div "27 1" at bounding box center [502, 557] width 161 height 73
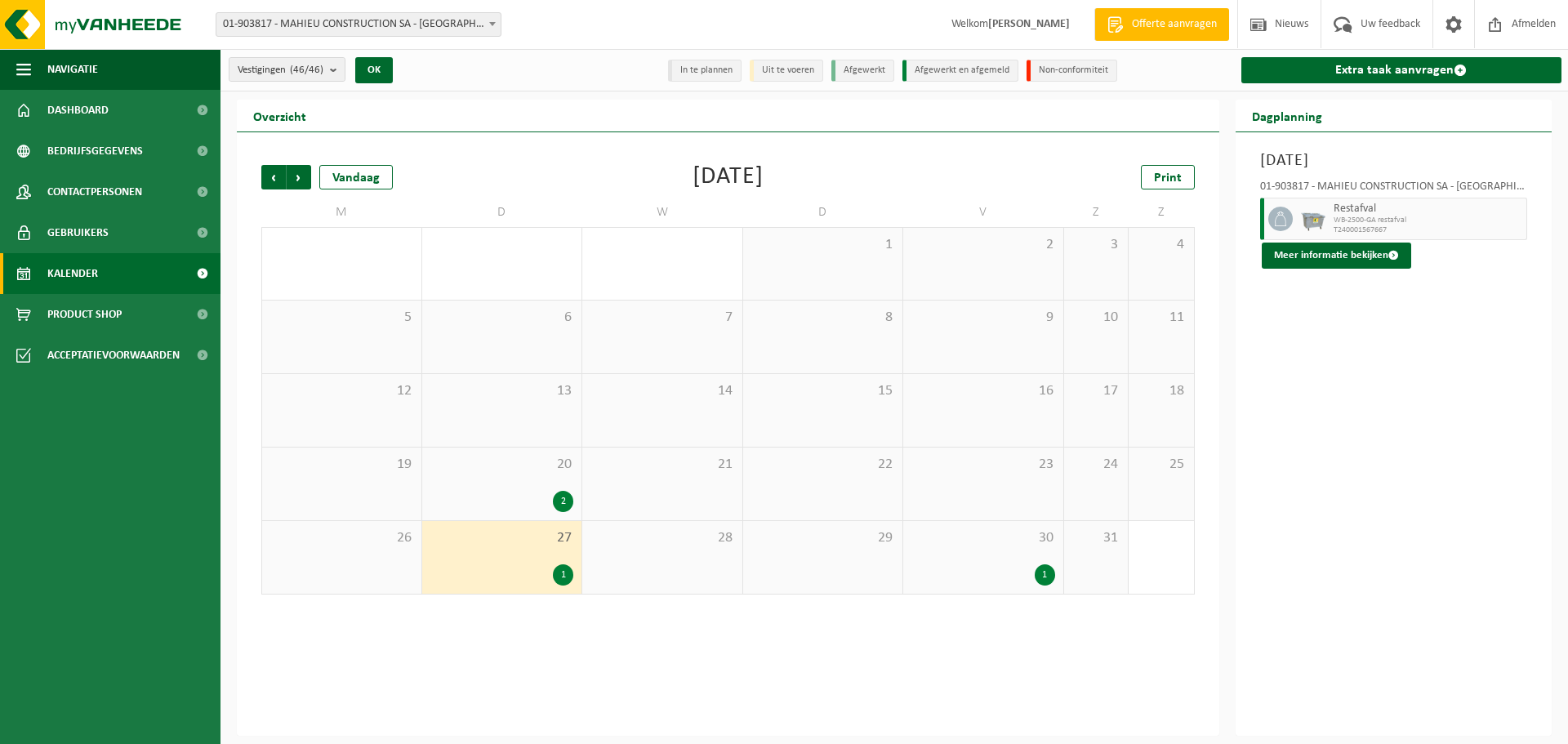
click at [1043, 569] on div "1" at bounding box center [1045, 575] width 21 height 21
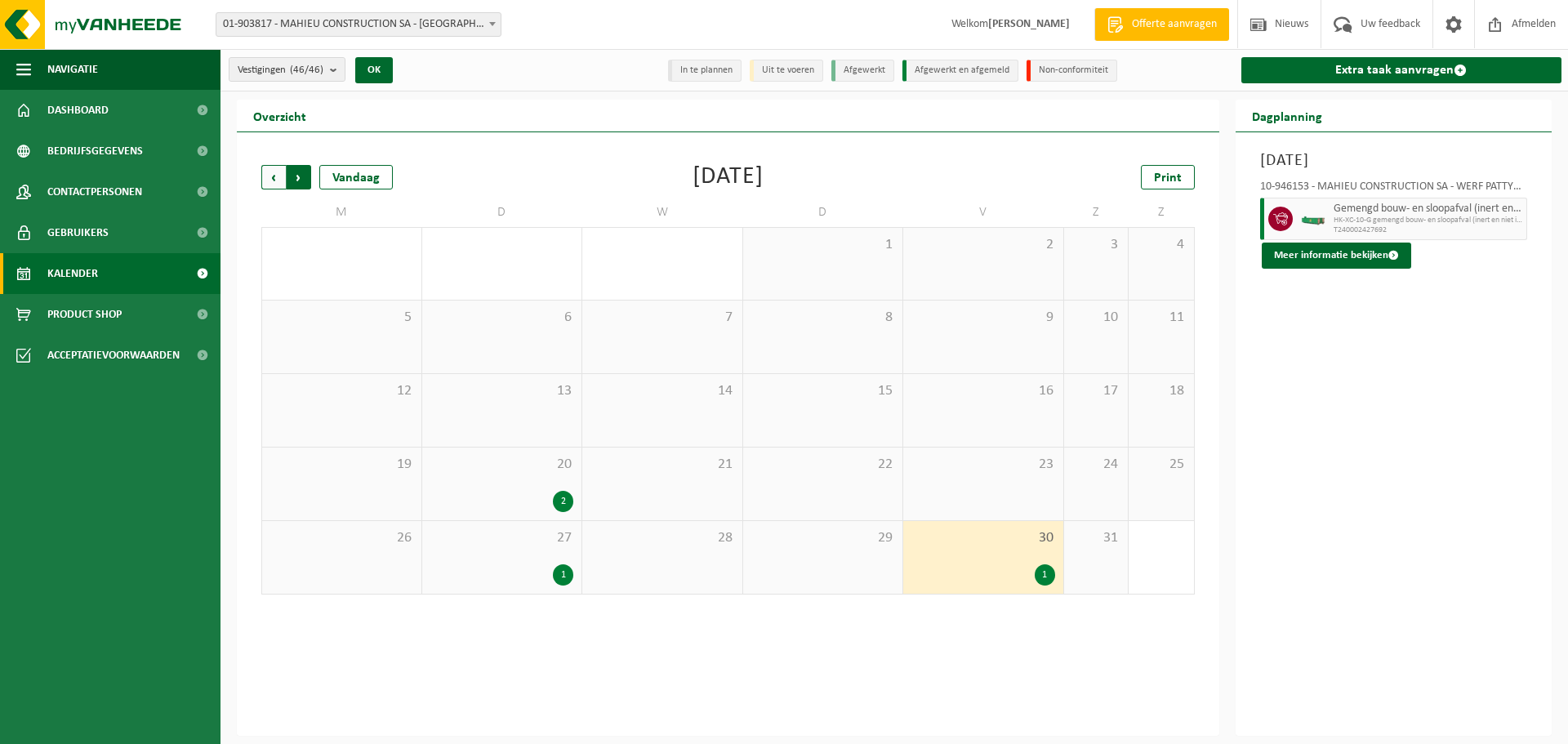
click at [285, 180] on span "Vorige" at bounding box center [273, 177] width 24 height 24
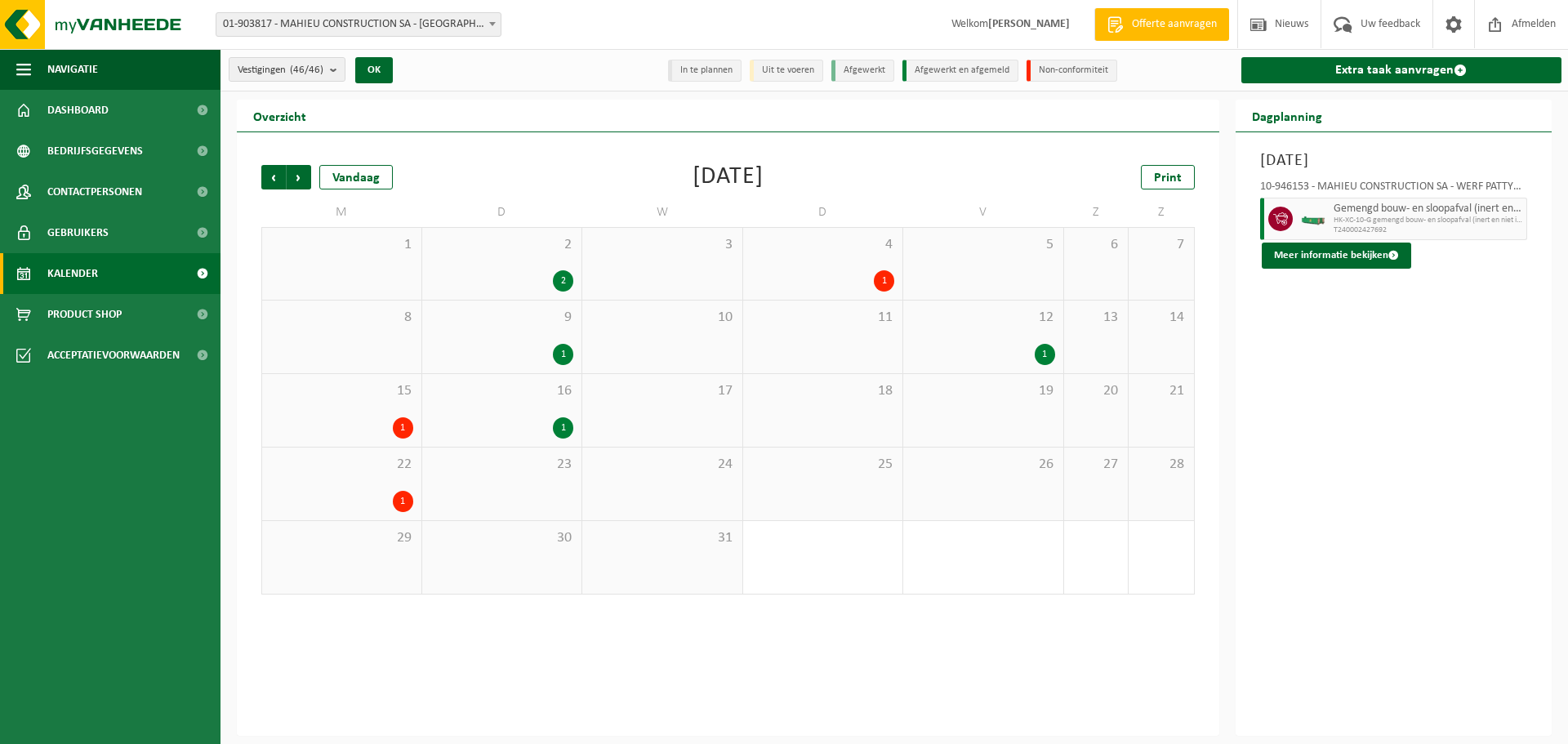
click at [554, 279] on div "2" at bounding box center [563, 281] width 21 height 21
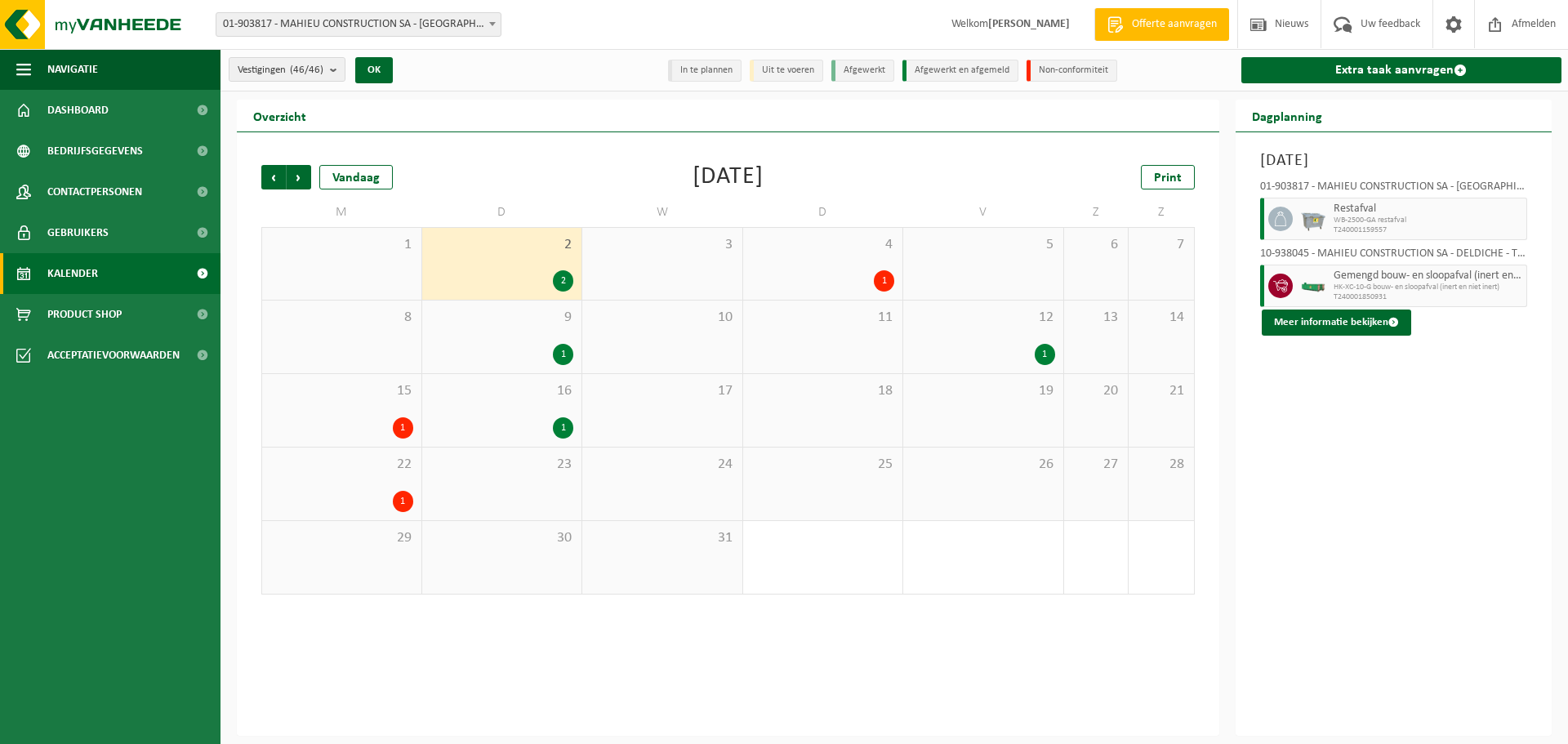
click at [569, 342] on div "9 1" at bounding box center [502, 337] width 161 height 73
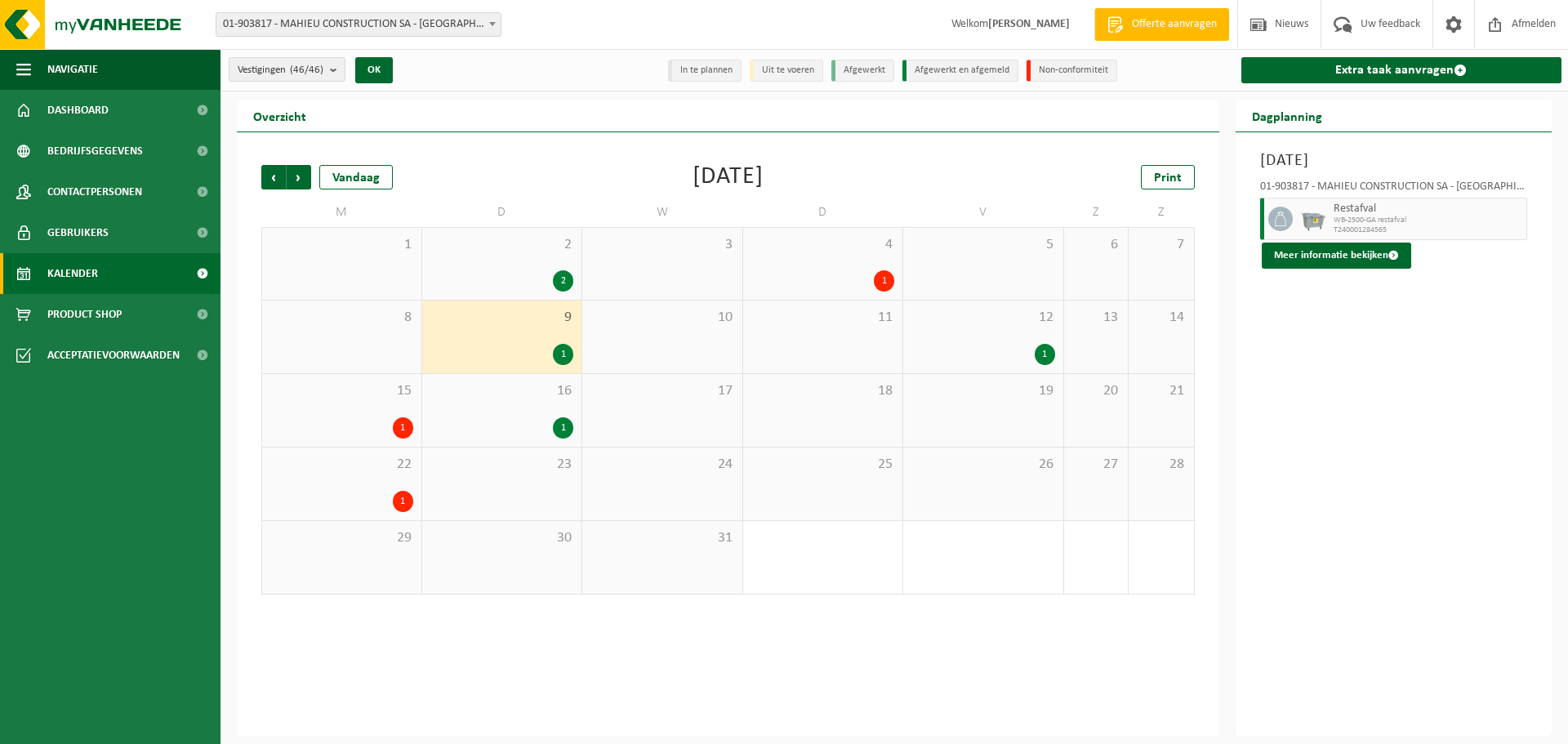
click at [565, 414] on div "16 1" at bounding box center [502, 411] width 161 height 73
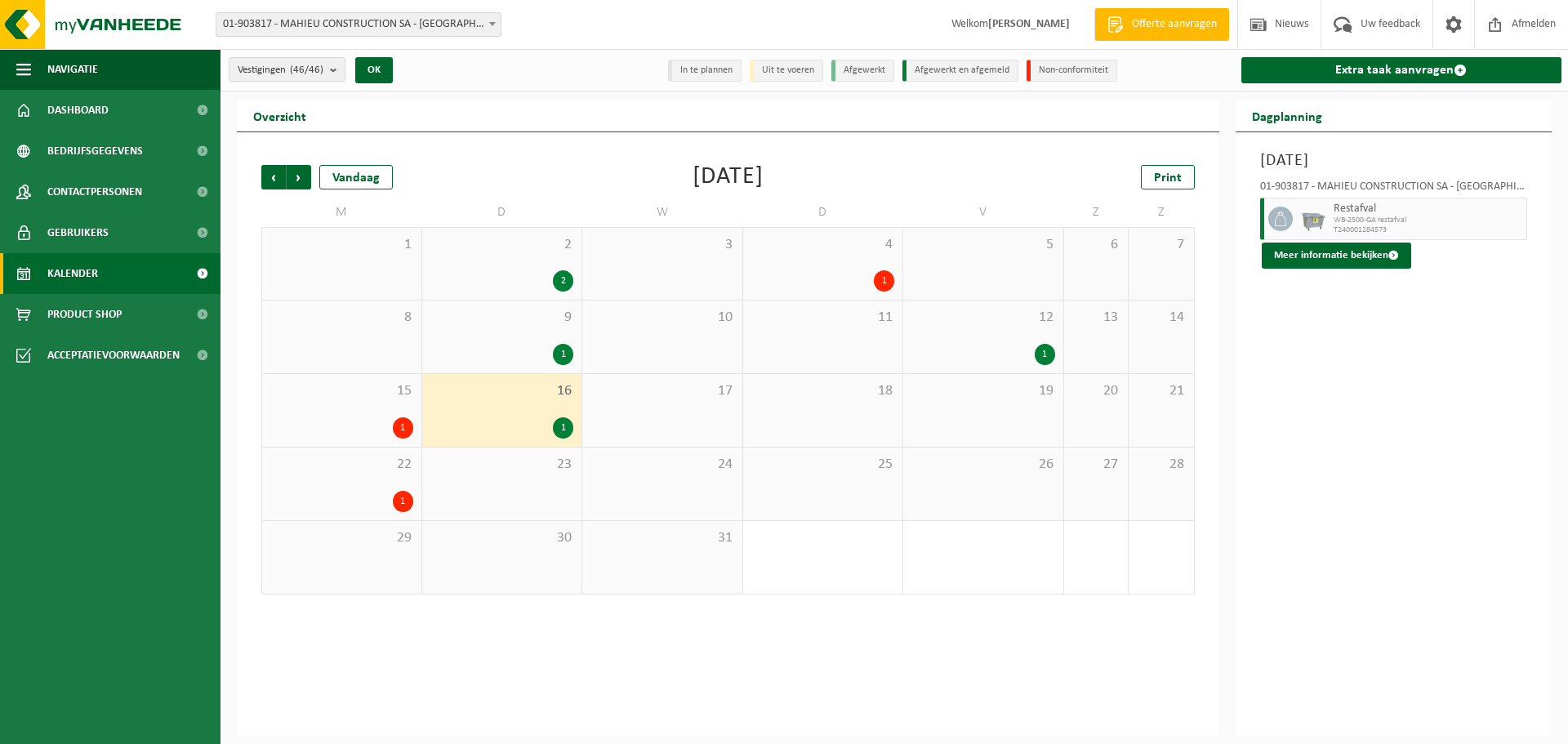
click at [402, 427] on div "1" at bounding box center [403, 428] width 21 height 21
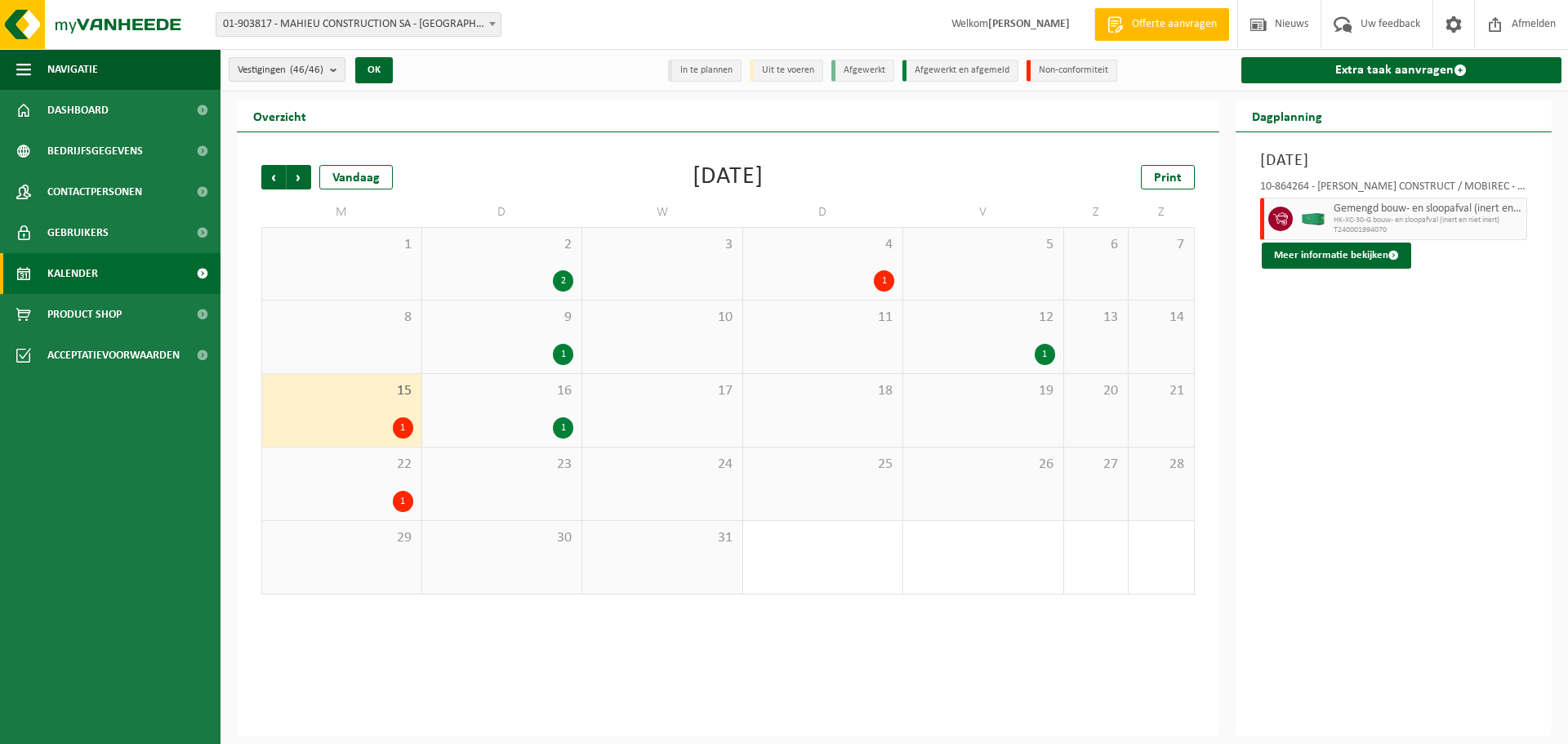
click at [406, 492] on div "1" at bounding box center [403, 501] width 21 height 21
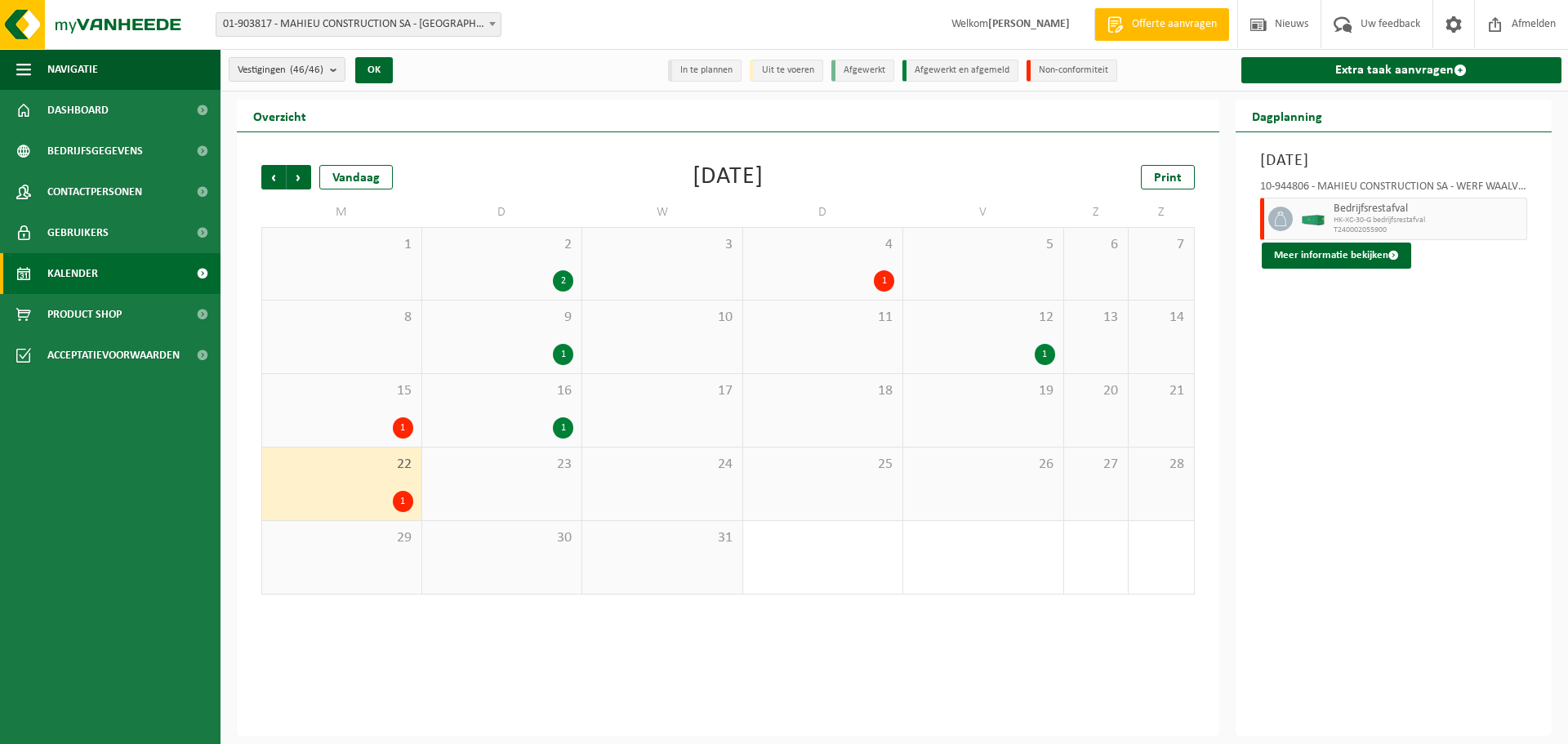
click at [856, 282] on div "1" at bounding box center [823, 281] width 144 height 21
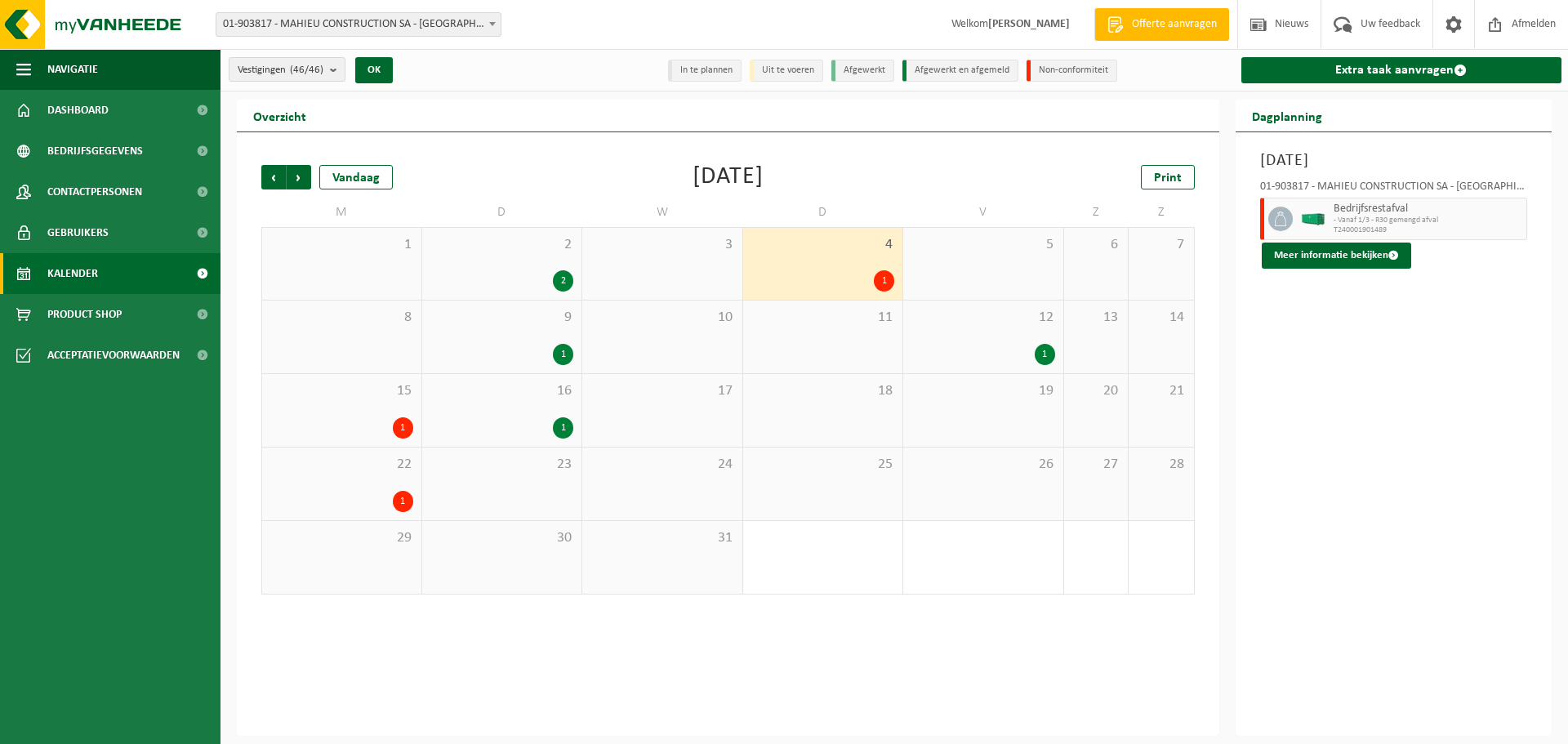
click at [1049, 357] on div "1" at bounding box center [1045, 354] width 21 height 21
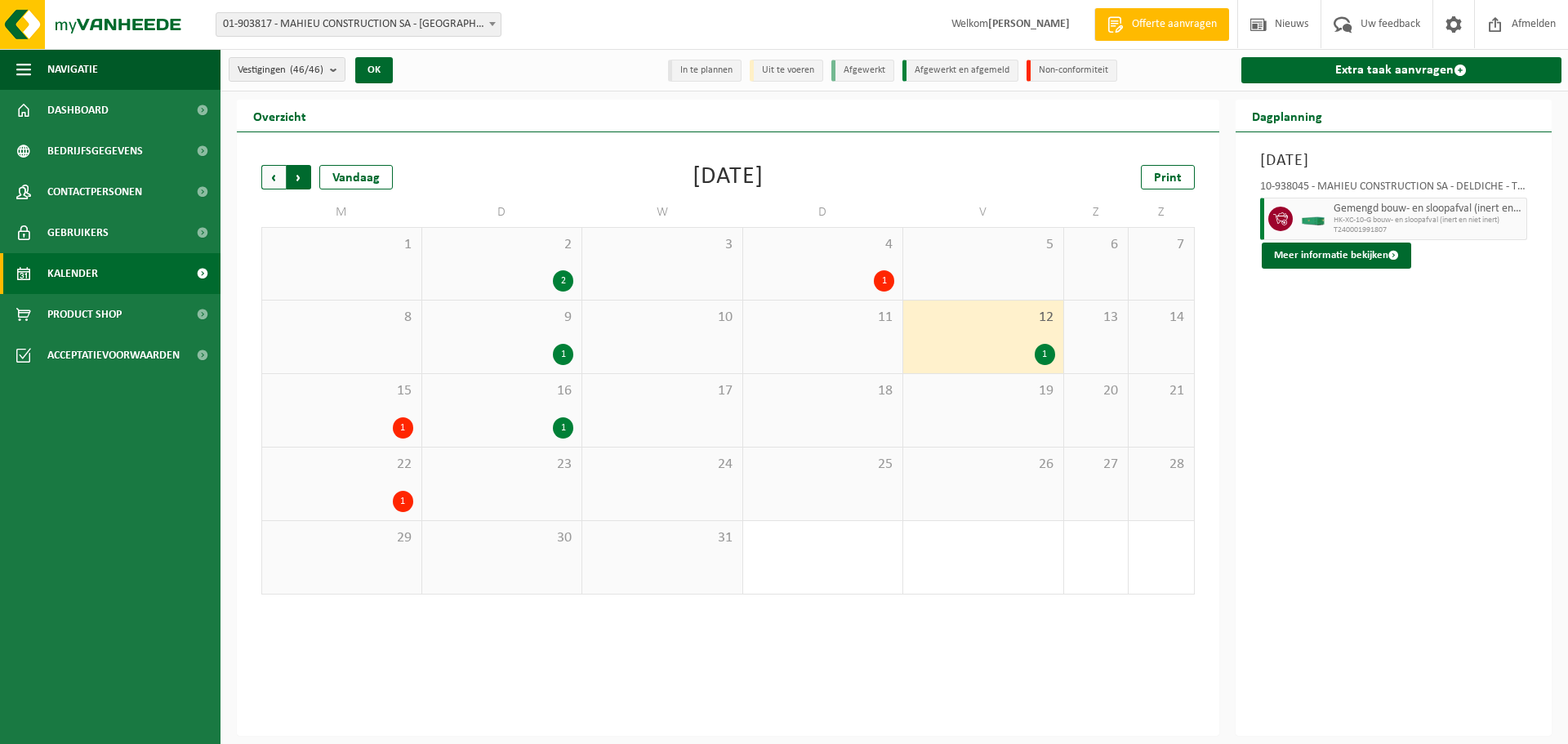
click at [278, 176] on span "Vorige" at bounding box center [273, 177] width 24 height 24
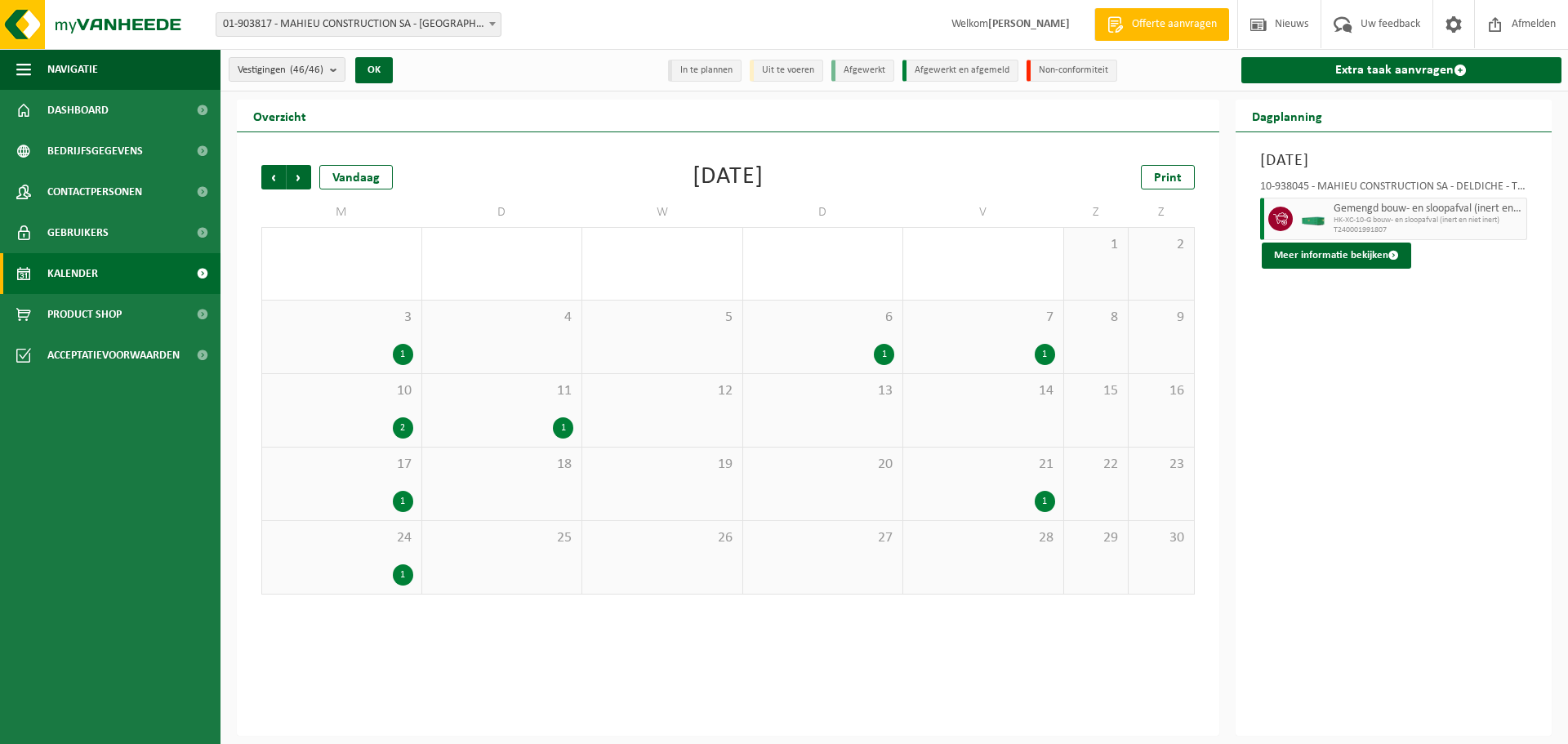
click at [406, 356] on div "1" at bounding box center [403, 354] width 21 height 21
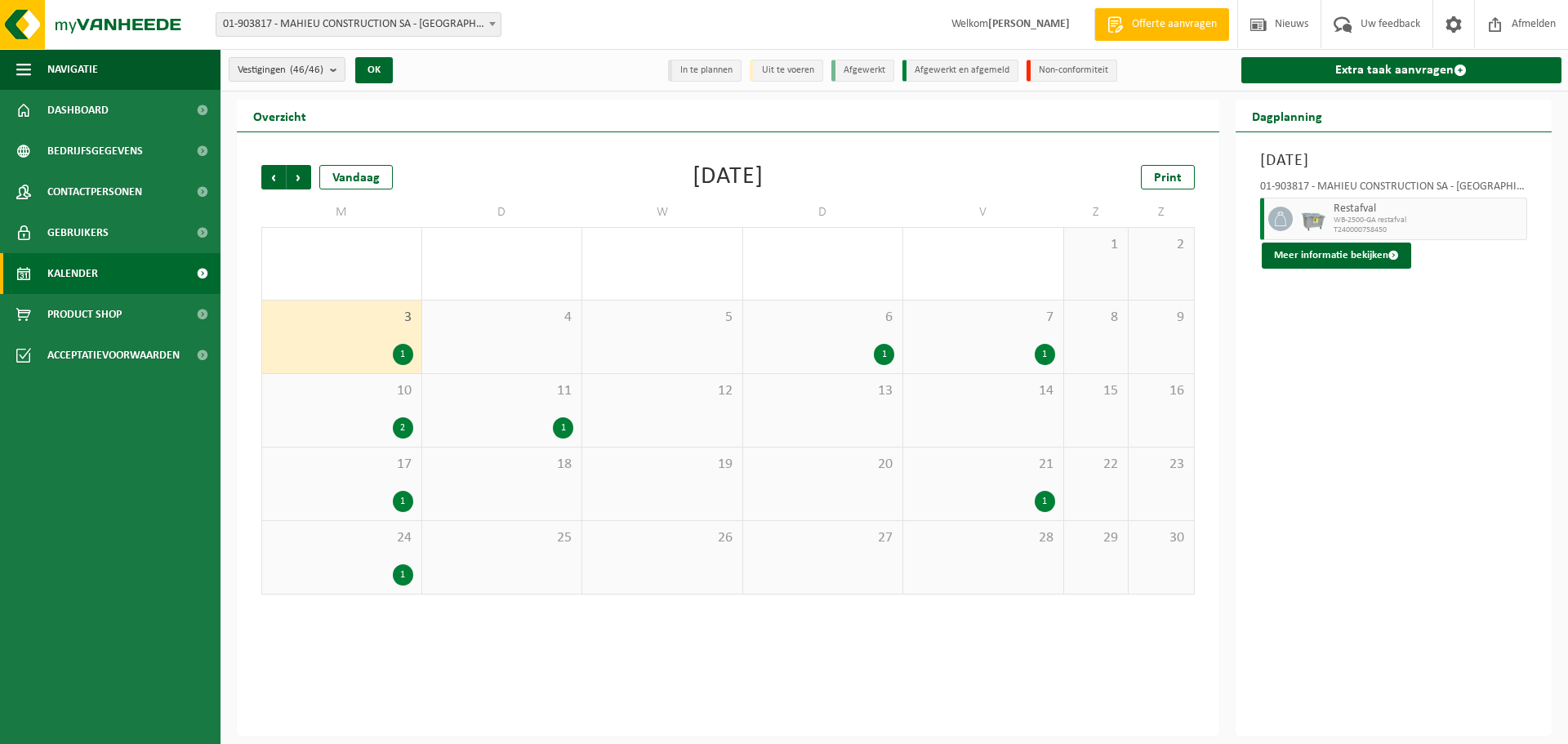
click at [405, 417] on div "2" at bounding box center [403, 428] width 21 height 21
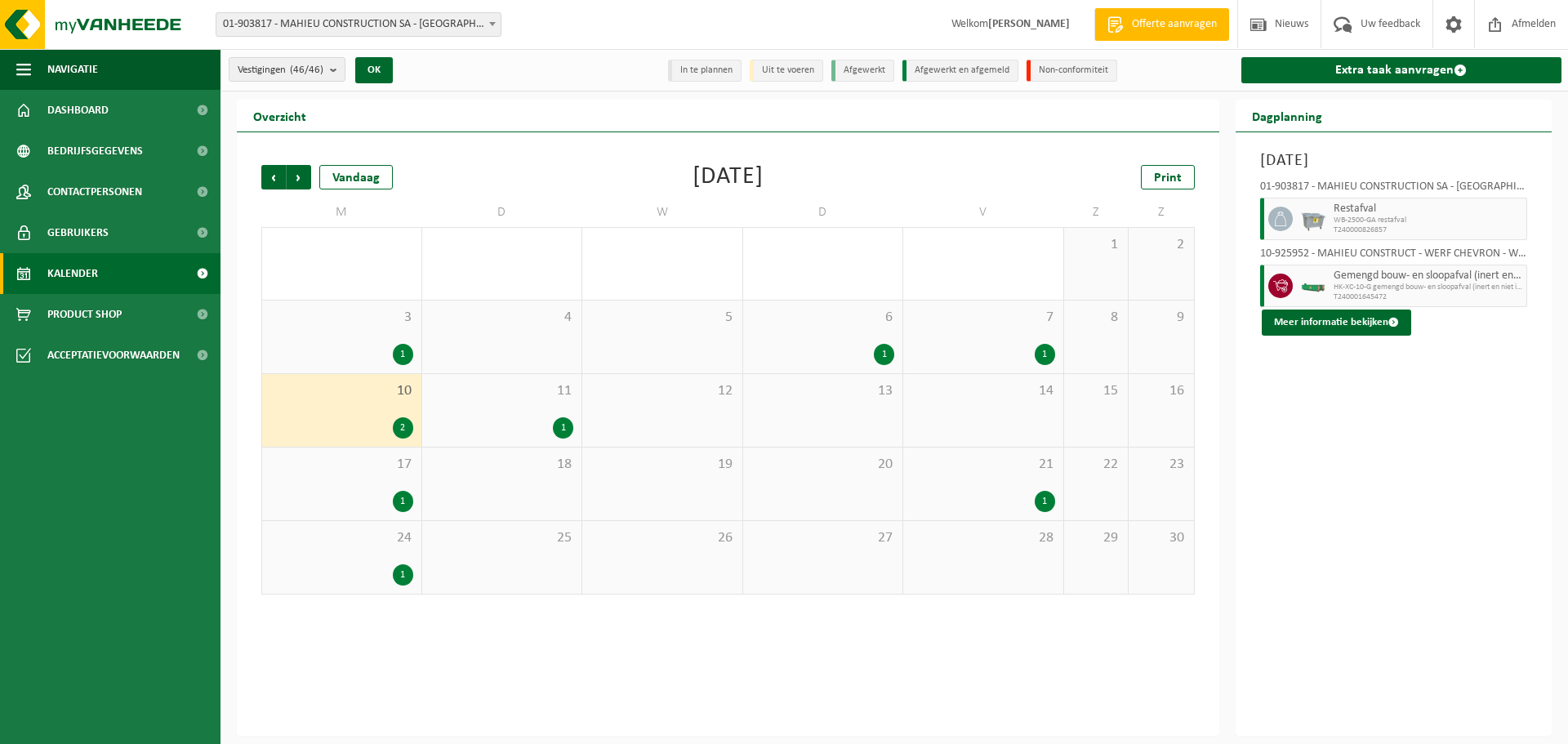
click at [409, 484] on div "17 1" at bounding box center [342, 484] width 160 height 73
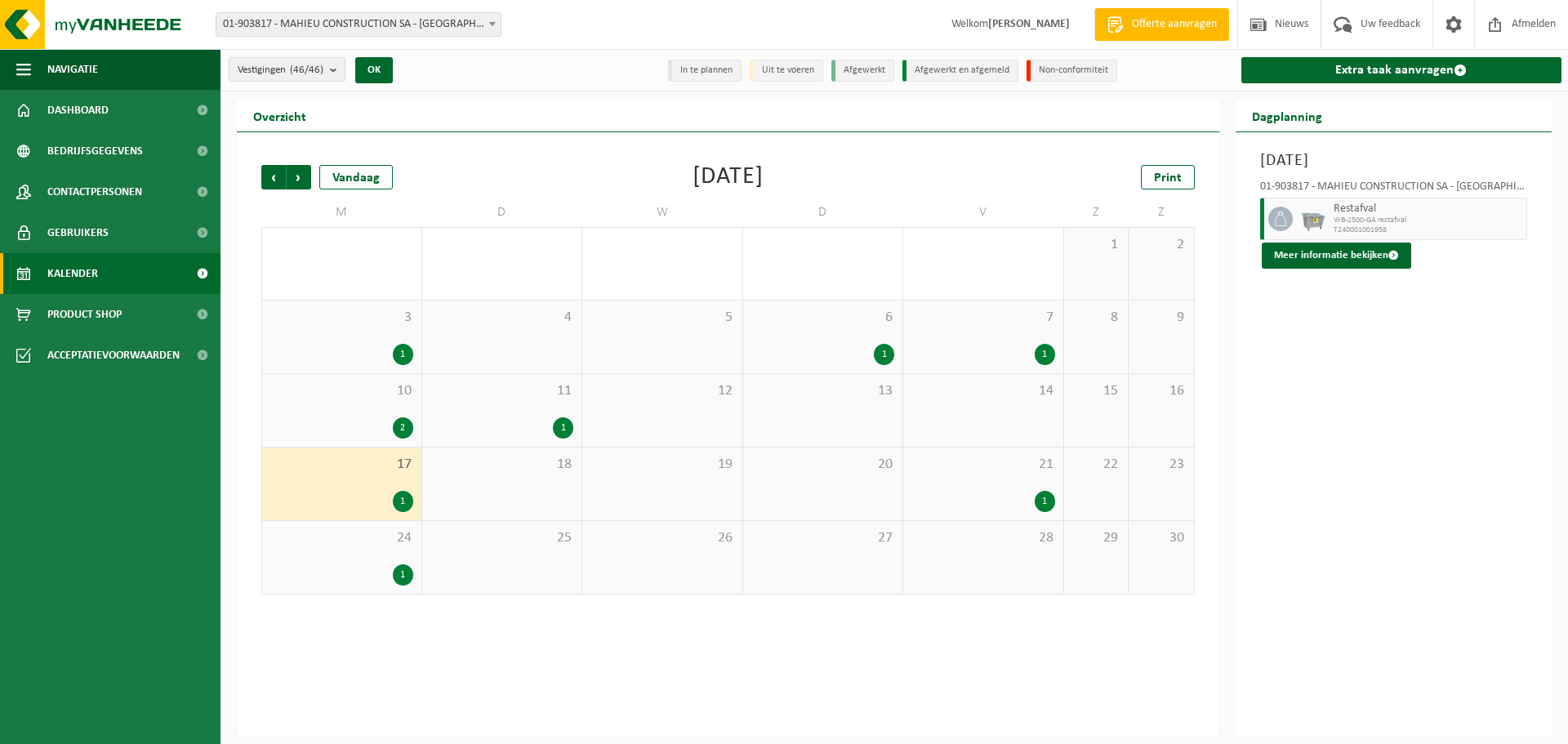
click at [402, 572] on div "1" at bounding box center [403, 575] width 21 height 21
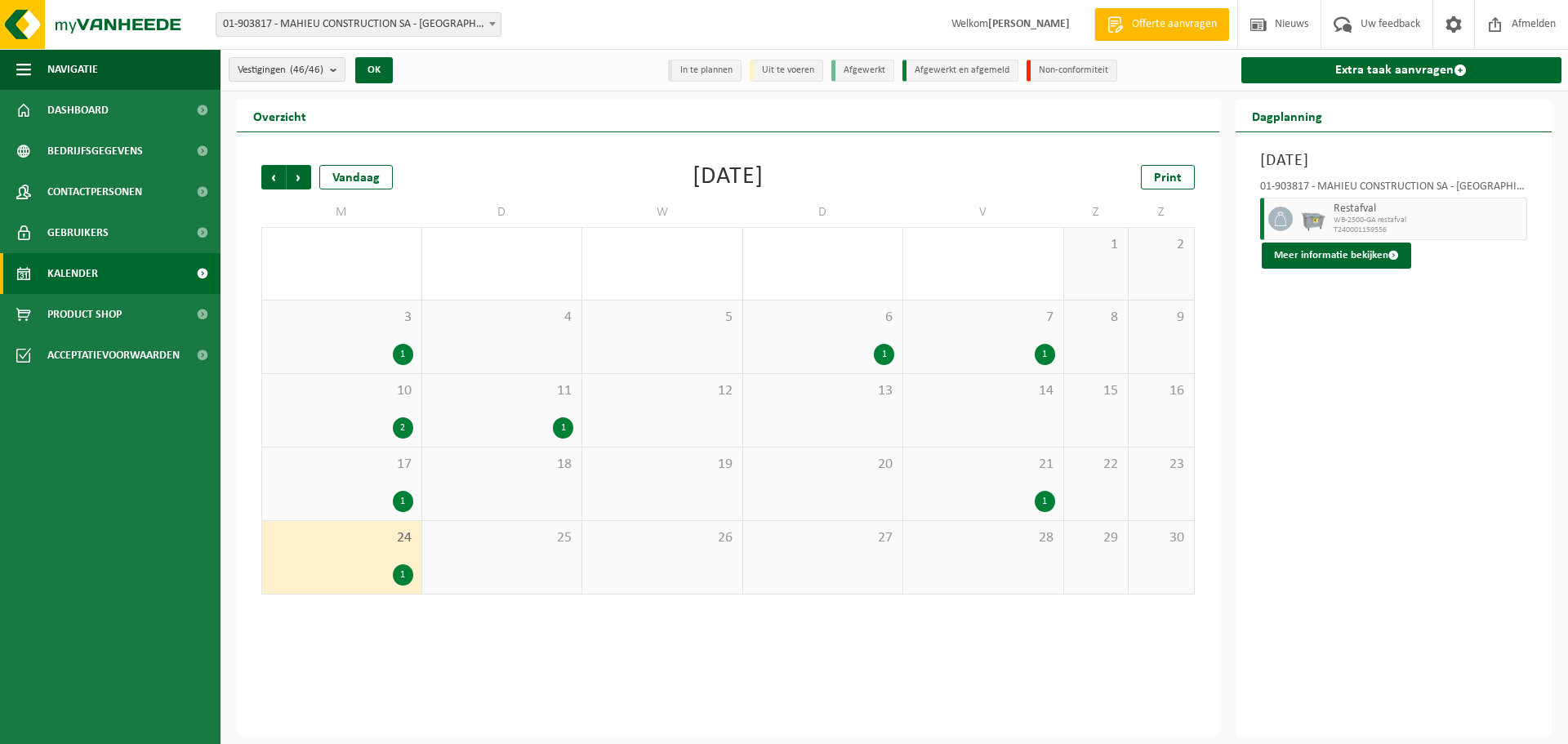
click at [561, 428] on div "1" at bounding box center [563, 428] width 21 height 21
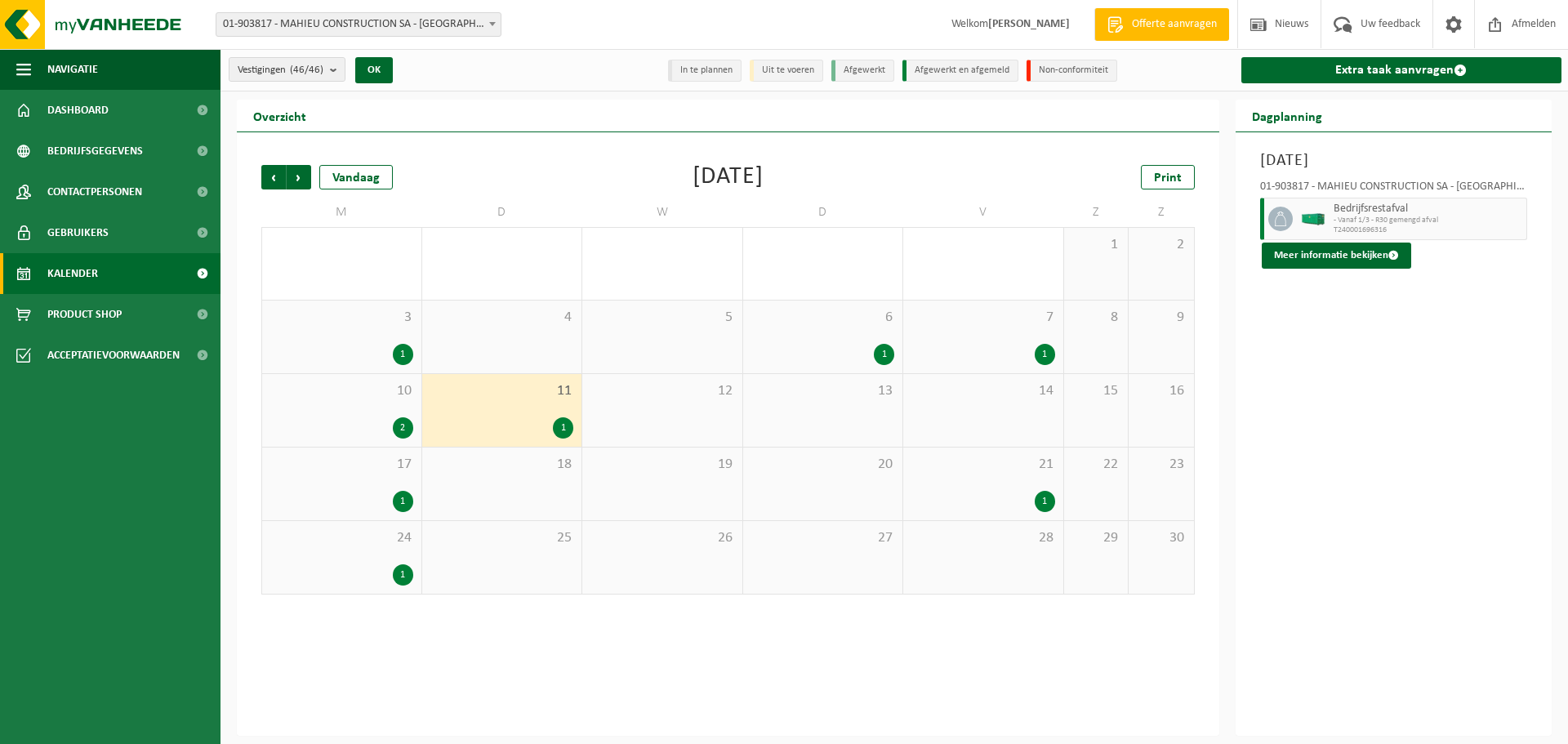
click at [882, 353] on div "1" at bounding box center [884, 354] width 21 height 21
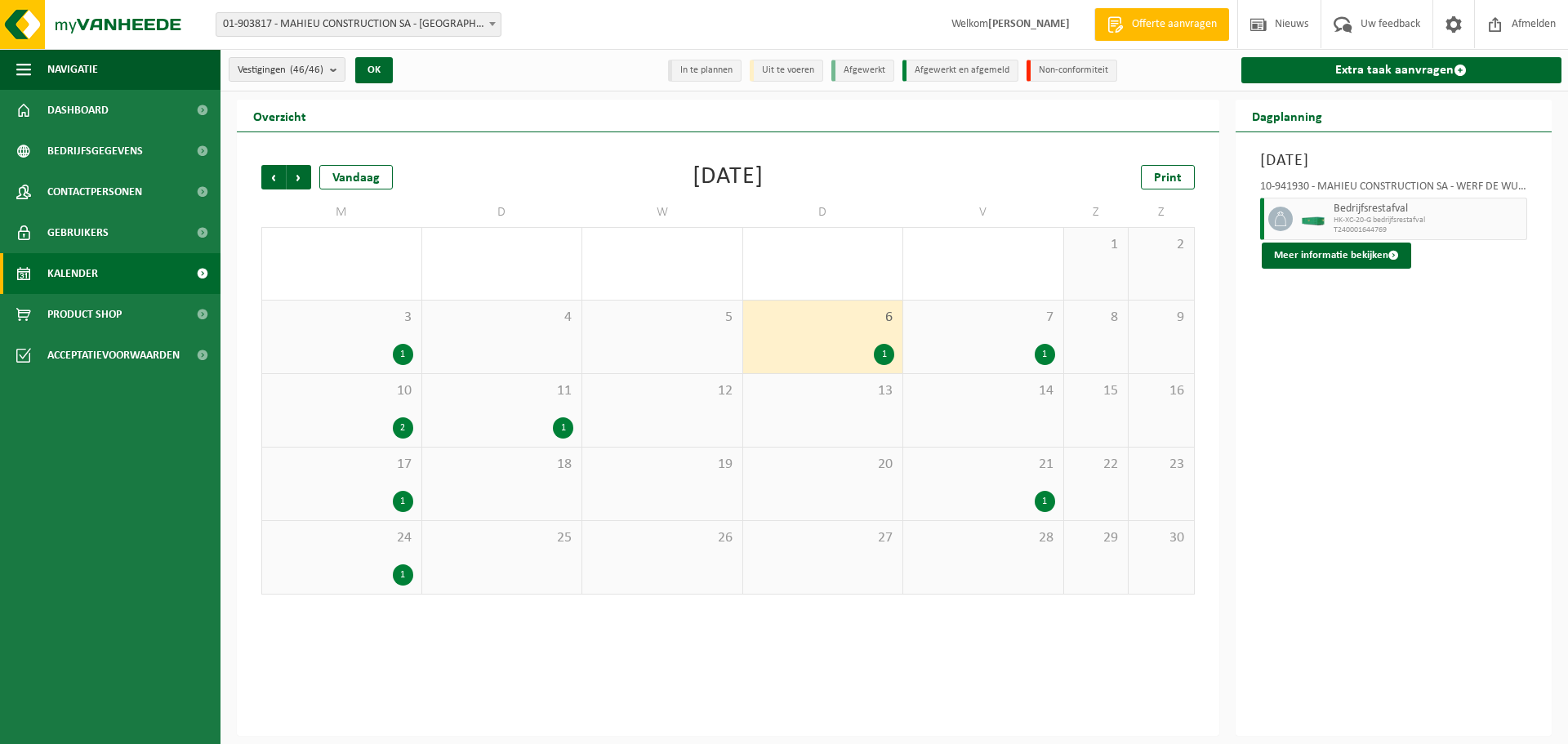
click at [1054, 348] on div "1" at bounding box center [1045, 354] width 21 height 21
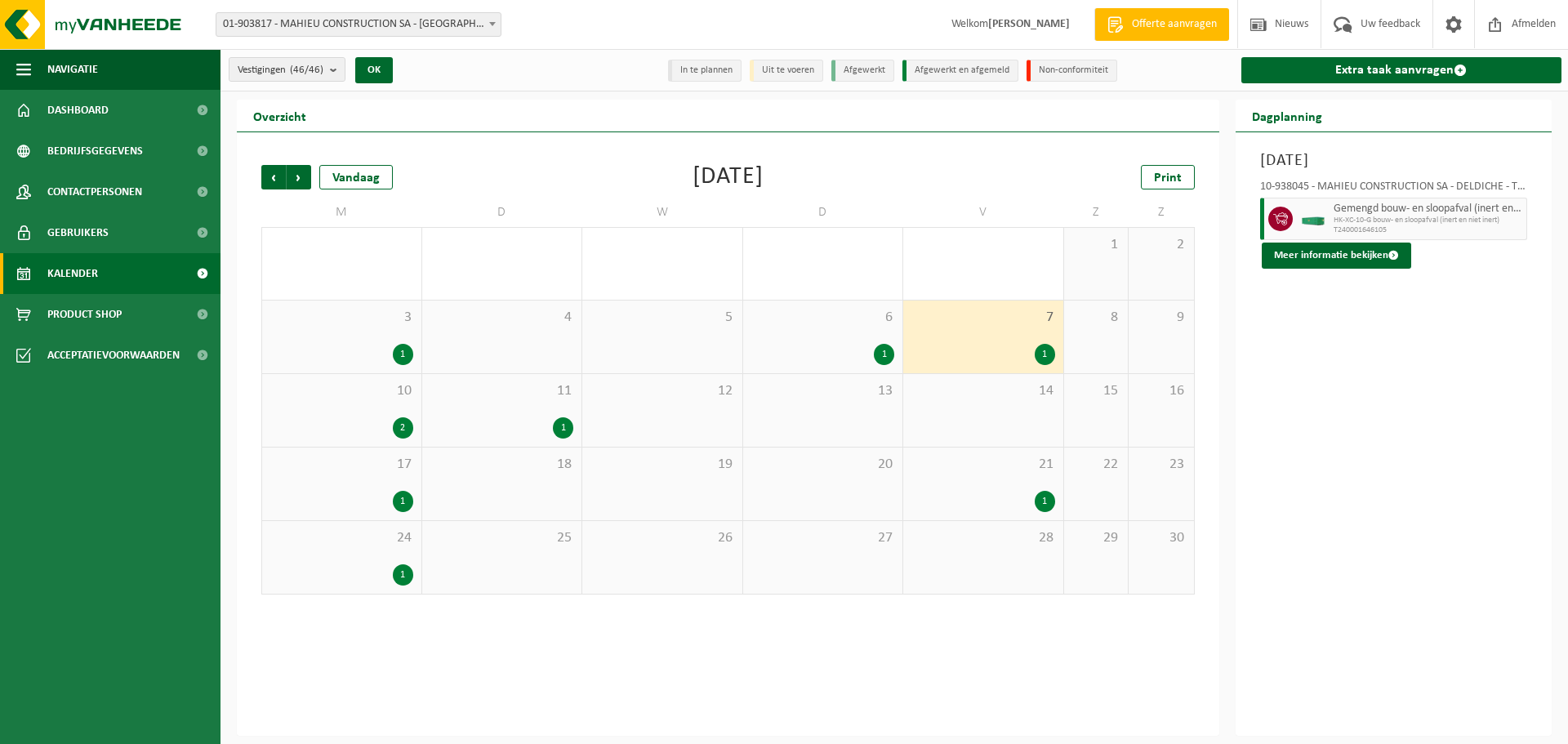
click at [1049, 482] on div "21 1" at bounding box center [984, 484] width 161 height 73
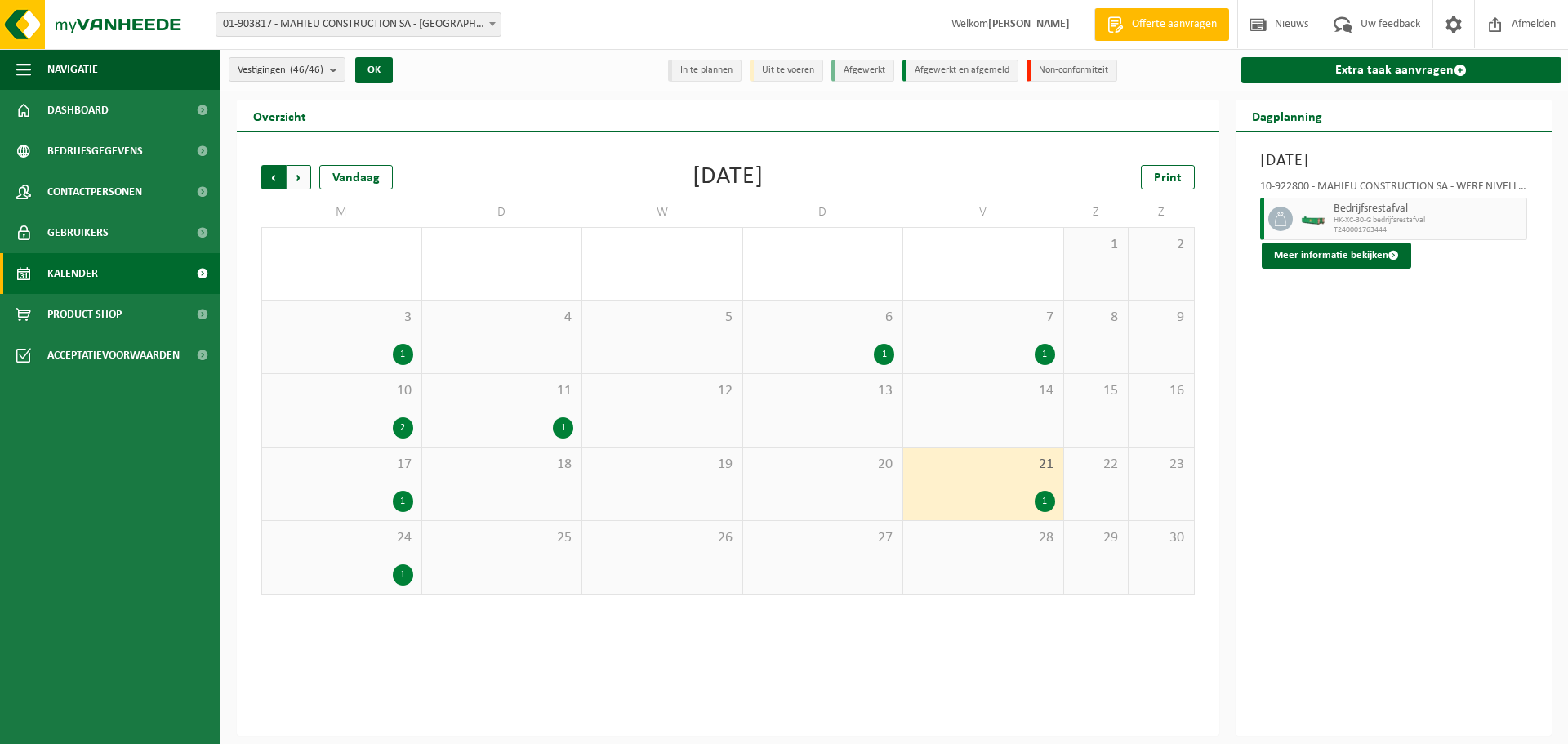
click at [309, 176] on span "Volgende" at bounding box center [299, 177] width 24 height 24
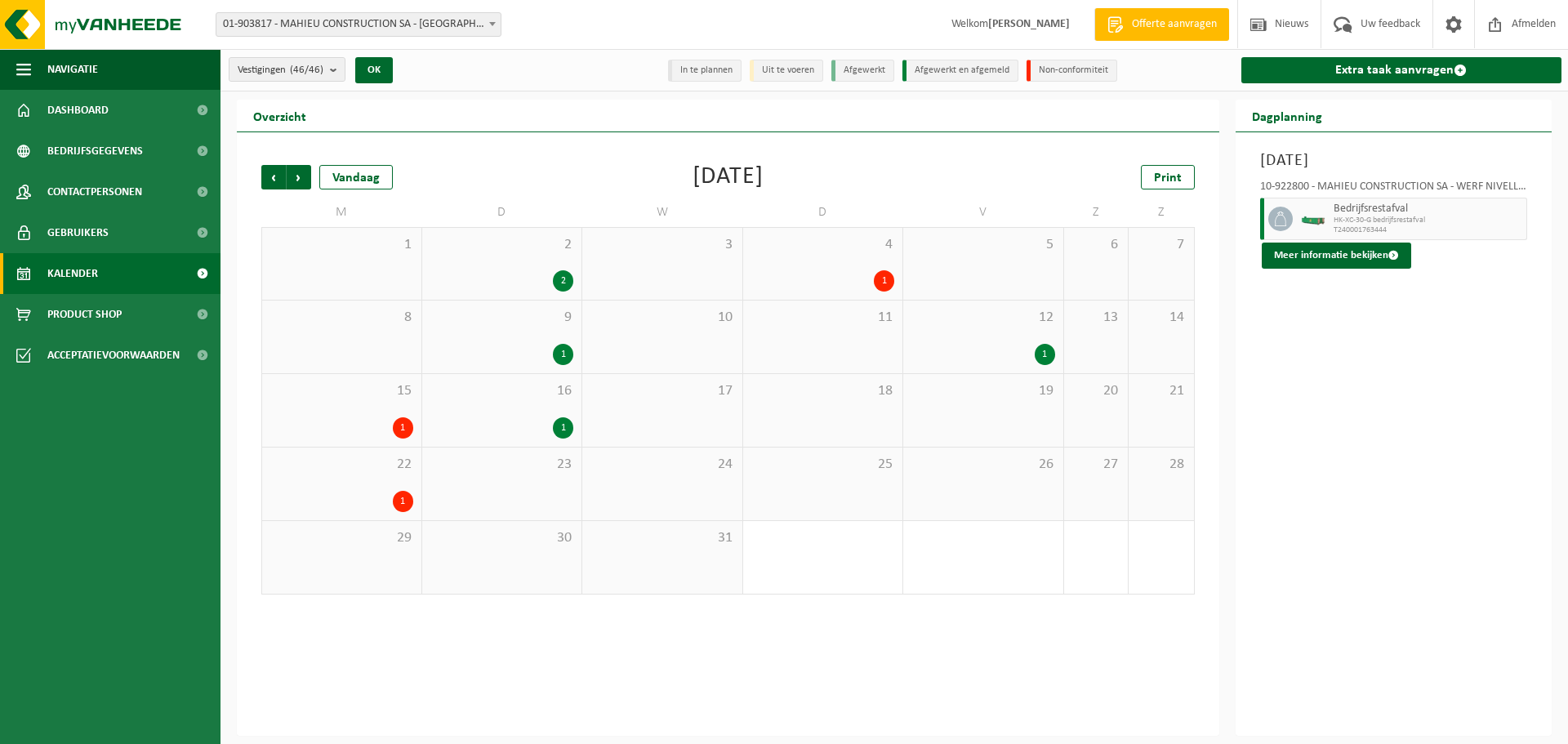
click at [309, 176] on span "Volgende" at bounding box center [299, 177] width 24 height 24
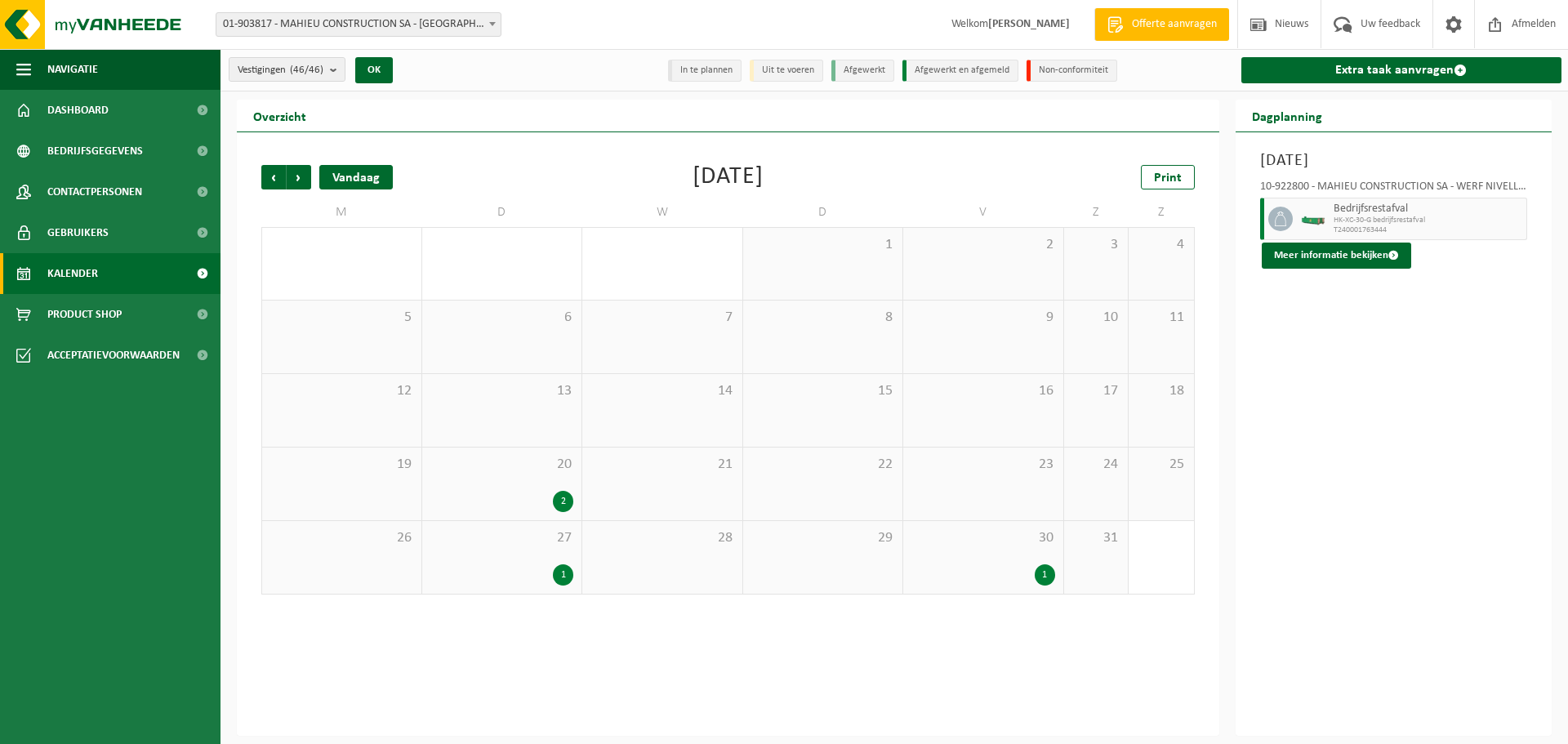
click at [344, 175] on div "Vandaag" at bounding box center [356, 177] width 74 height 24
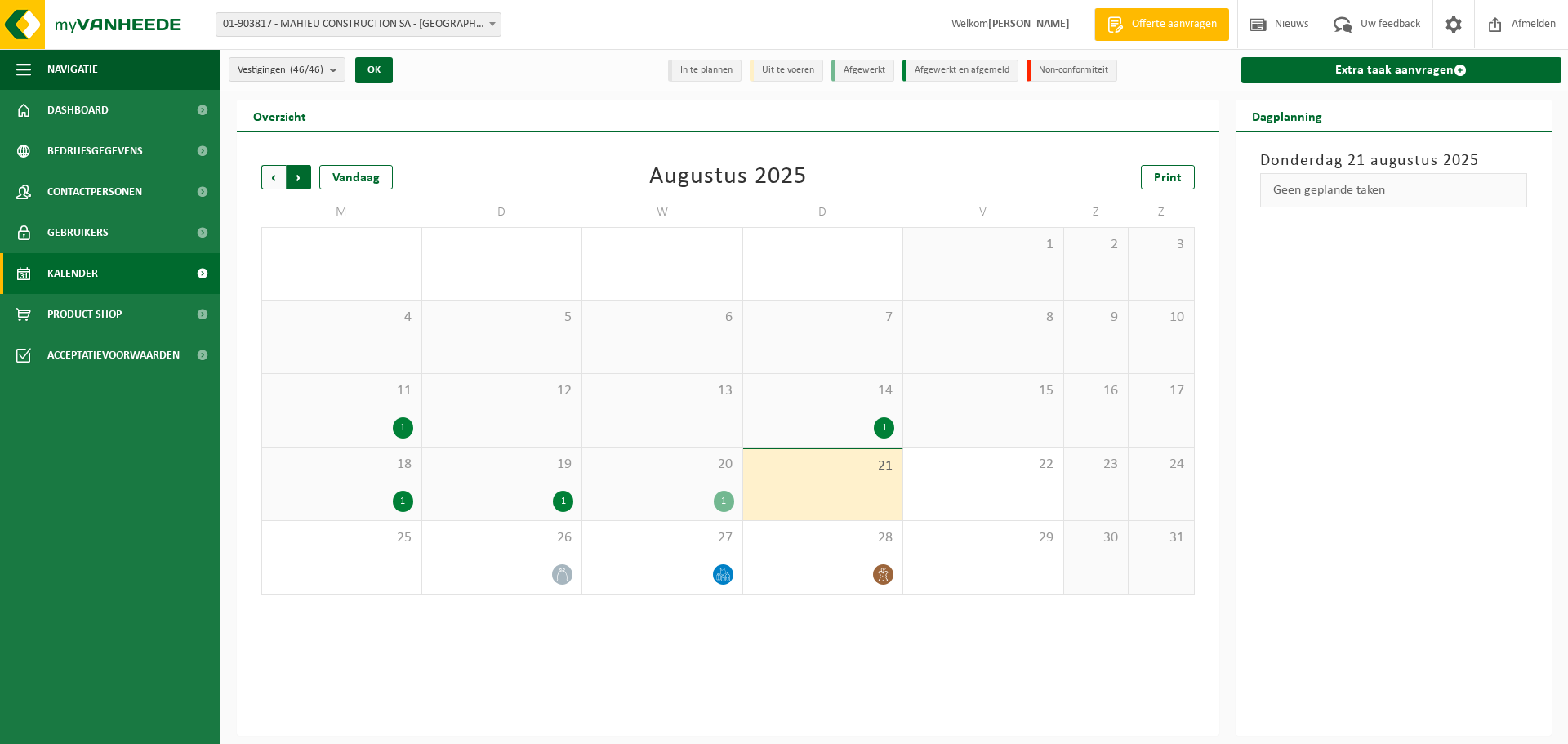
click at [283, 178] on span "Vorige" at bounding box center [273, 177] width 24 height 24
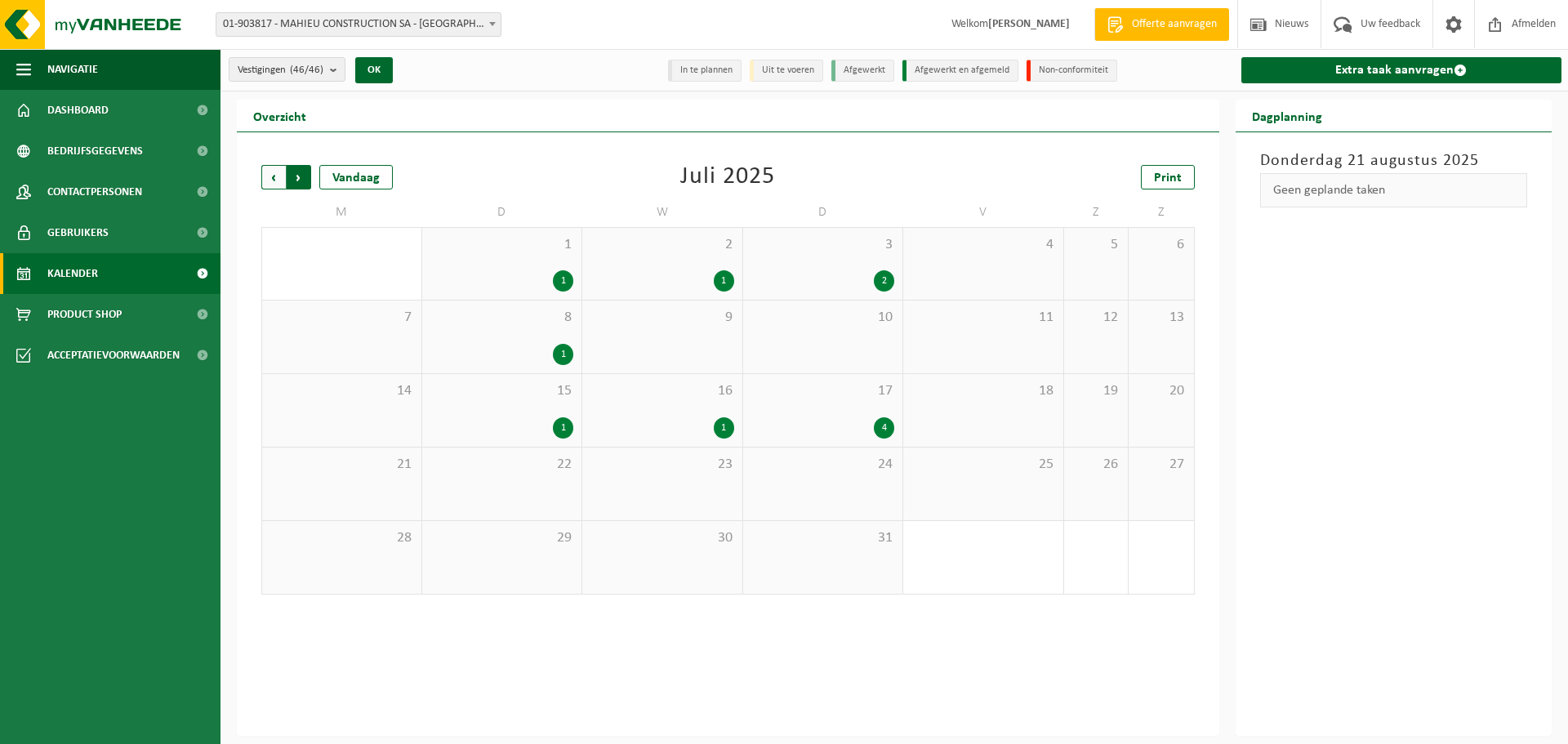
click at [283, 177] on span "Vorige" at bounding box center [273, 177] width 24 height 24
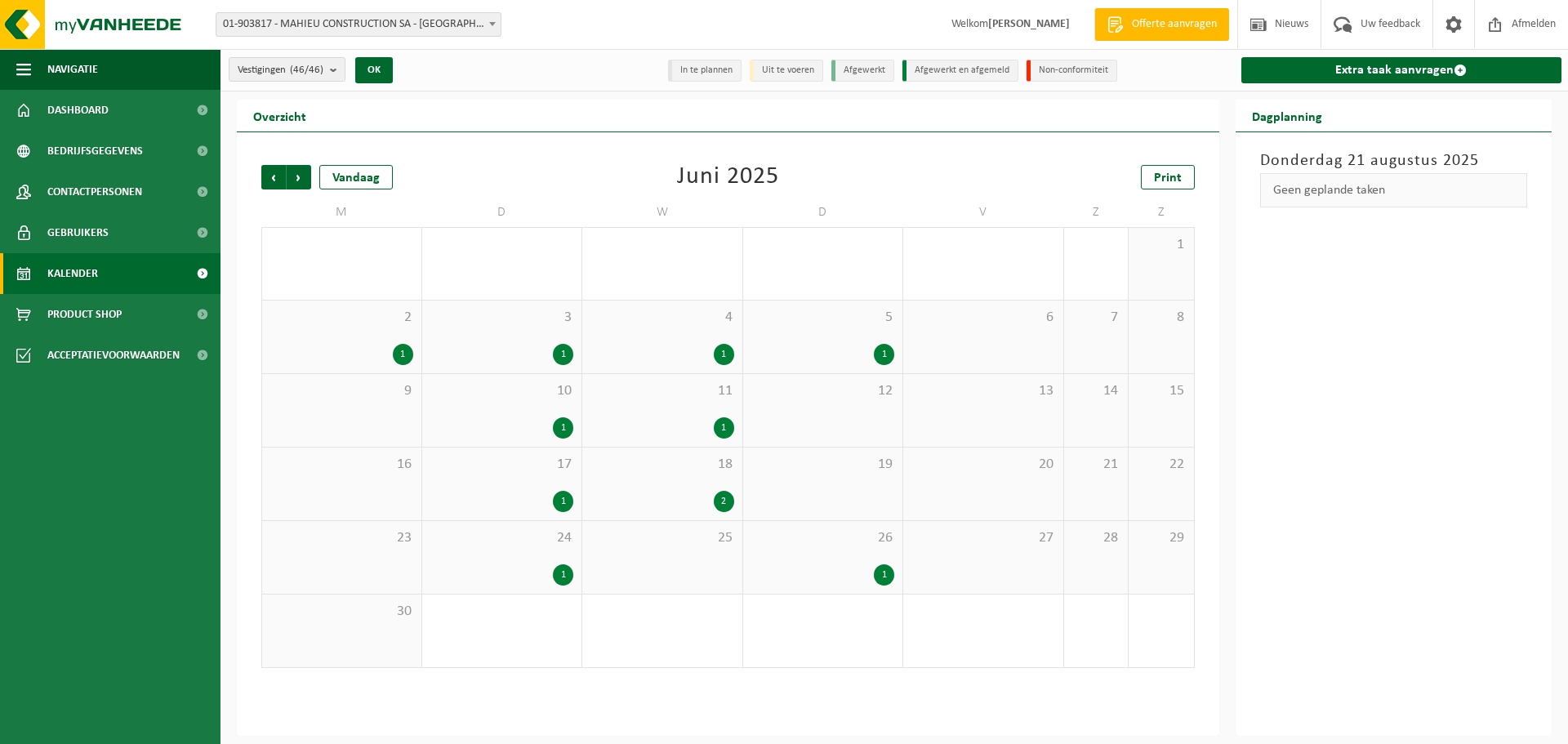
click at [283, 177] on span "Vorige" at bounding box center [273, 177] width 24 height 24
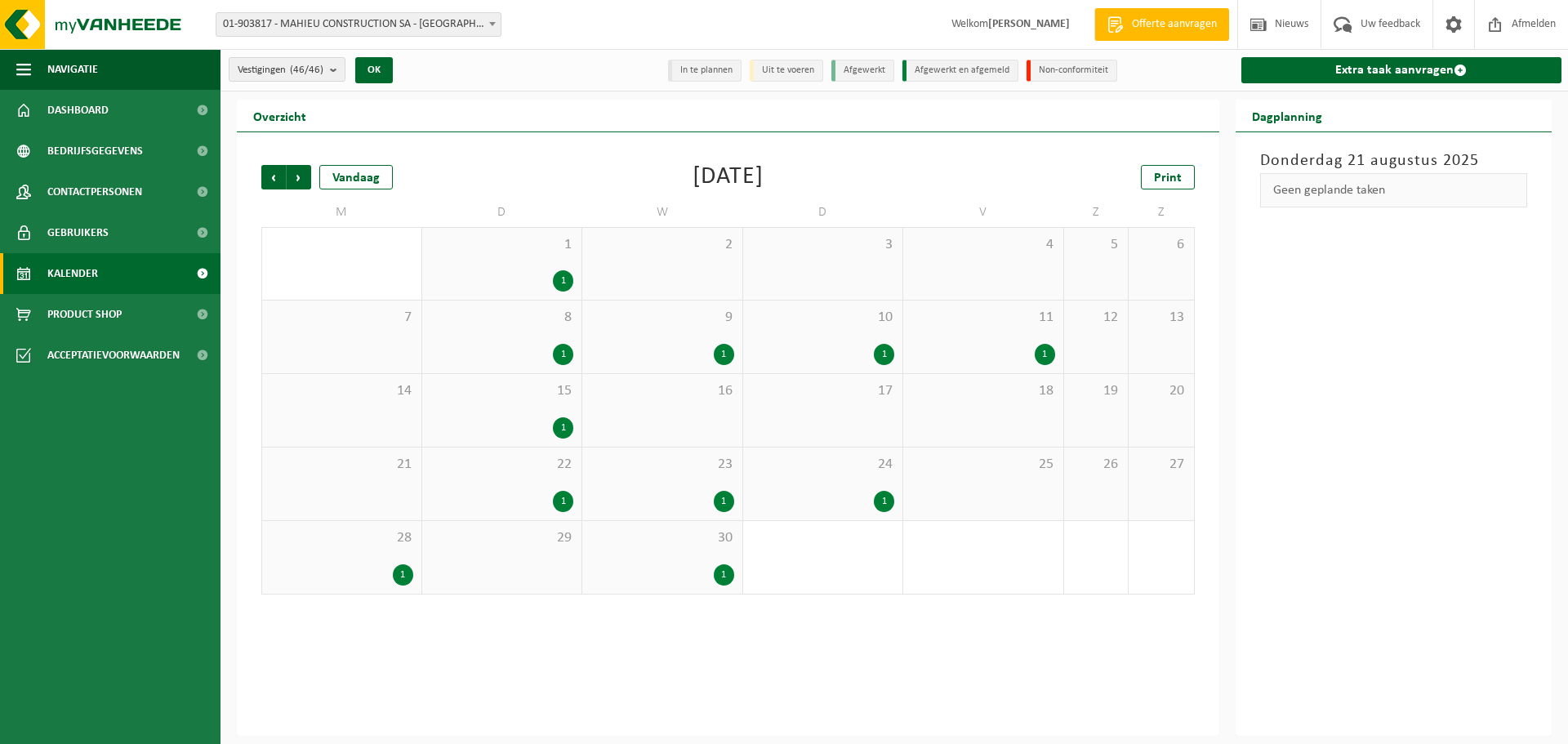
click at [569, 282] on div "1" at bounding box center [563, 281] width 21 height 21
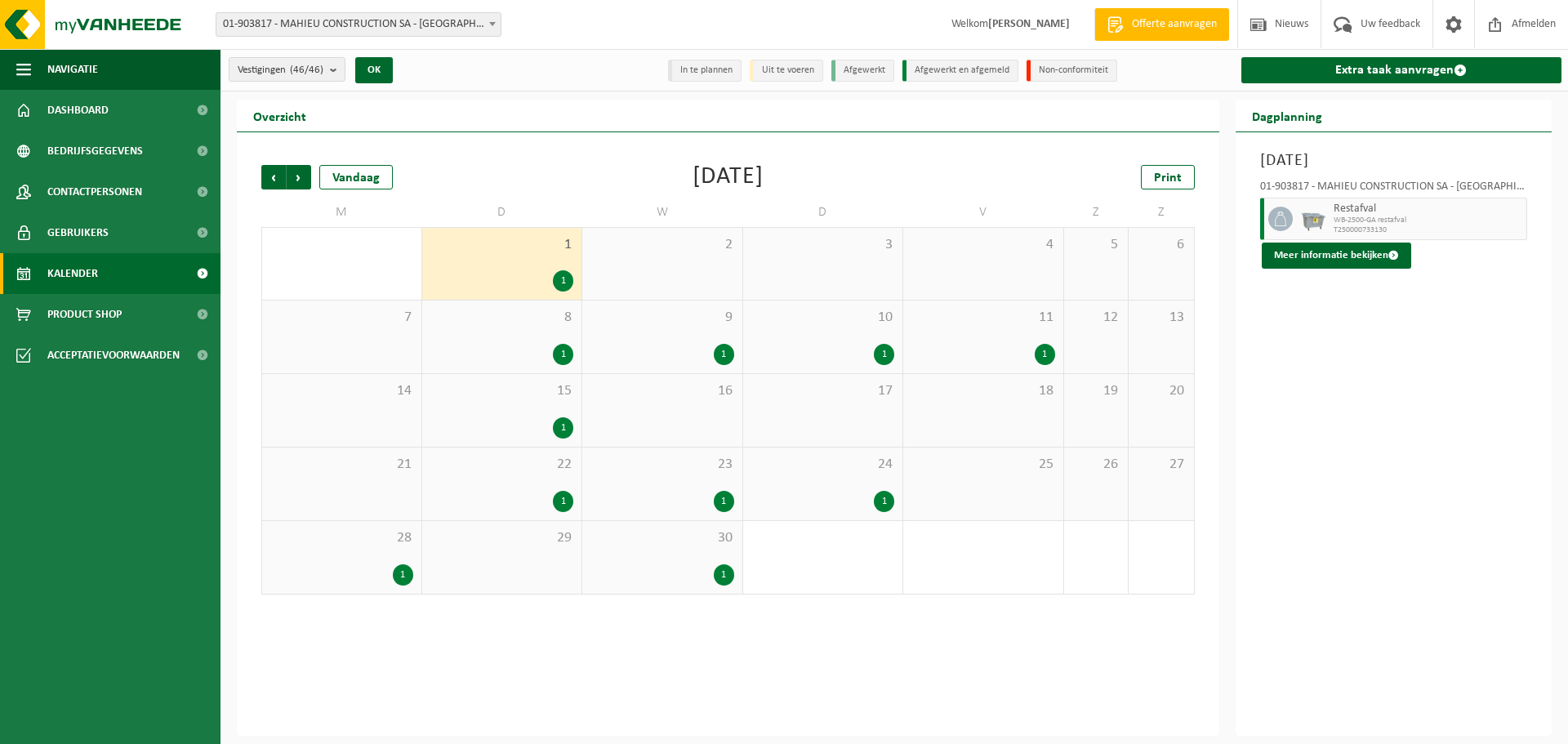
click at [558, 346] on div "1" at bounding box center [563, 354] width 21 height 21
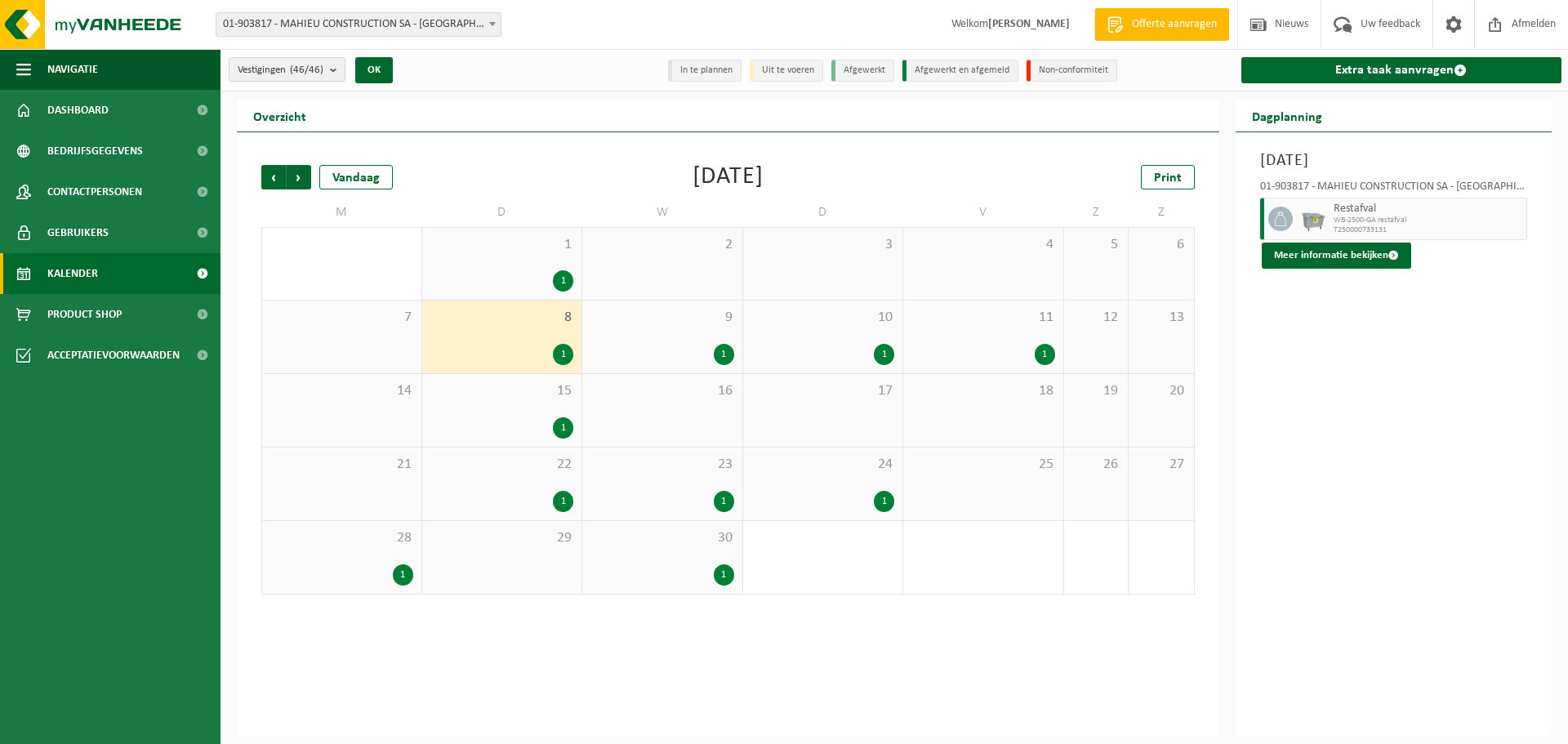
click at [729, 357] on div "1" at bounding box center [724, 354] width 21 height 21
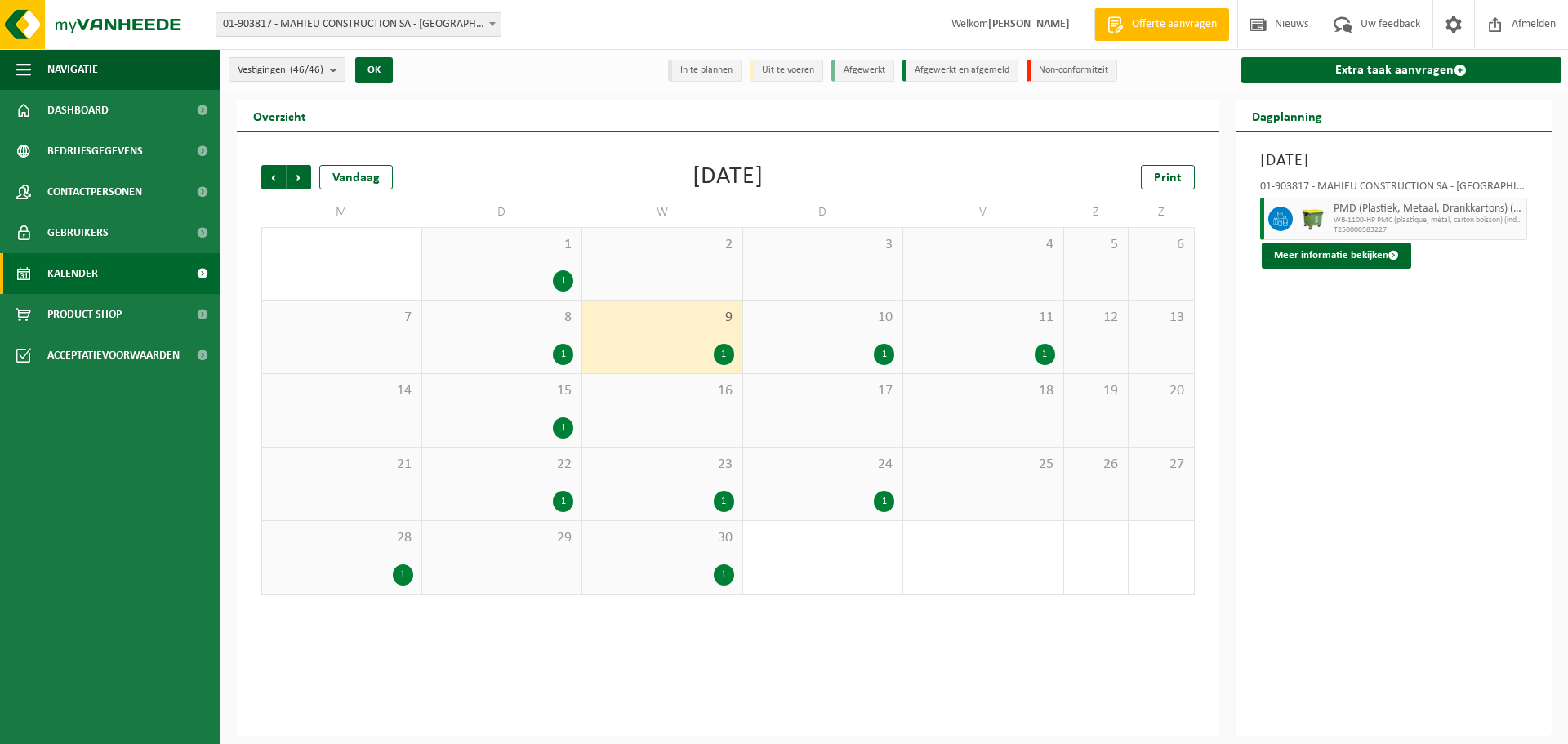
click at [900, 356] on div "10 1" at bounding box center [823, 337] width 161 height 73
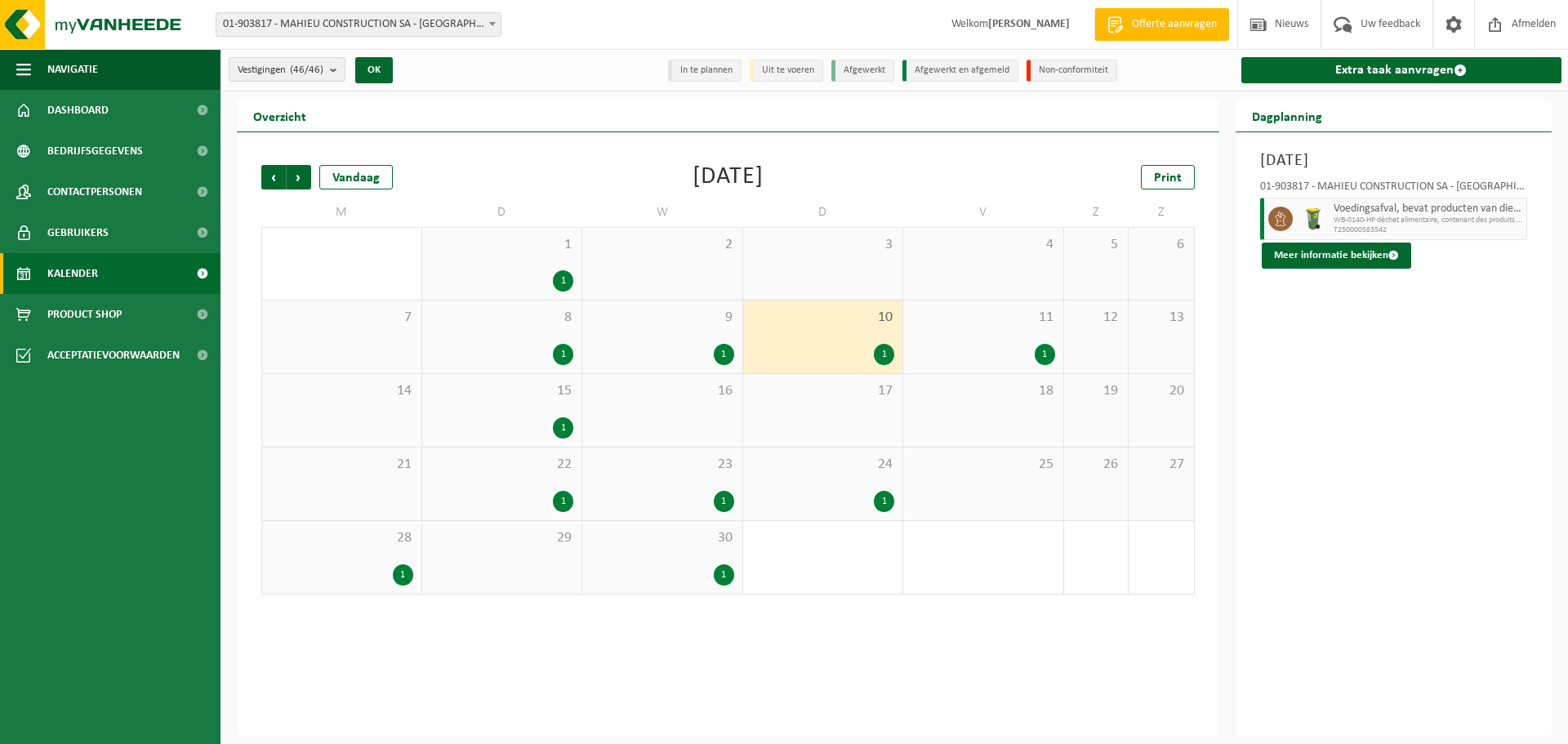
click at [1045, 351] on div "1" at bounding box center [1045, 354] width 21 height 21
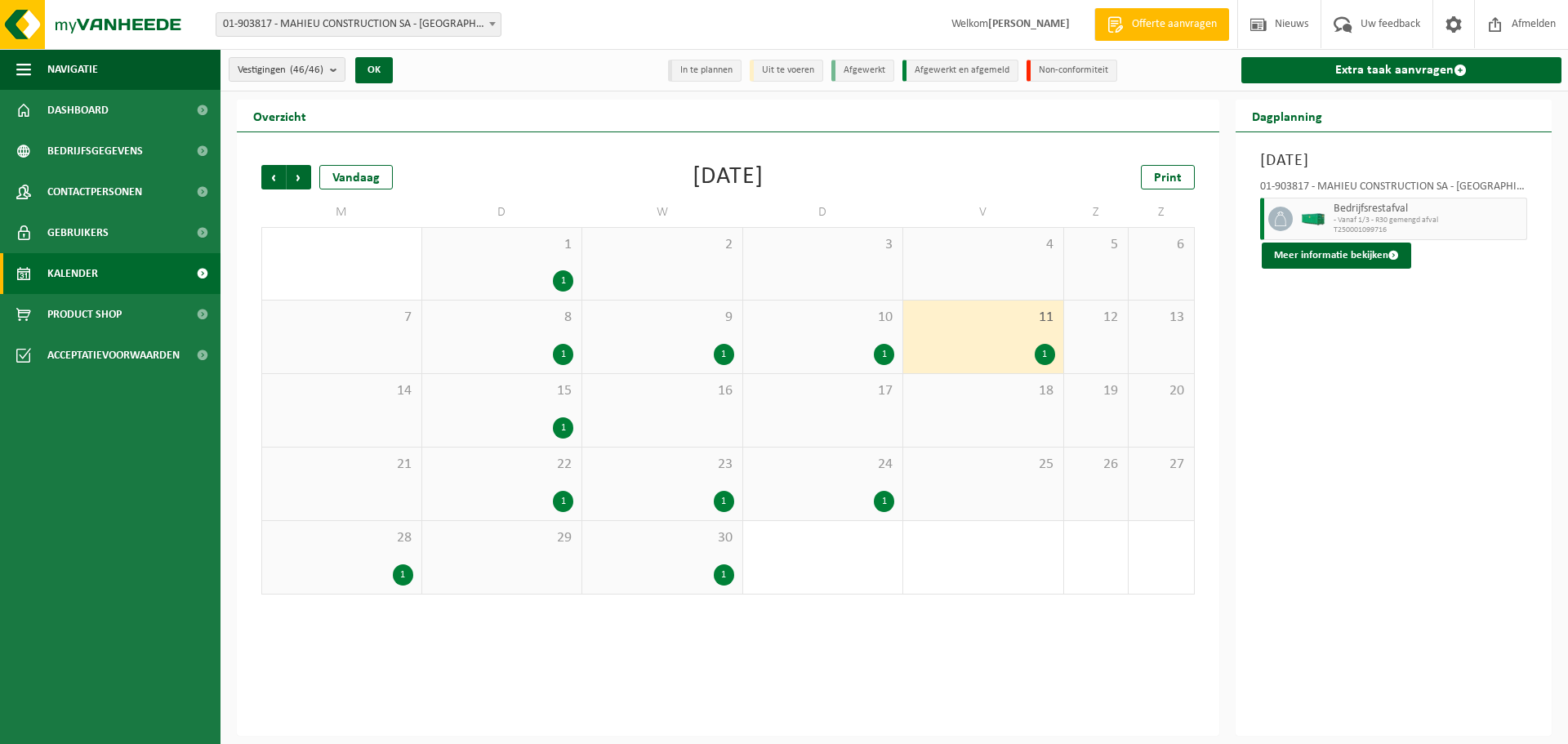
click at [566, 429] on div "1" at bounding box center [563, 428] width 21 height 21
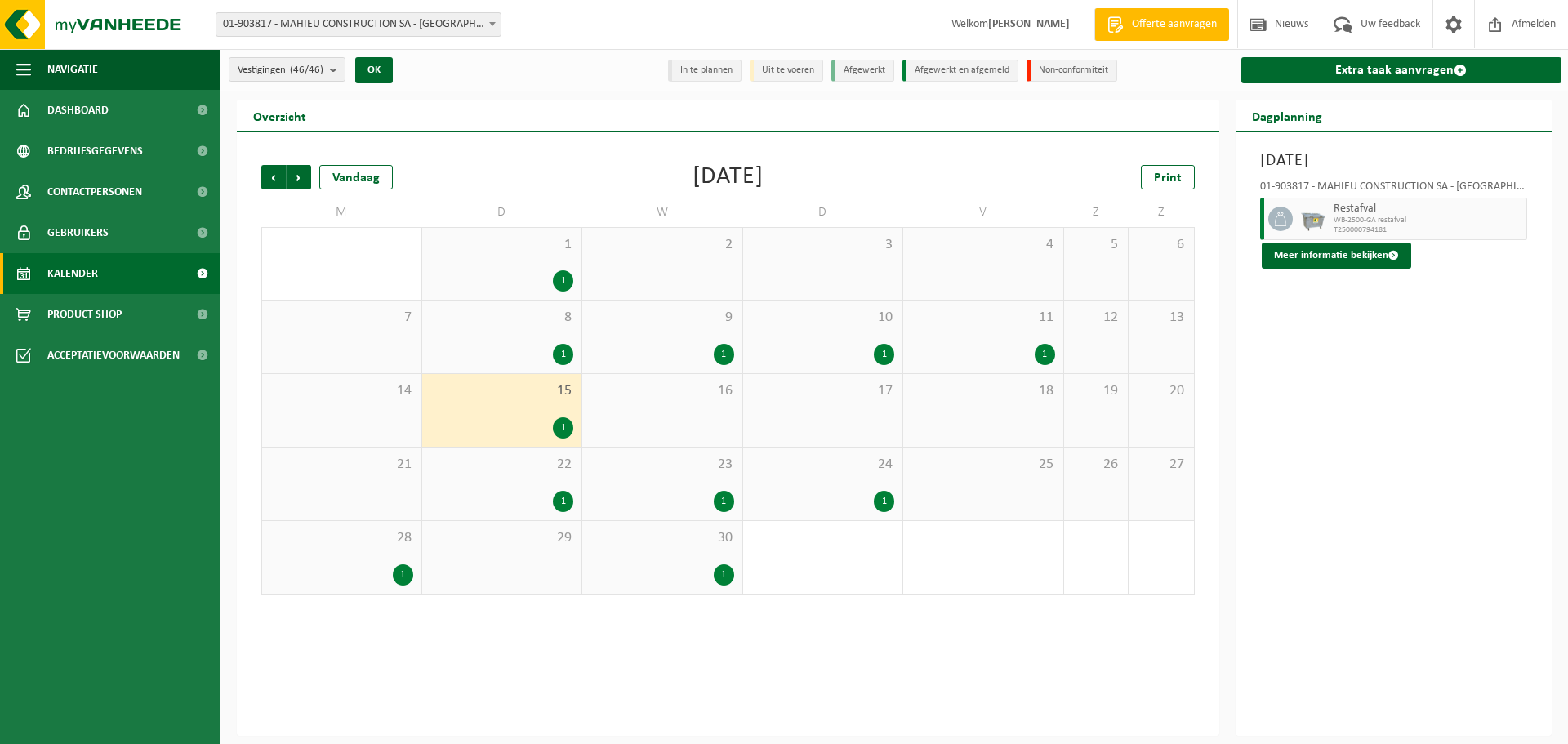
click at [578, 509] on div "22 1" at bounding box center [502, 484] width 161 height 73
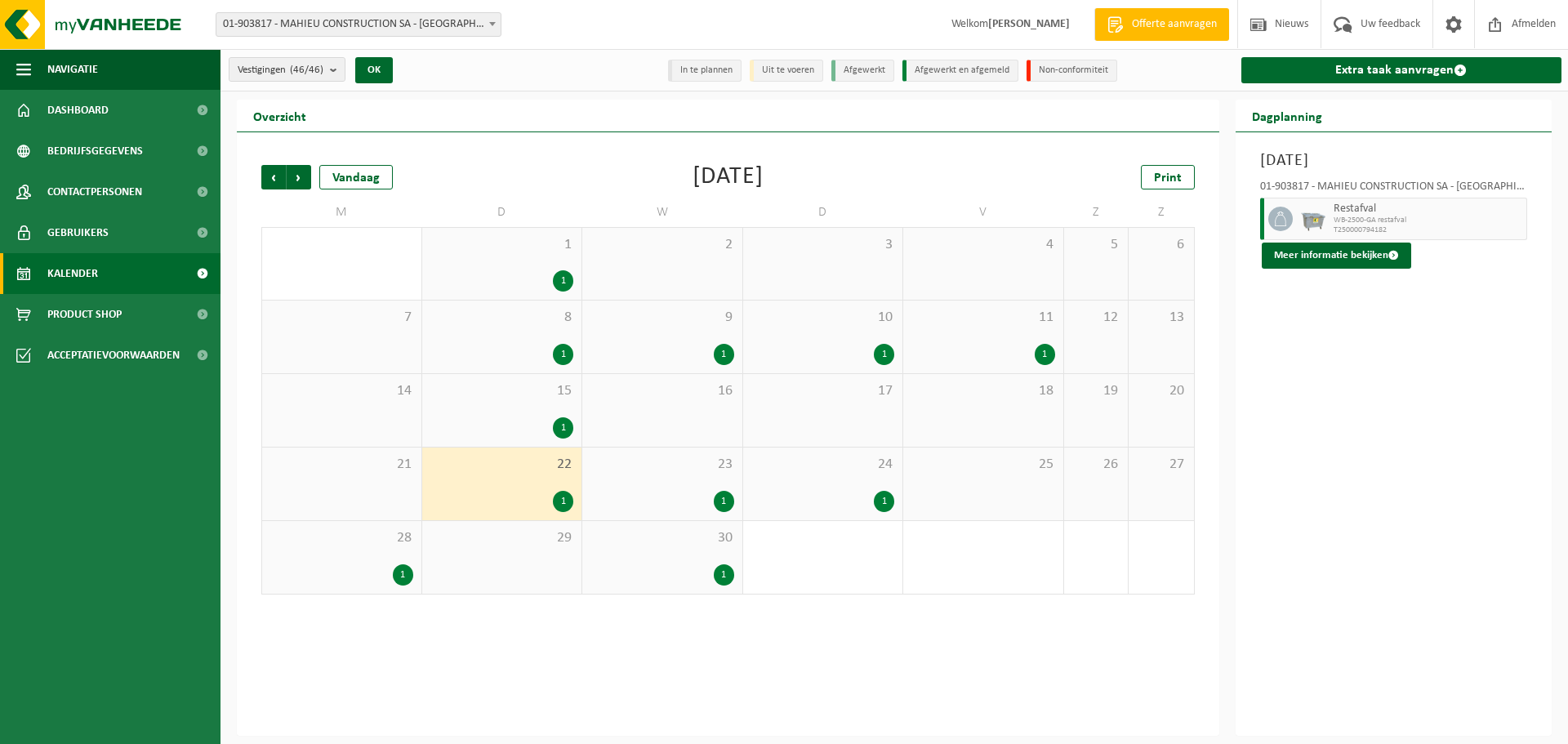
click at [723, 504] on div "1" at bounding box center [724, 501] width 21 height 21
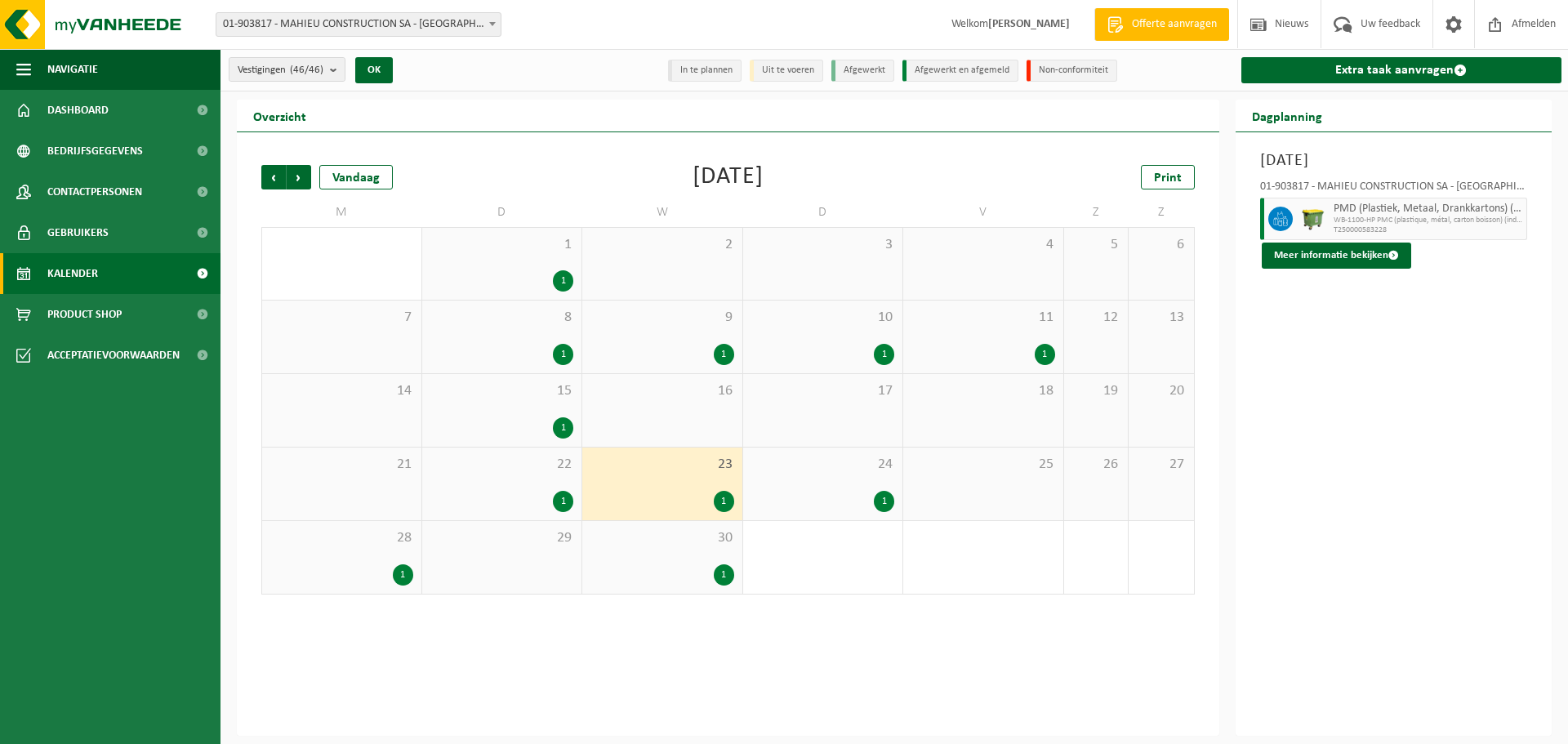
click at [892, 502] on div "1" at bounding box center [884, 501] width 21 height 21
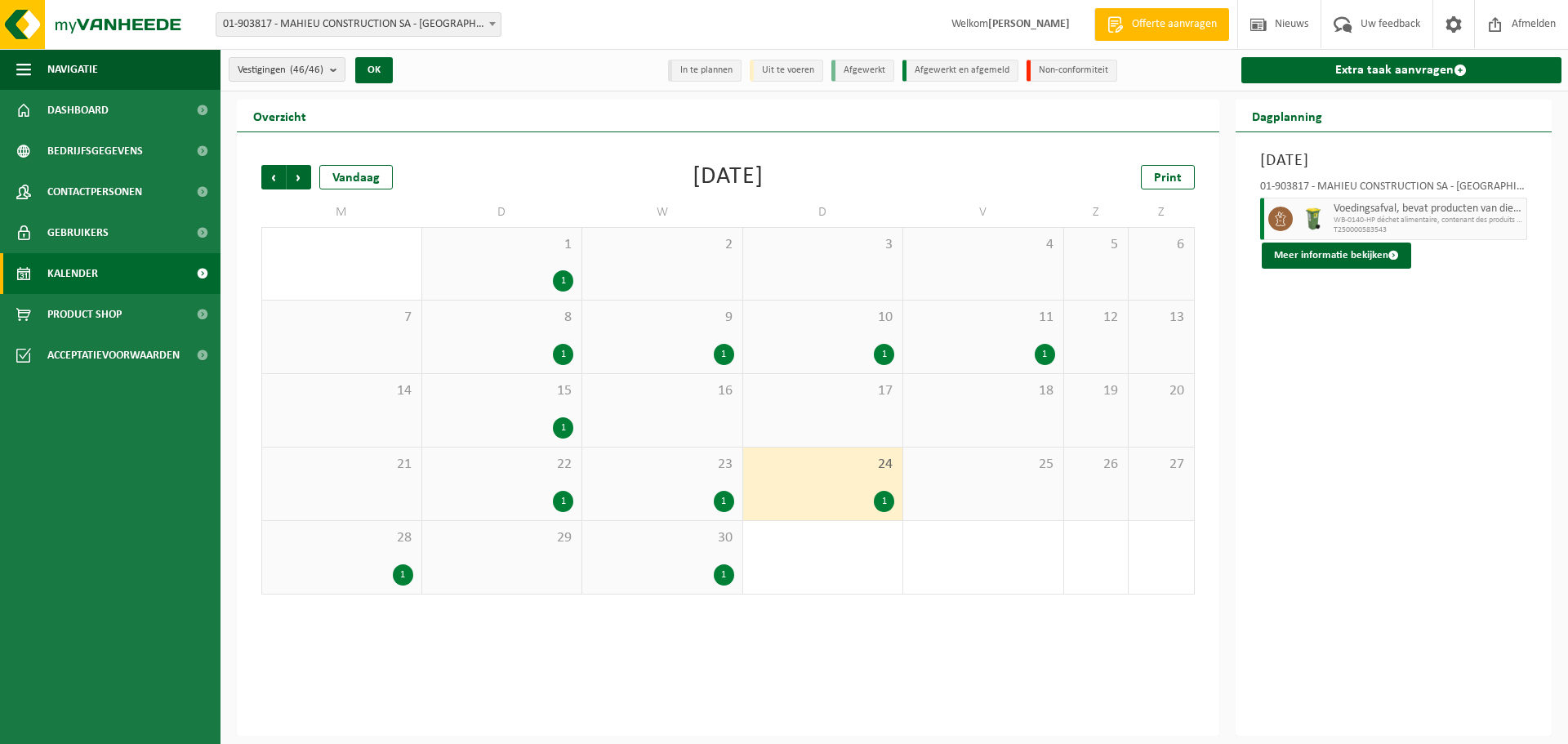
click at [722, 579] on div "1" at bounding box center [724, 575] width 21 height 21
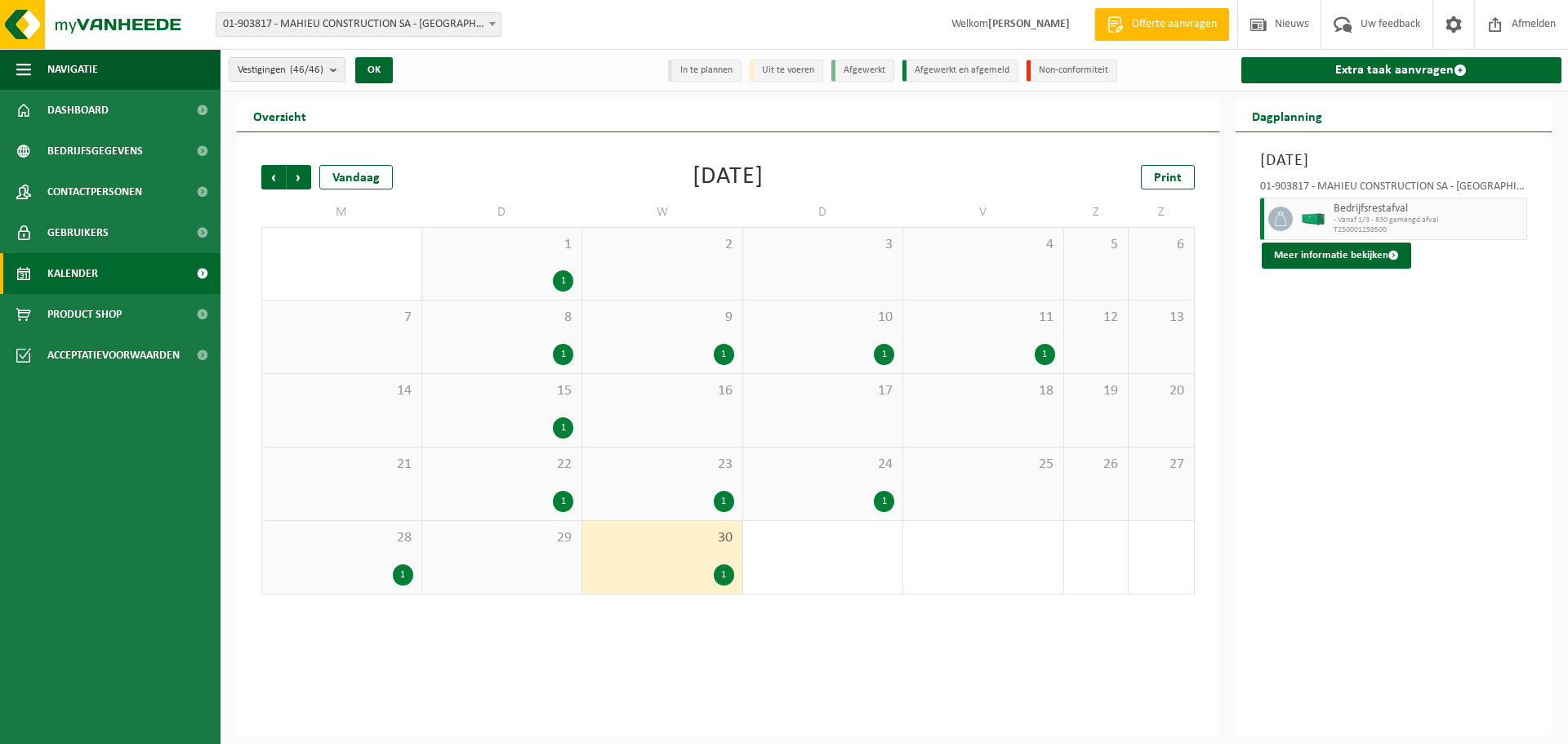
click at [408, 577] on div "1" at bounding box center [403, 575] width 21 height 21
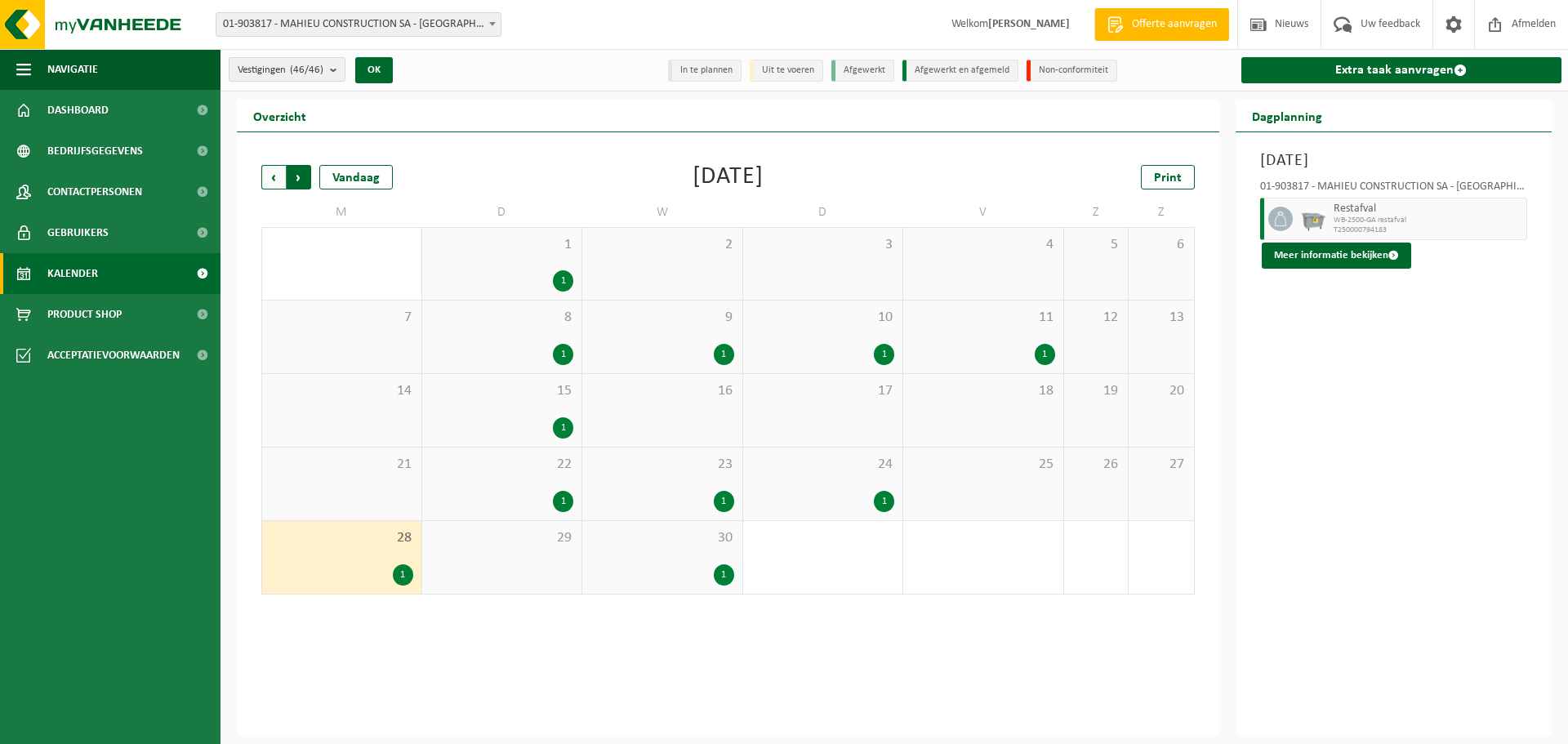
click at [274, 178] on span "Vorige" at bounding box center [273, 177] width 24 height 24
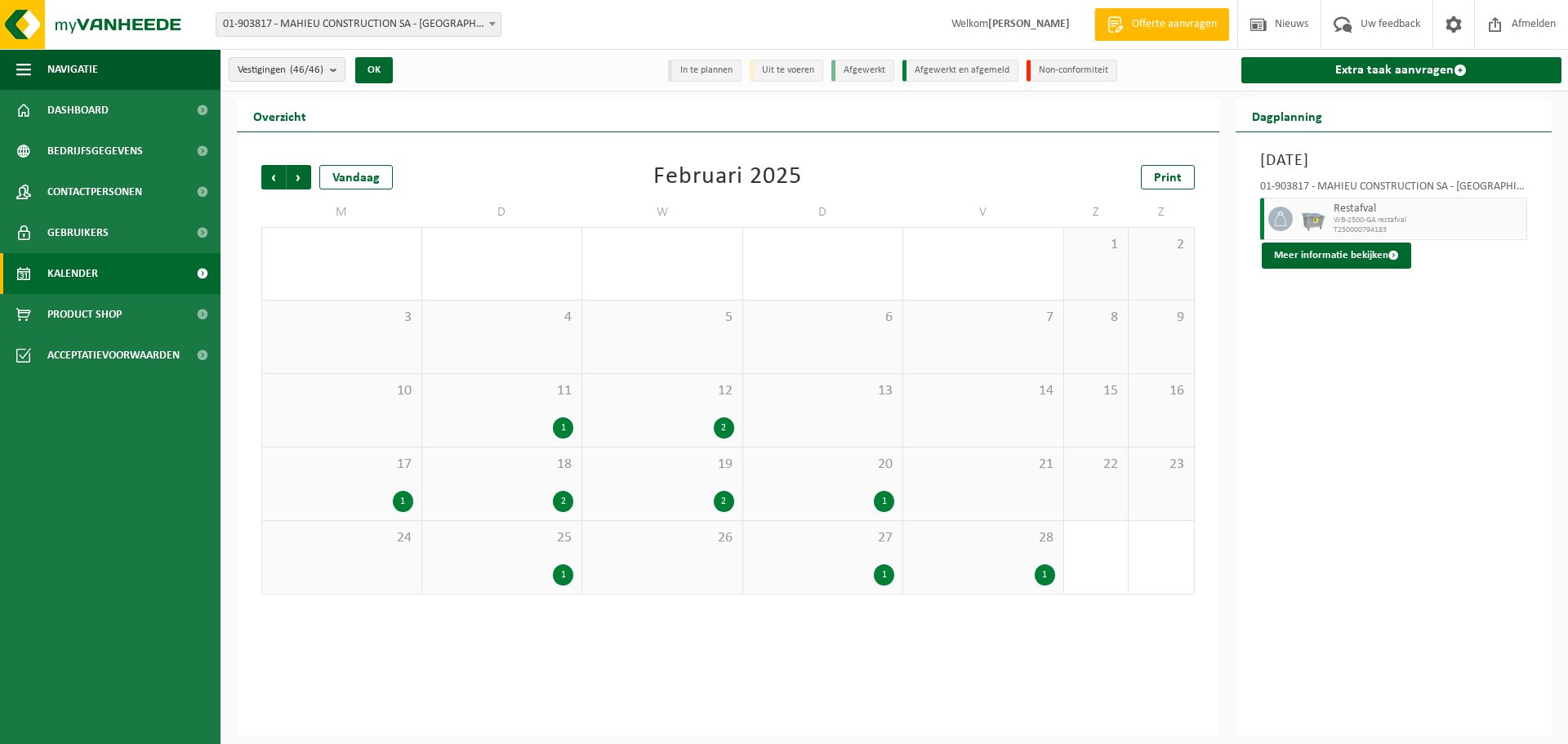
click at [274, 178] on span "Vorige" at bounding box center [273, 177] width 24 height 24
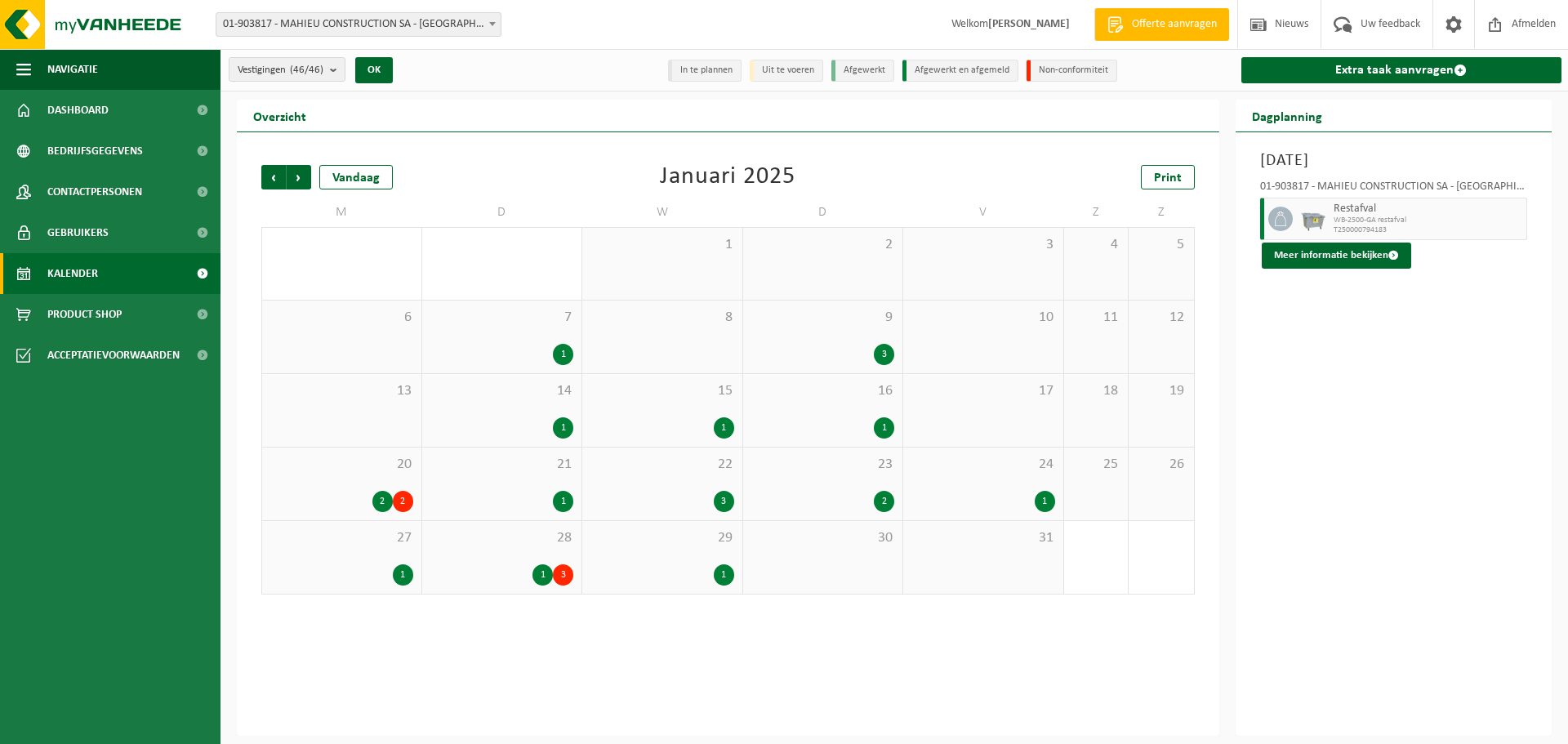
click at [274, 178] on span "Vorige" at bounding box center [273, 177] width 24 height 24
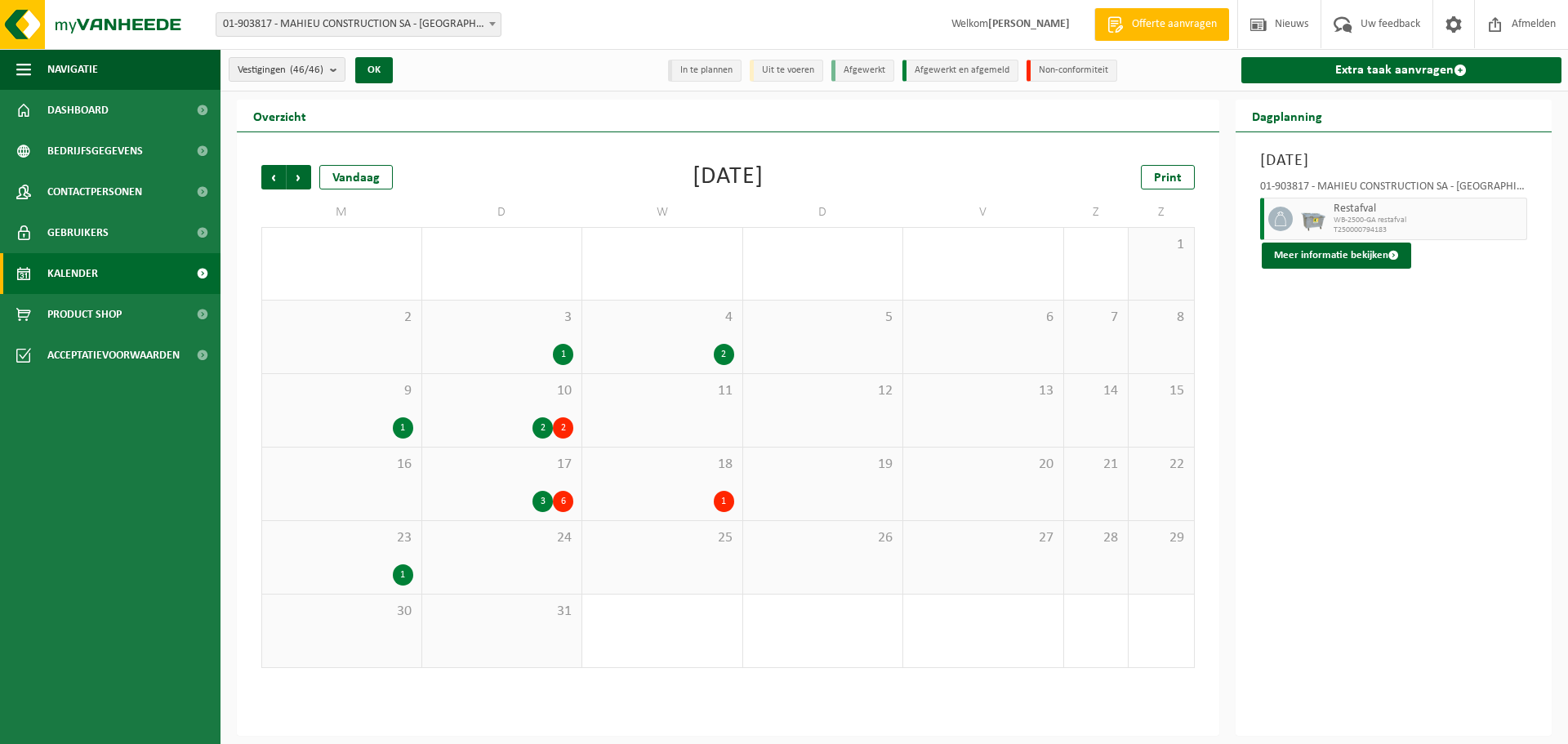
click at [274, 178] on span "Vorige" at bounding box center [273, 177] width 24 height 24
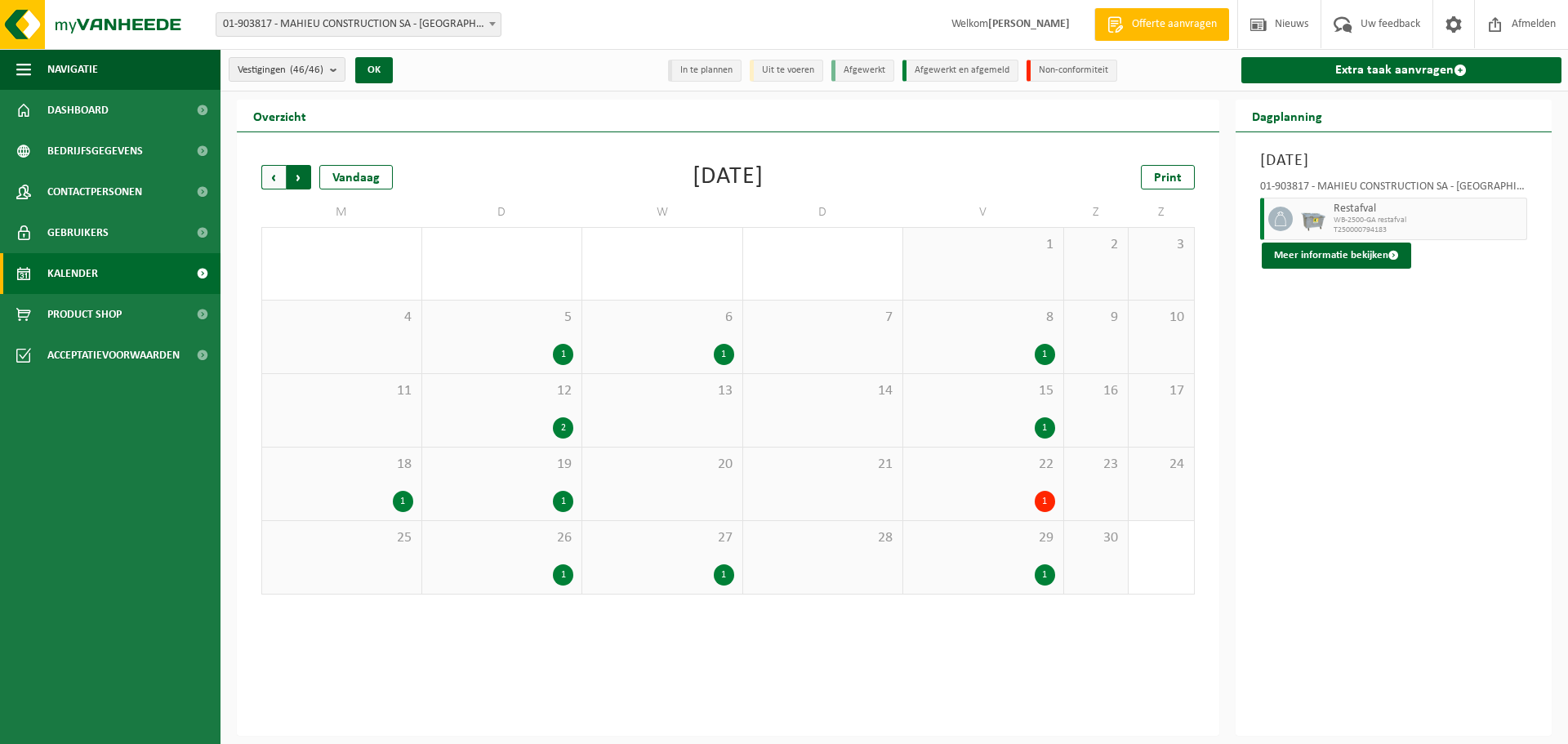
click at [281, 178] on span "Vorige" at bounding box center [273, 177] width 24 height 24
click at [566, 503] on div "2" at bounding box center [563, 501] width 21 height 21
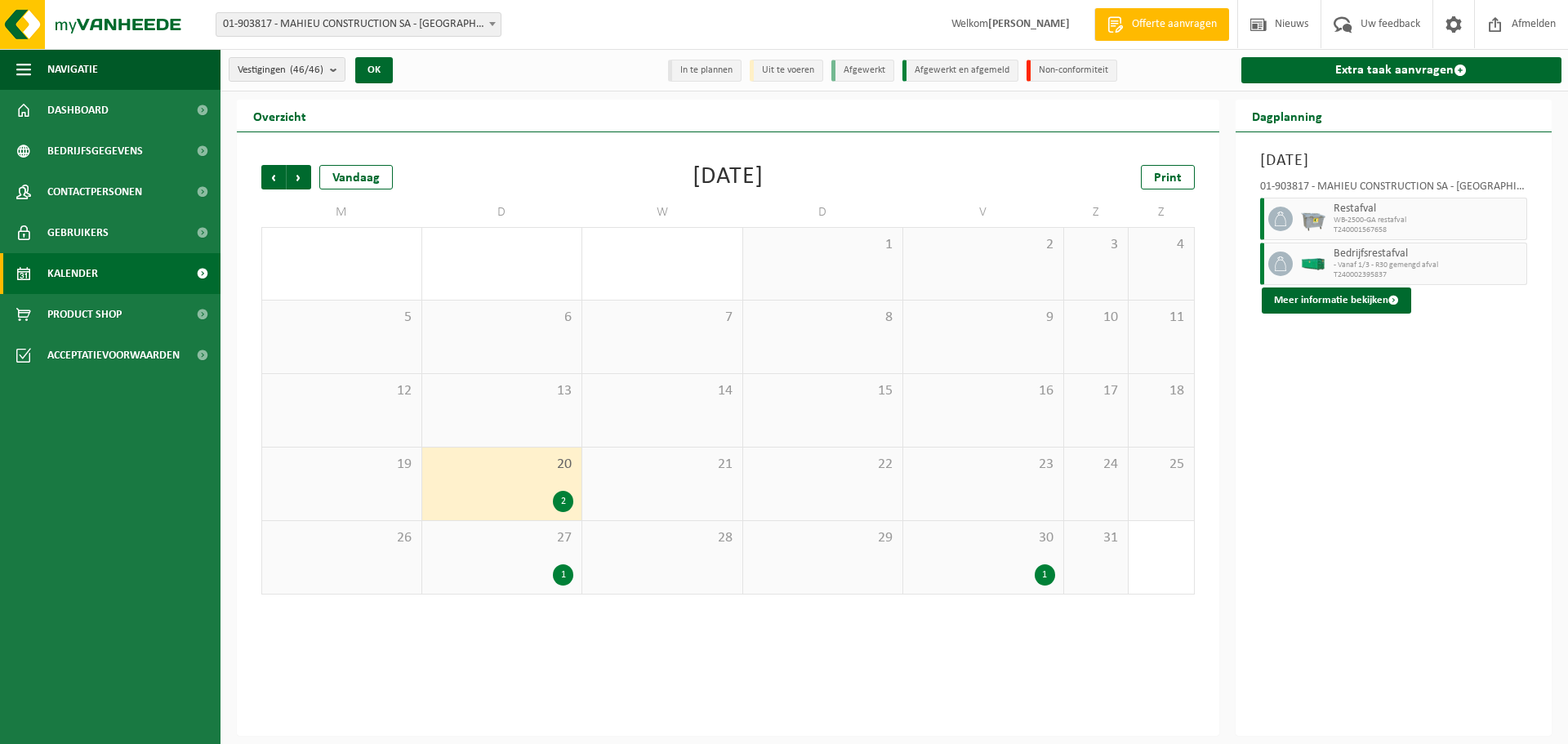
click at [564, 583] on div "1" at bounding box center [563, 575] width 21 height 21
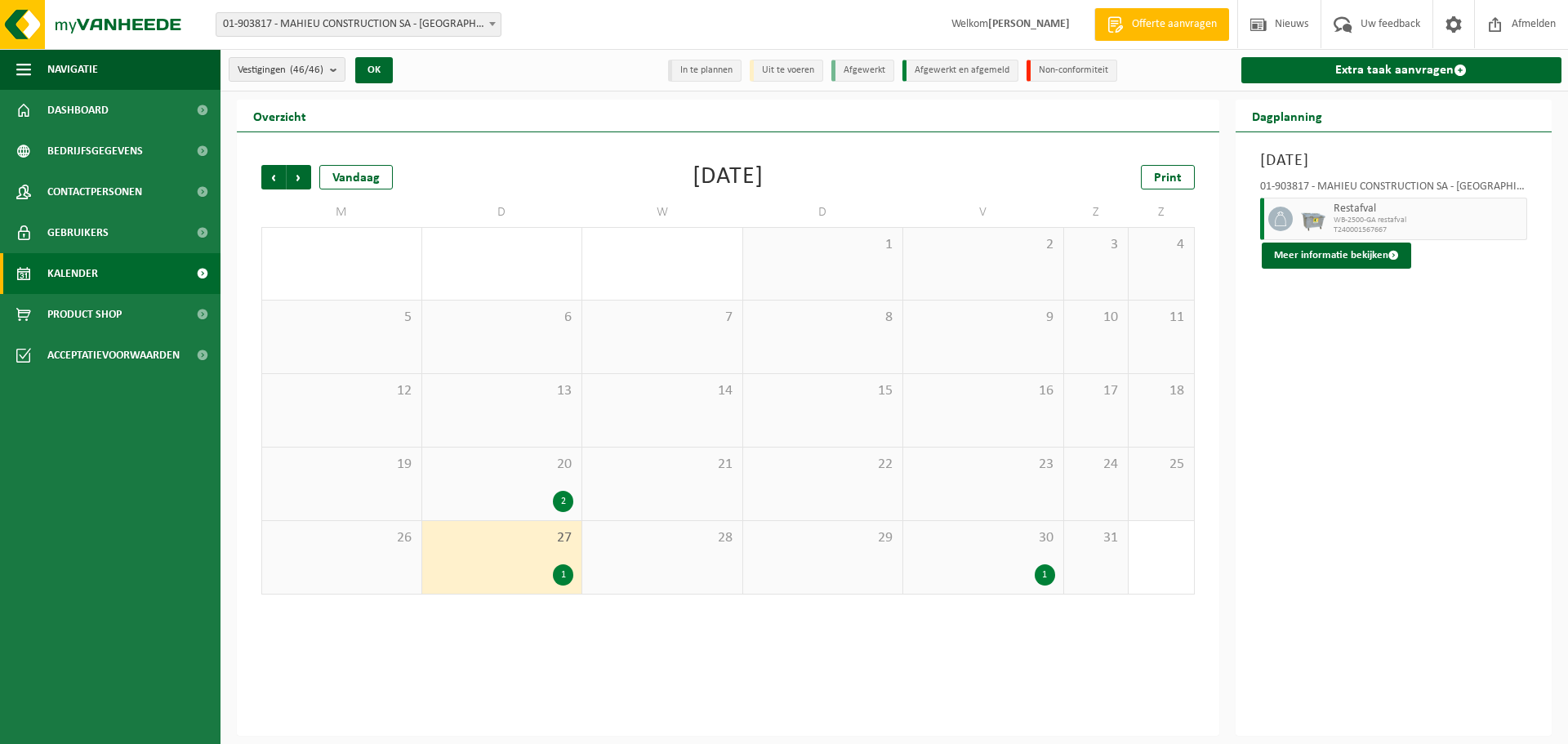
click at [1040, 569] on div "1" at bounding box center [1045, 575] width 21 height 21
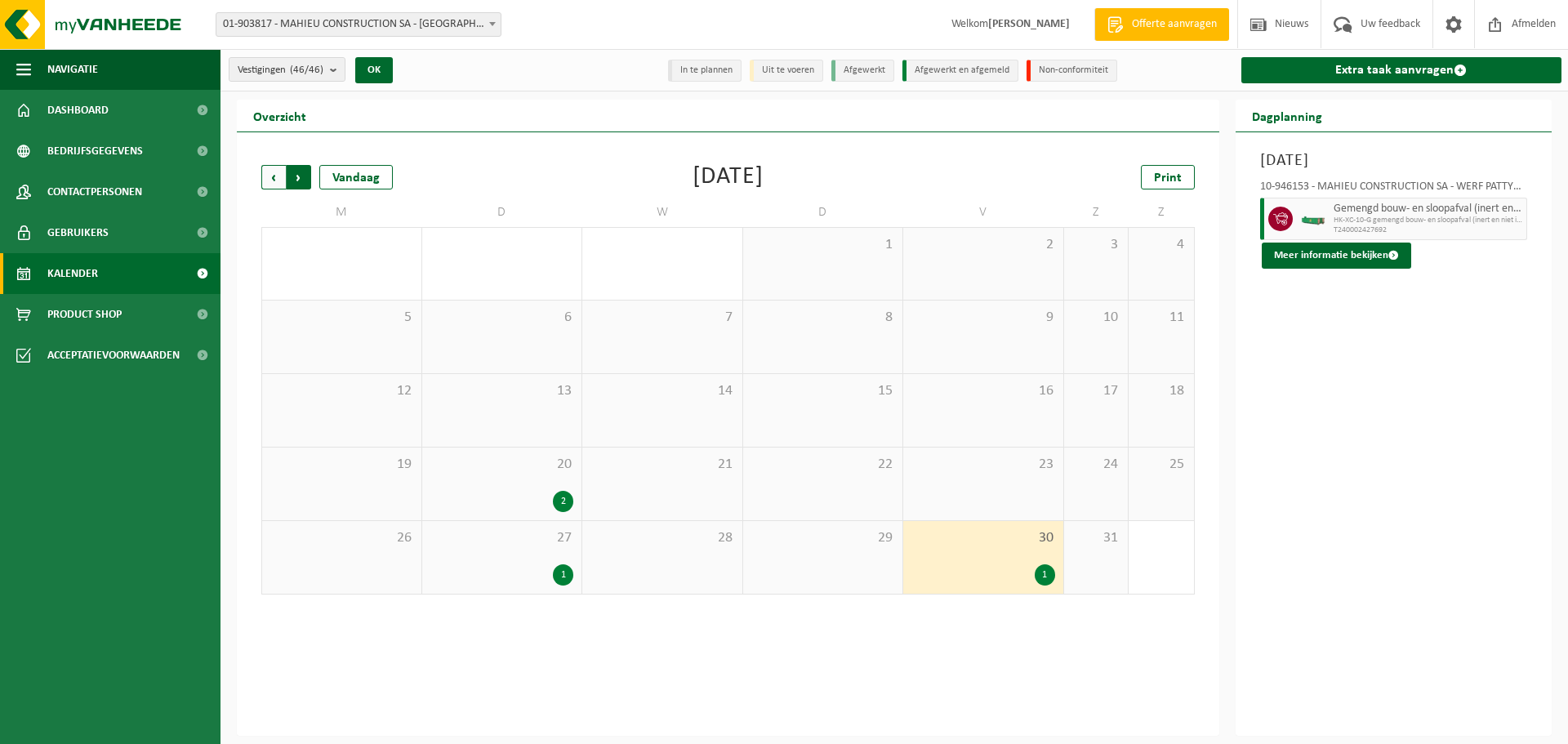
click at [268, 178] on span "Vorige" at bounding box center [273, 177] width 24 height 24
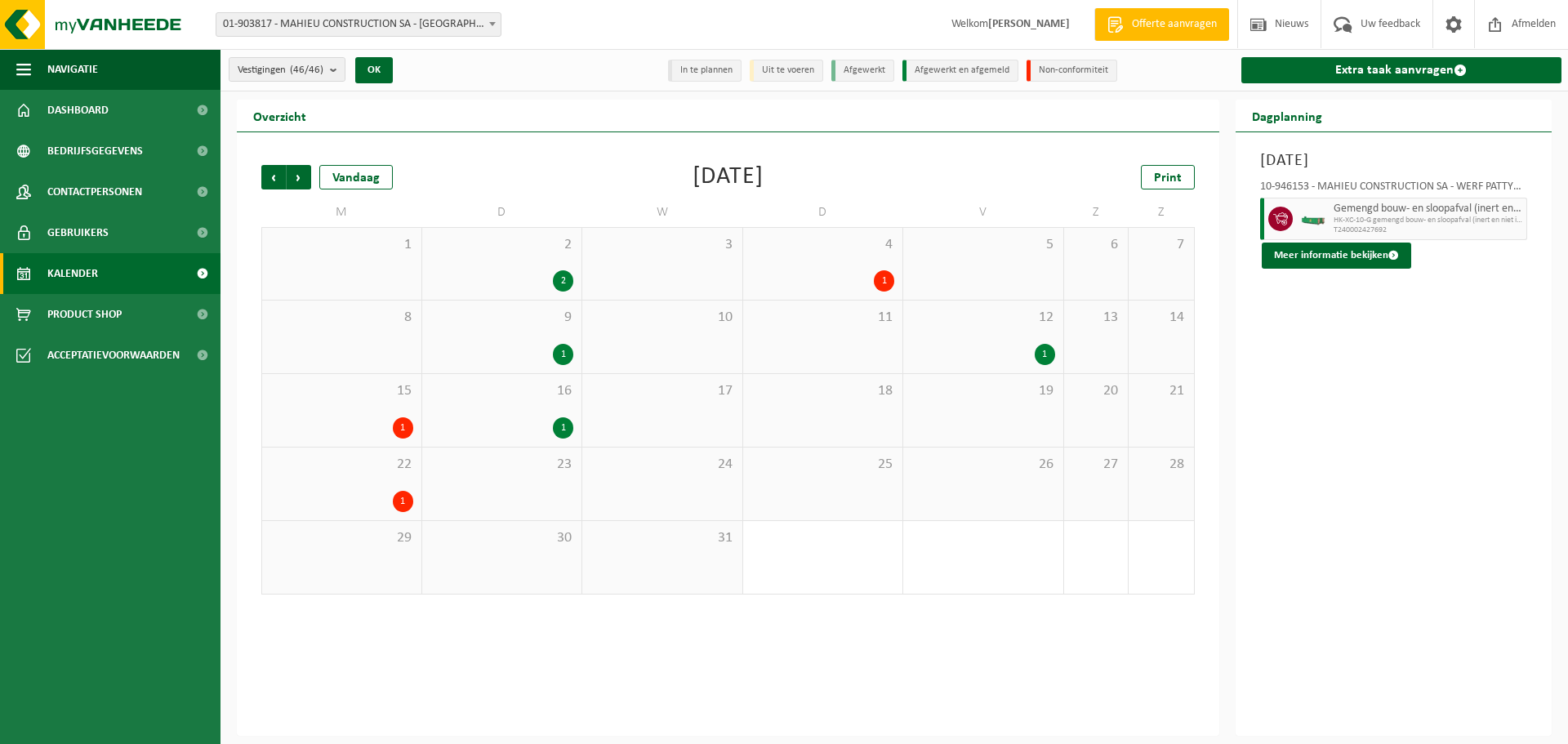
click at [564, 278] on div "2" at bounding box center [563, 281] width 21 height 21
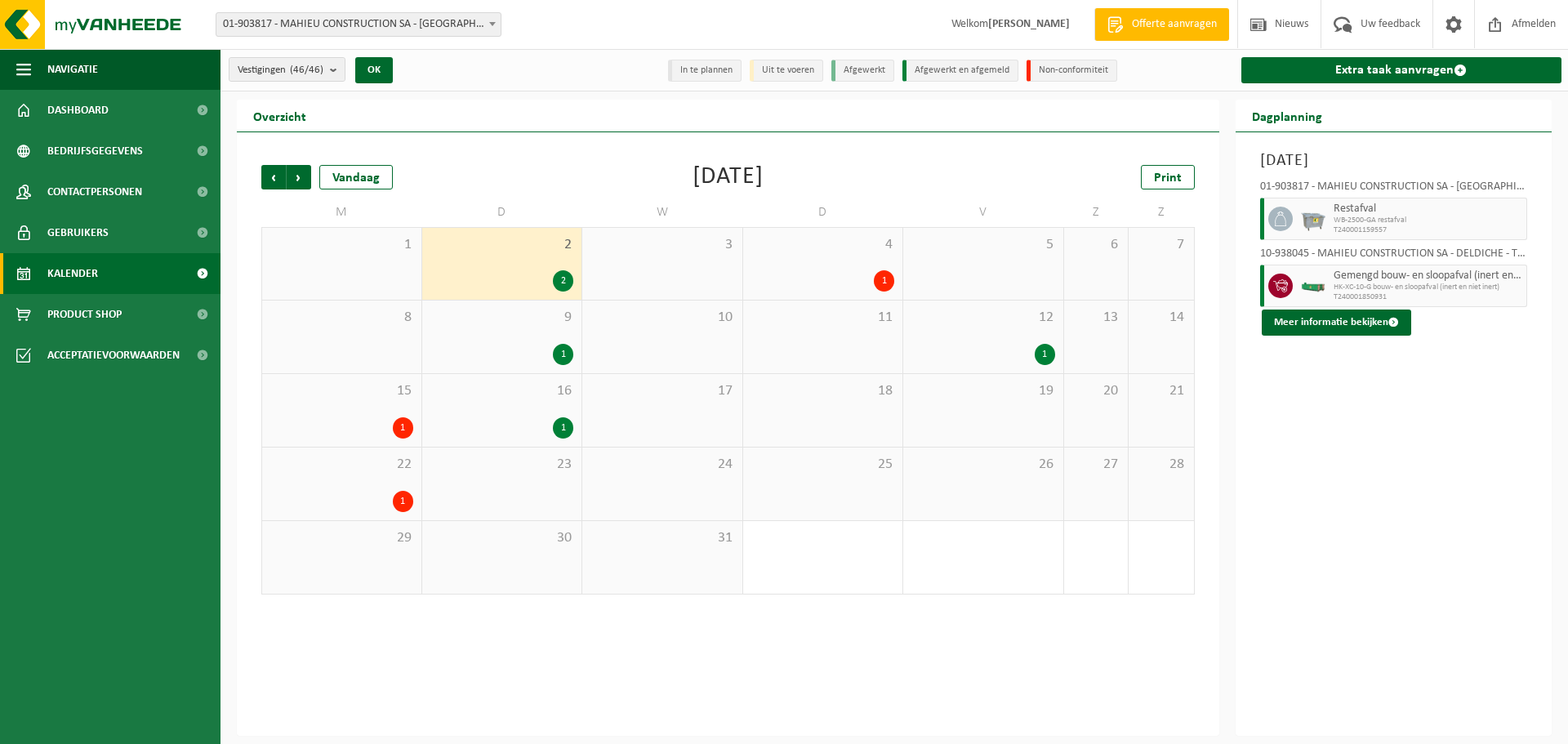
click at [567, 366] on div "9 1" at bounding box center [502, 337] width 161 height 73
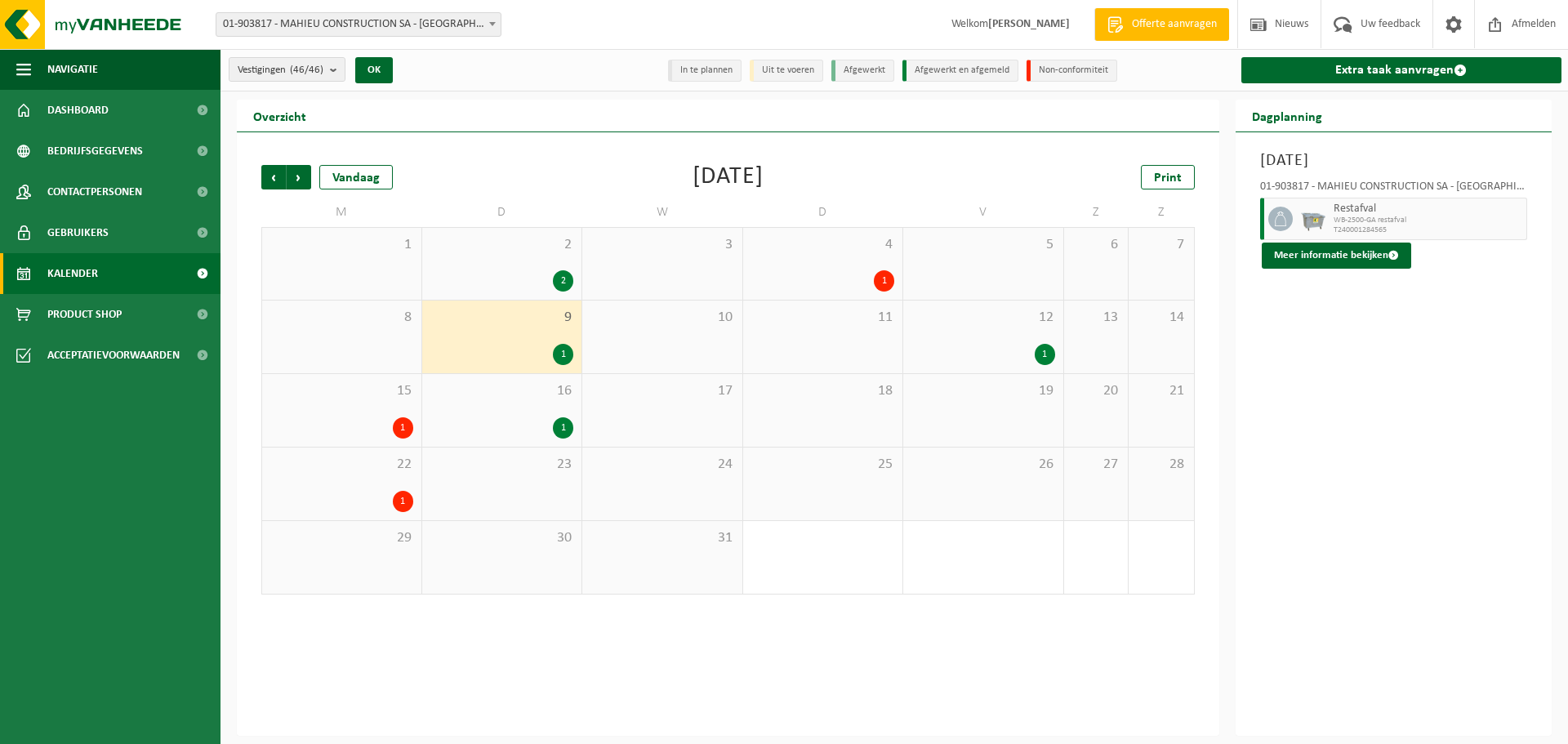
click at [567, 429] on div "1" at bounding box center [563, 428] width 21 height 21
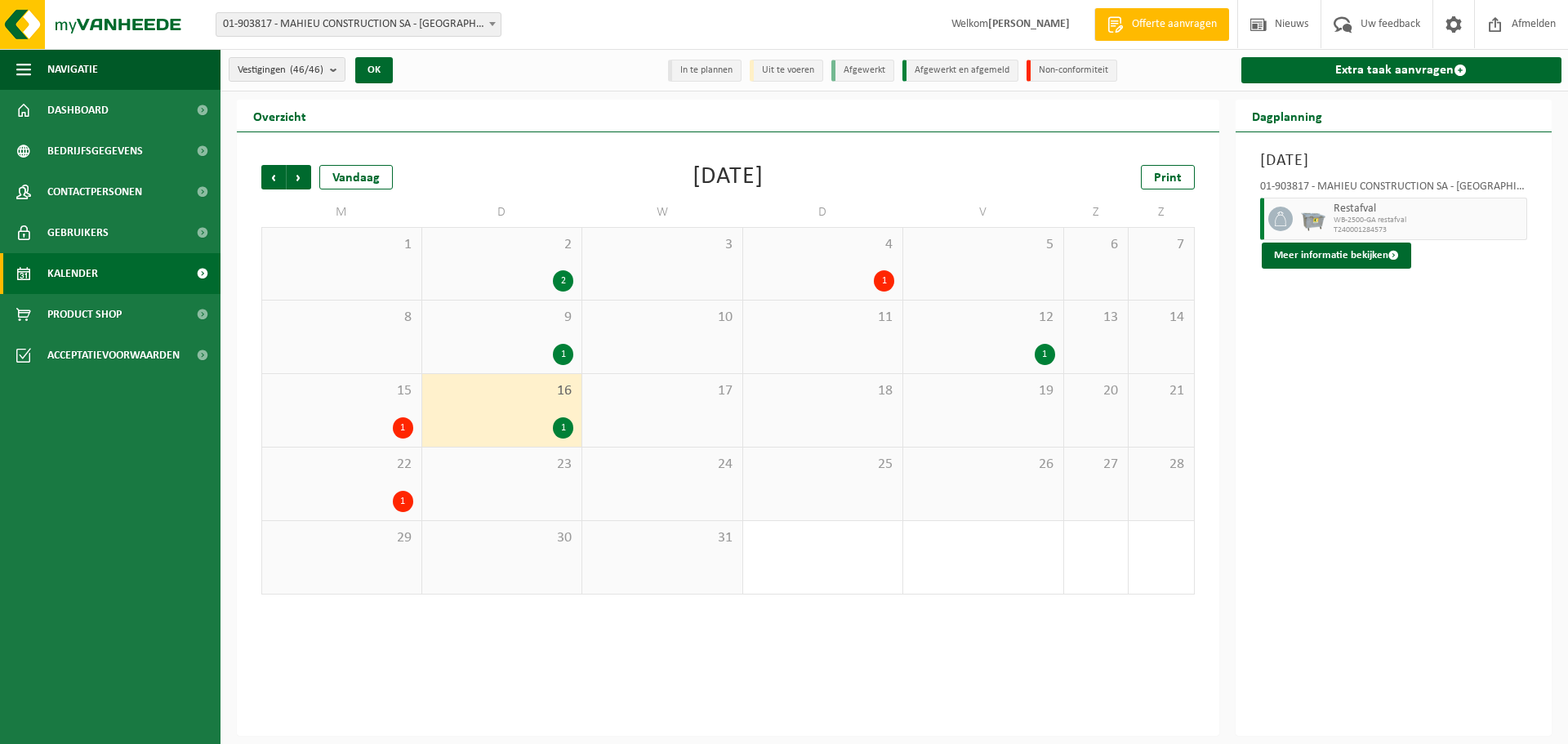
click at [403, 429] on div "1" at bounding box center [403, 428] width 21 height 21
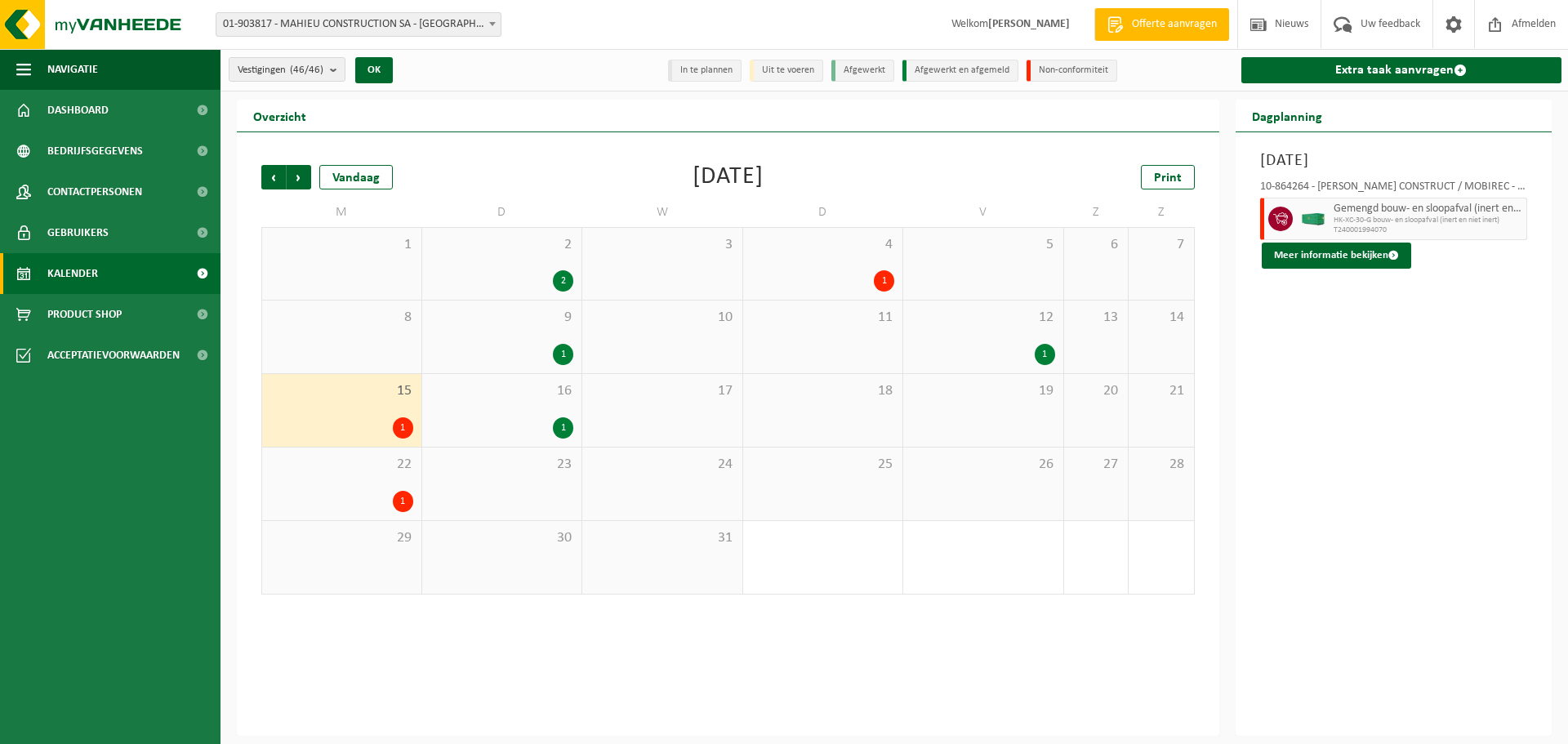
click at [410, 500] on div "1" at bounding box center [403, 501] width 21 height 21
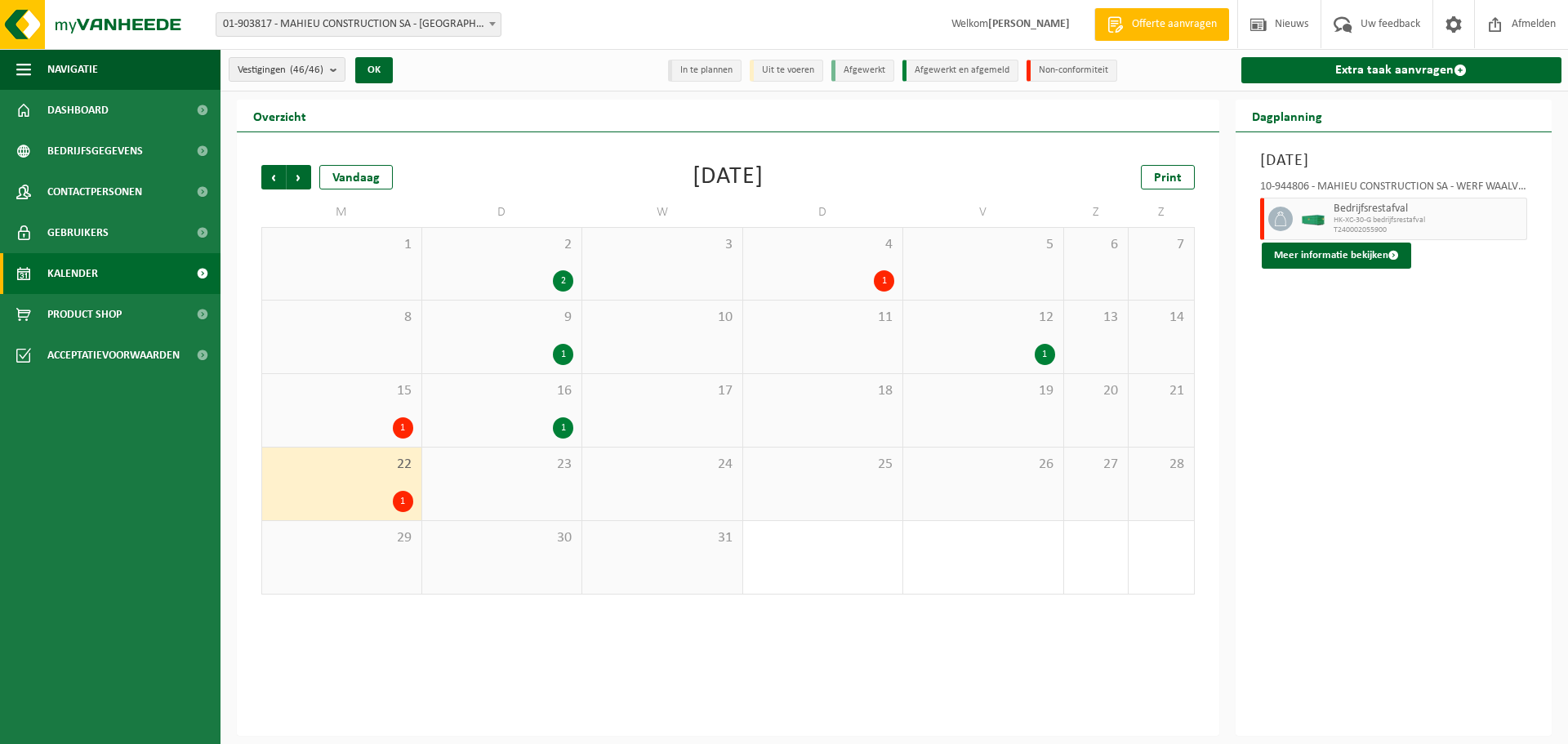
click at [879, 272] on div "1" at bounding box center [884, 281] width 21 height 21
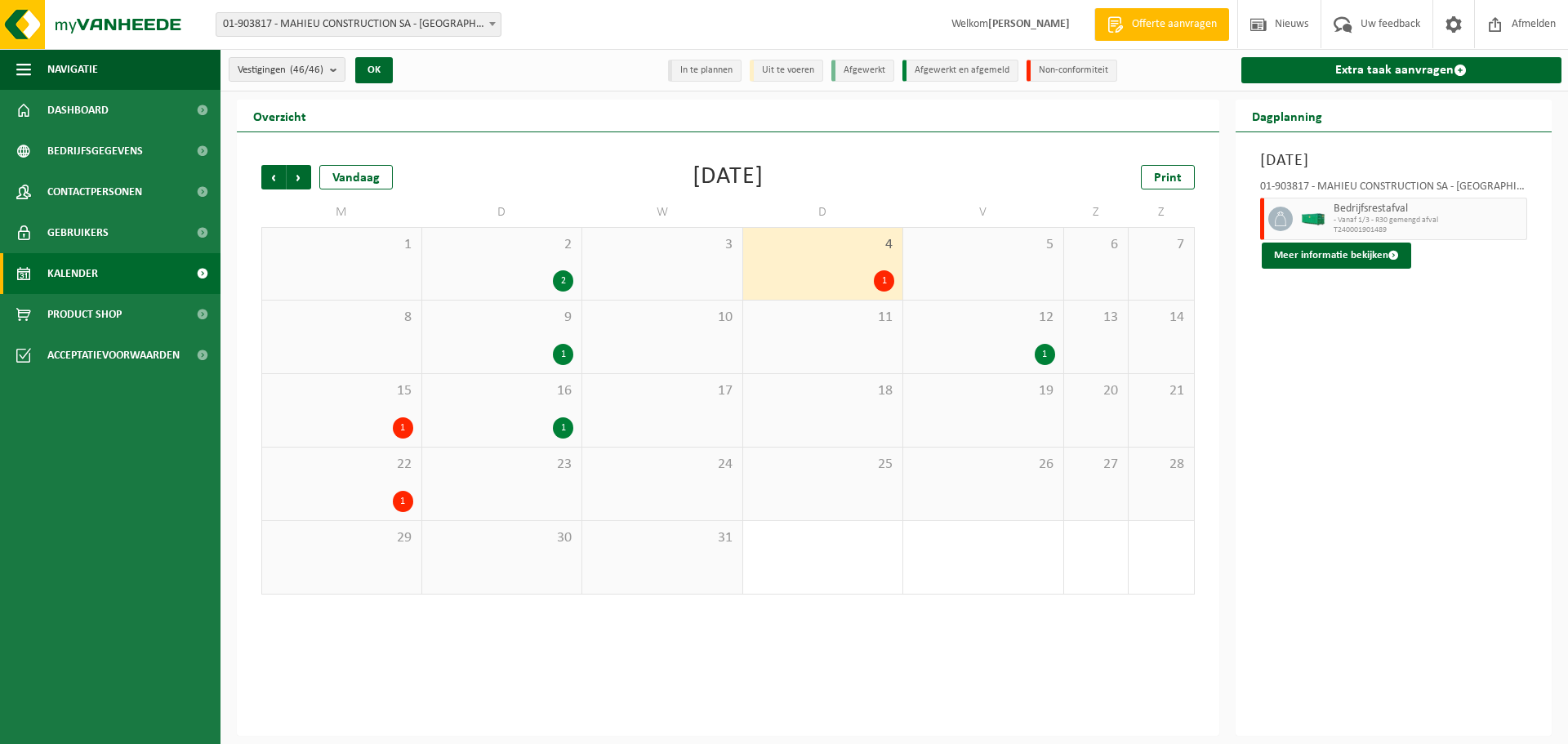
click at [1049, 358] on div "1" at bounding box center [1045, 354] width 21 height 21
